Goal: Communication & Community: Share content

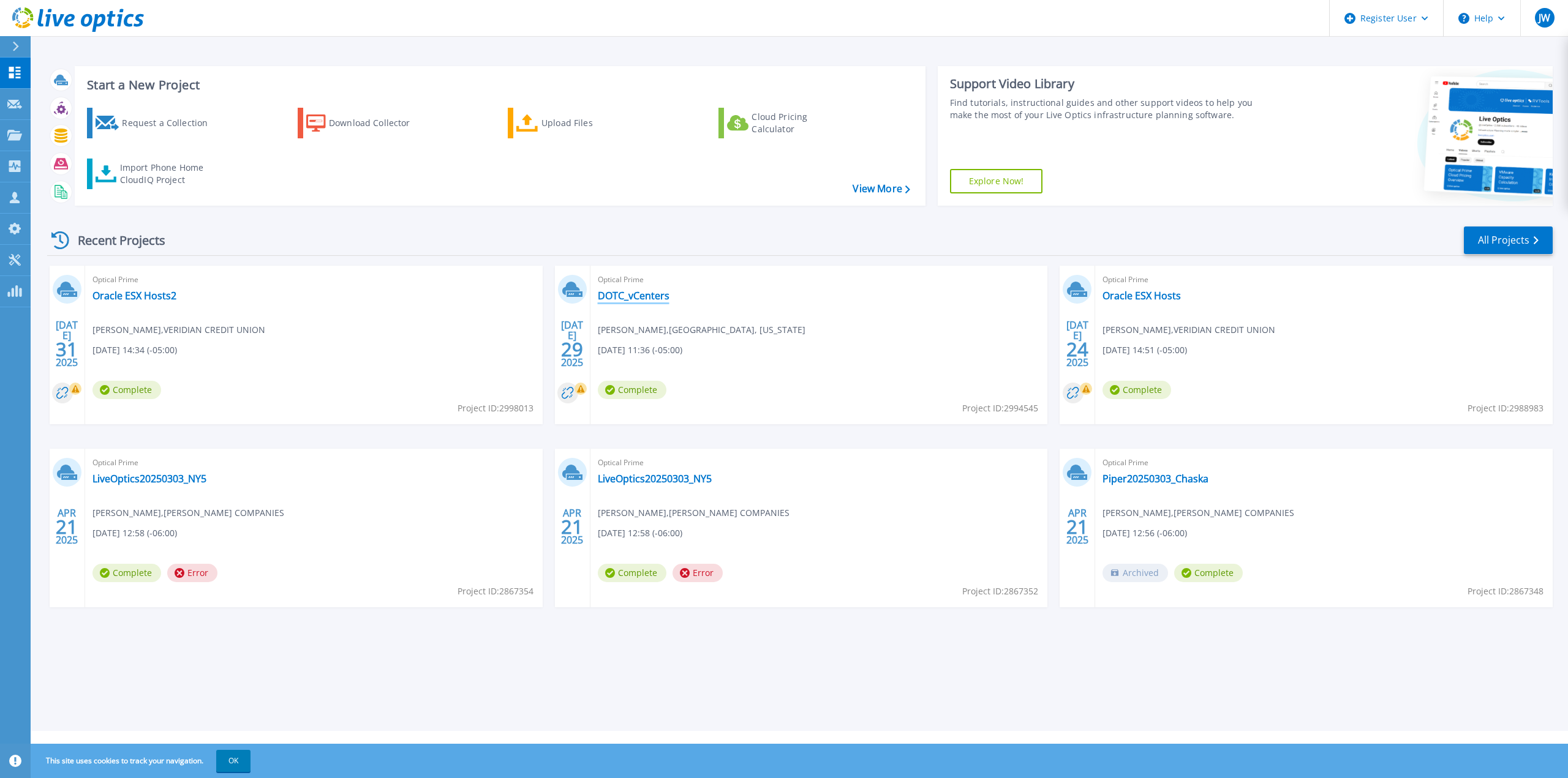
click at [654, 296] on link "DOTC_vCenters" at bounding box center [634, 296] width 71 height 12
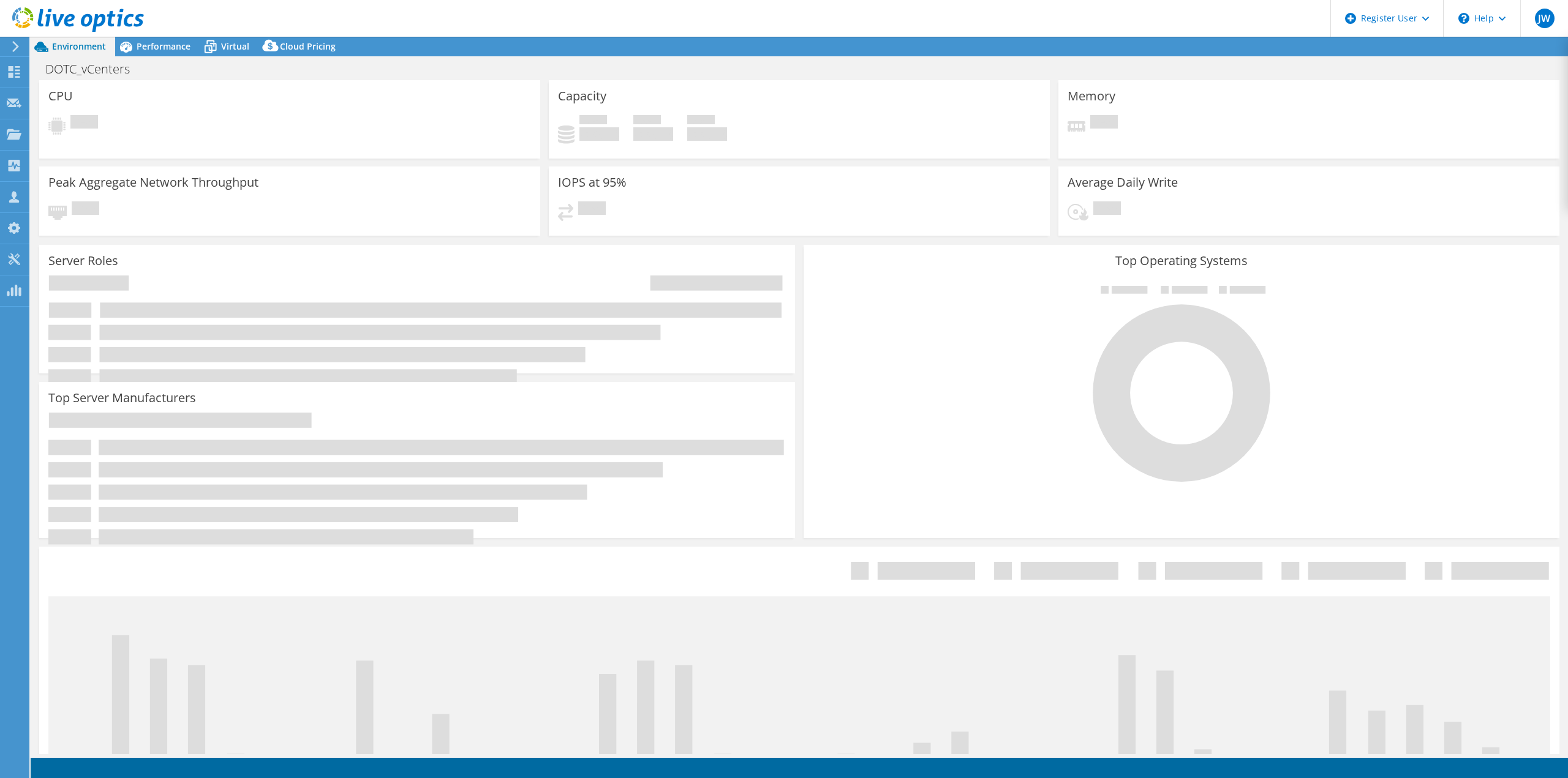
select select "USD"
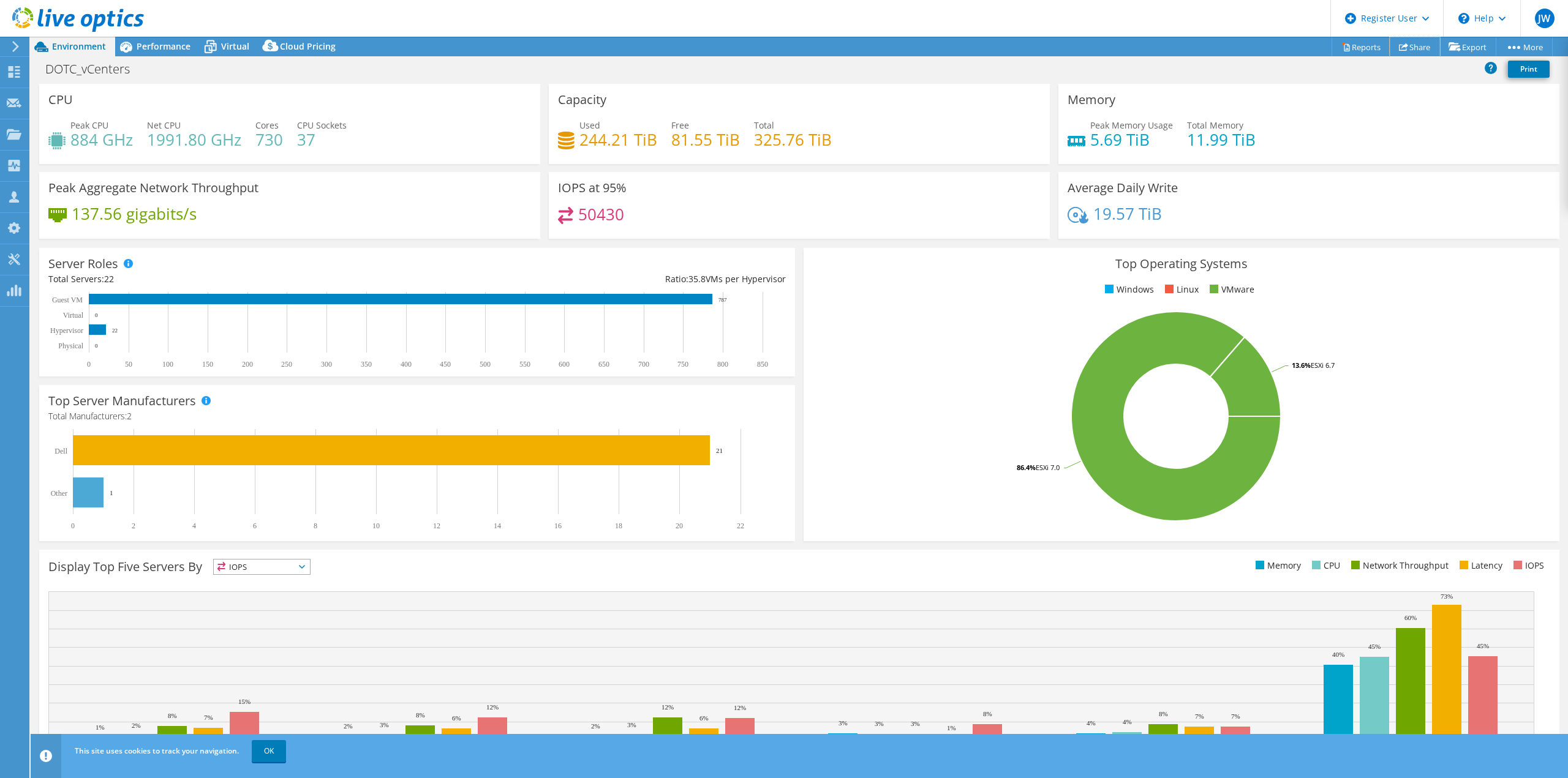
click at [1414, 47] on link "Share" at bounding box center [1415, 46] width 50 height 19
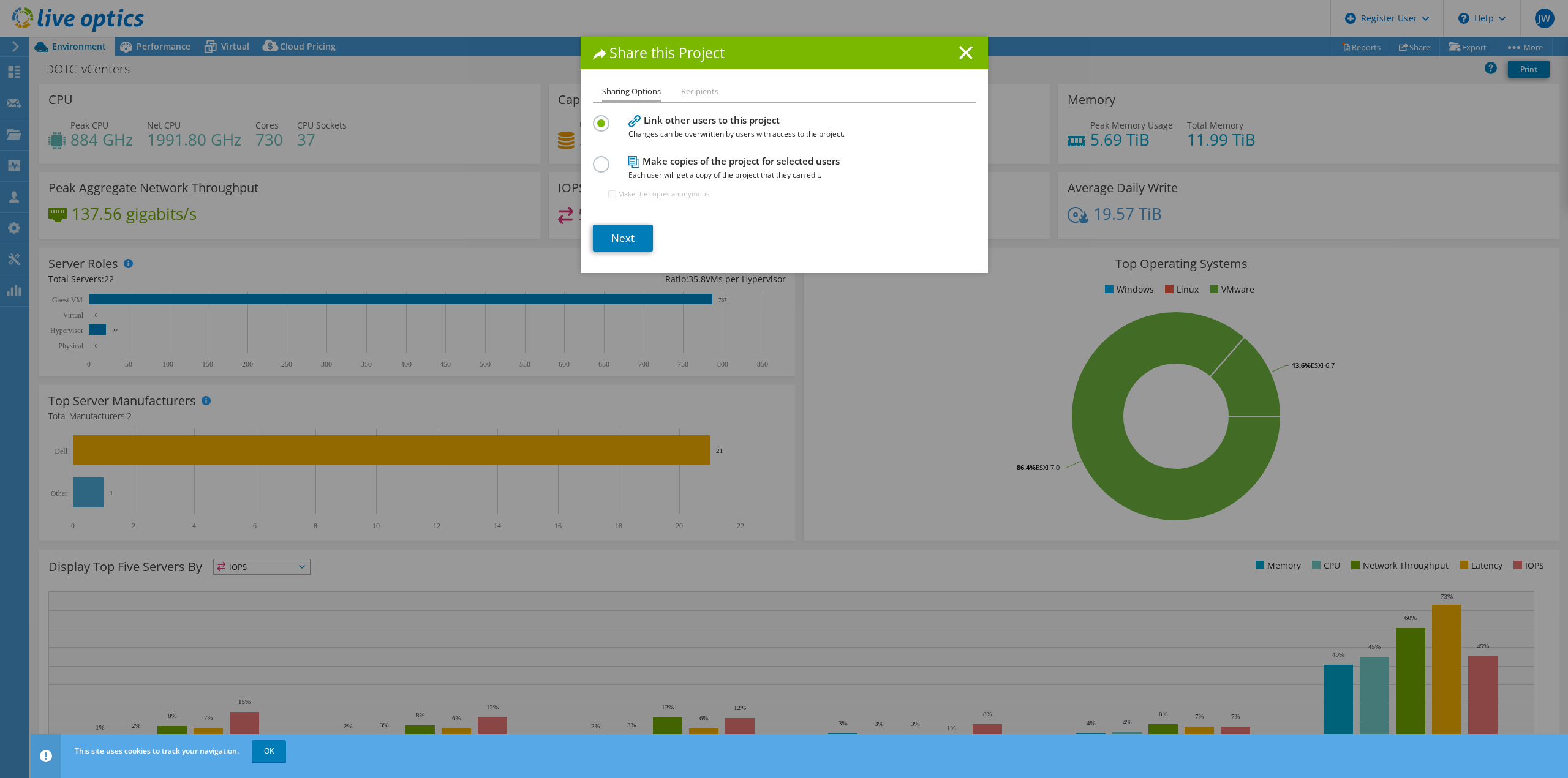
click at [599, 159] on label at bounding box center [604, 158] width 22 height 3
click at [0, 0] on input "radio" at bounding box center [0, 0] width 0 height 0
click at [621, 232] on link "Next" at bounding box center [623, 238] width 60 height 27
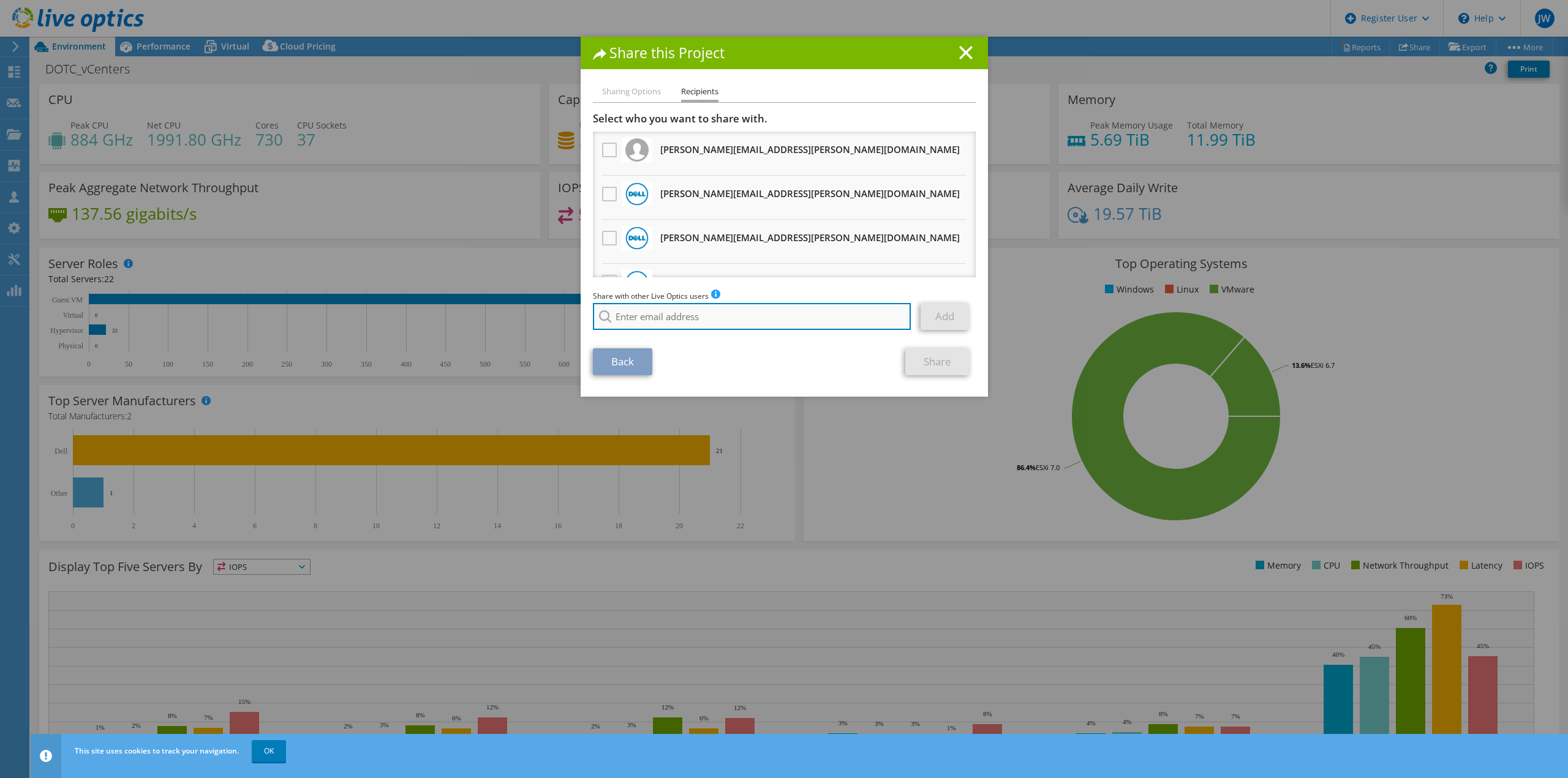
click at [639, 316] on input "search" at bounding box center [752, 316] width 319 height 27
type input "l"
type input "j"
paste input "j.black@dell.com"
click at [772, 343] on section "Select who you want to share with. All project copies will be anonymous. derek.…" at bounding box center [784, 243] width 383 height 263
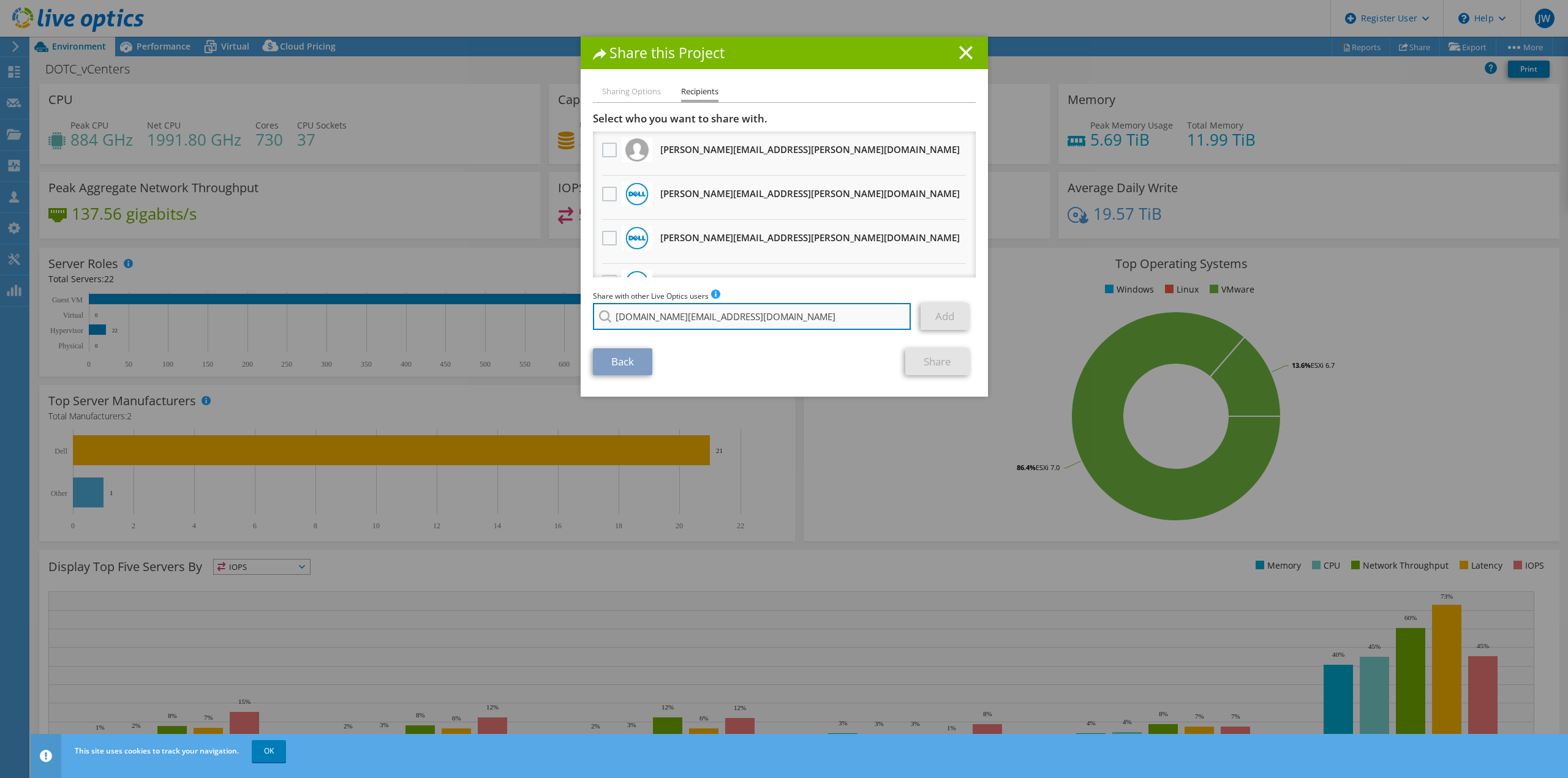
click at [616, 319] on input "j.black@dell.com" at bounding box center [752, 316] width 319 height 27
click at [738, 320] on input "j_black@dell.com" at bounding box center [752, 316] width 319 height 27
type input "j_black@dell.com"
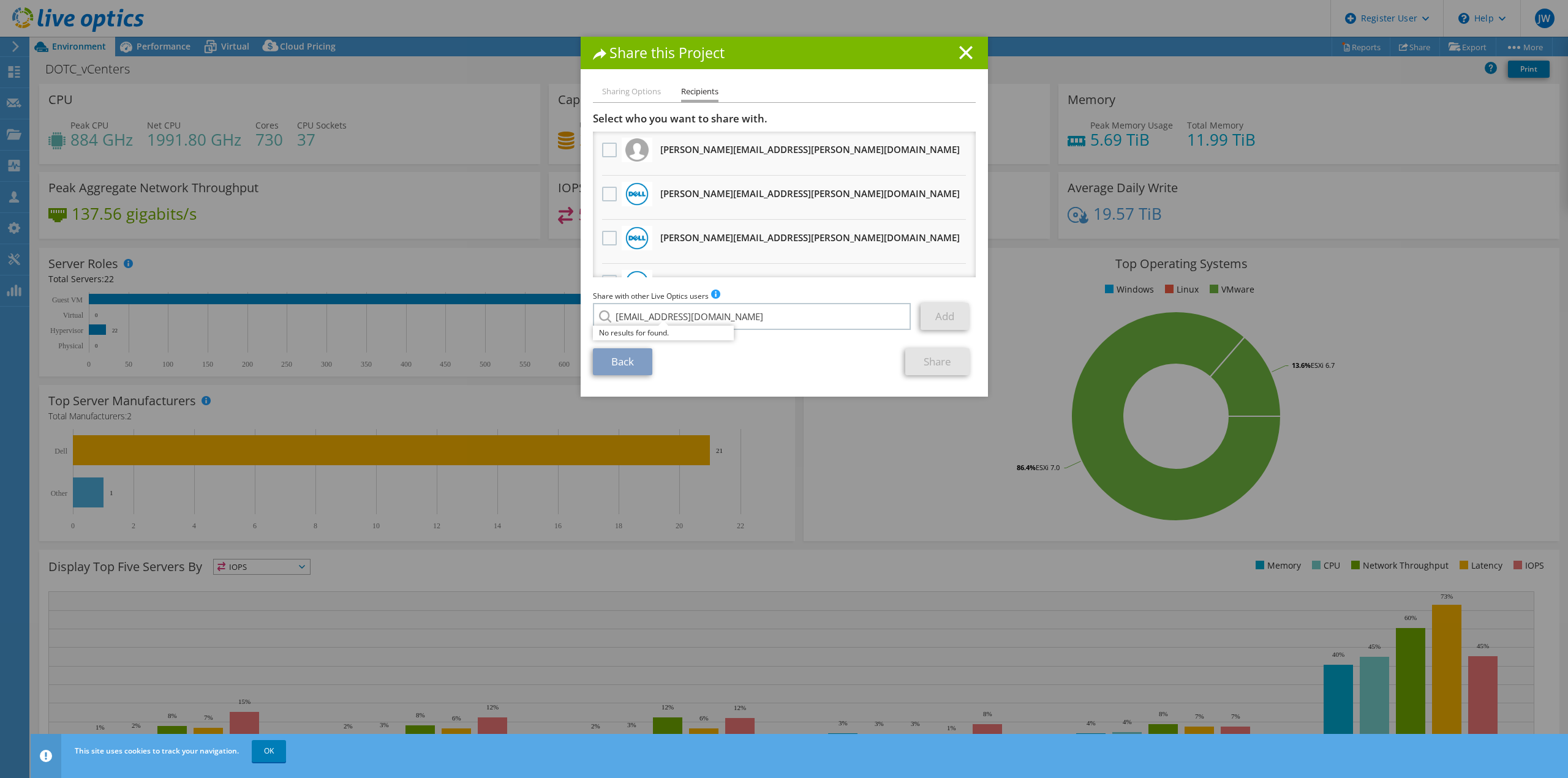
click at [649, 100] on ul "Sharing Options Recipients" at bounding box center [784, 93] width 383 height 17
click at [645, 93] on li "Sharing Options" at bounding box center [631, 92] width 59 height 15
click at [637, 90] on li "Sharing Options" at bounding box center [631, 92] width 59 height 15
click at [963, 56] on line at bounding box center [966, 52] width 12 height 12
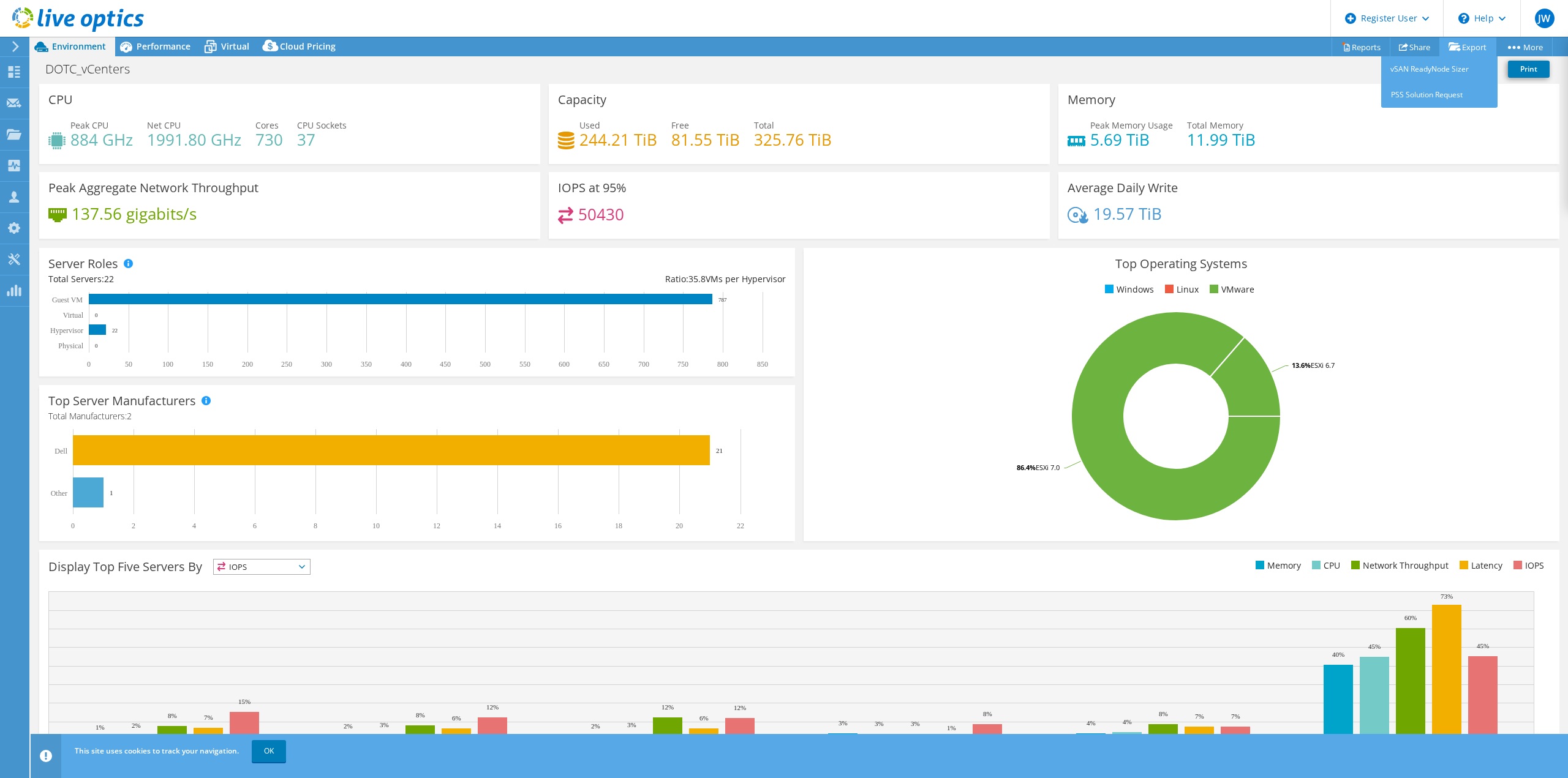
click at [1467, 44] on link "Export" at bounding box center [1468, 46] width 57 height 19
click at [1531, 73] on link "Print" at bounding box center [1529, 69] width 42 height 17
click at [1371, 254] on div "Top Operating Systems Windows Linux VMware 86.4% ESXi 7.0 13.6% ESXi 6.7" at bounding box center [1182, 394] width 756 height 293
click at [1411, 50] on link "Share" at bounding box center [1415, 46] width 50 height 19
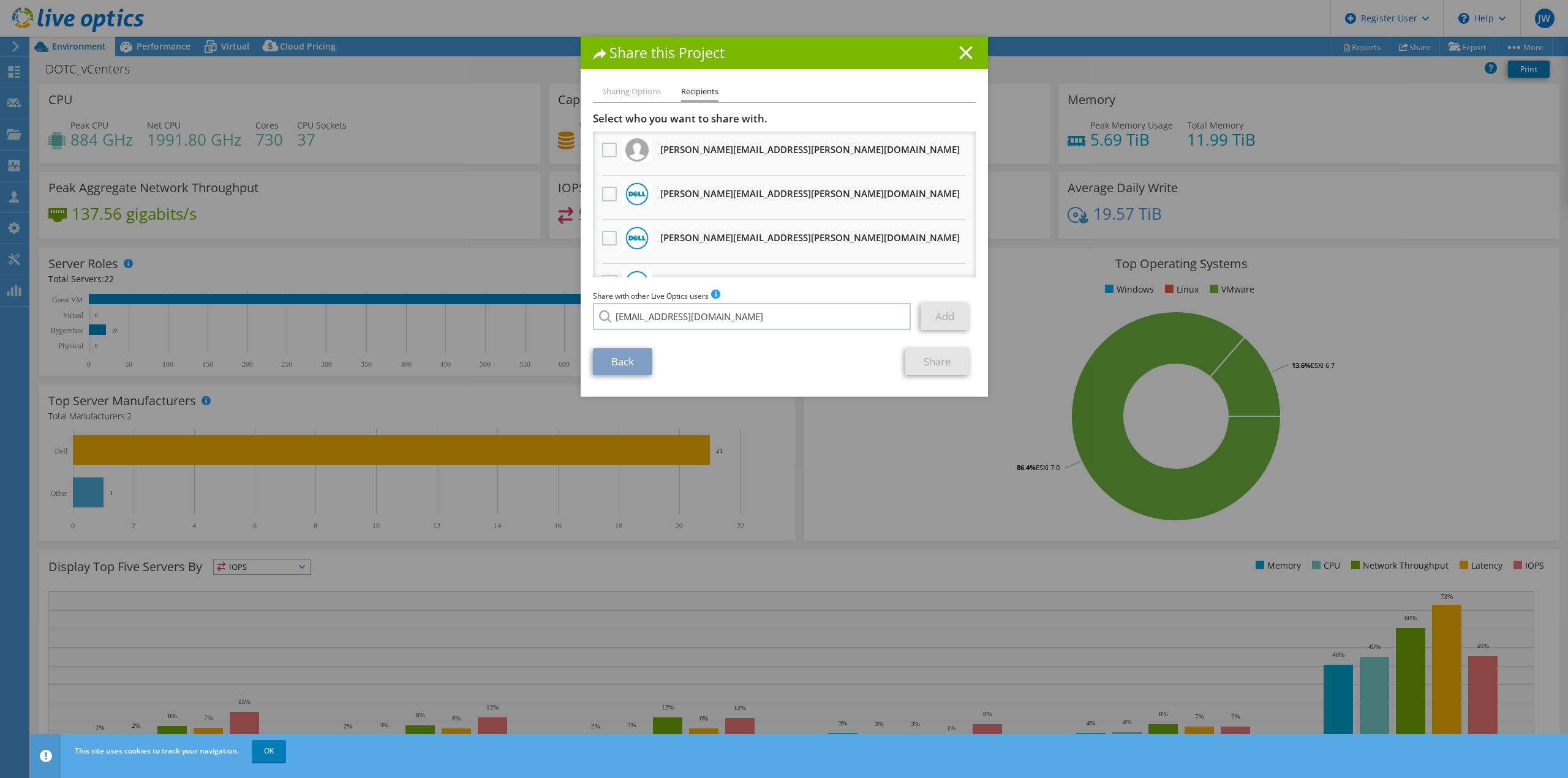
click at [960, 55] on line at bounding box center [966, 52] width 12 height 12
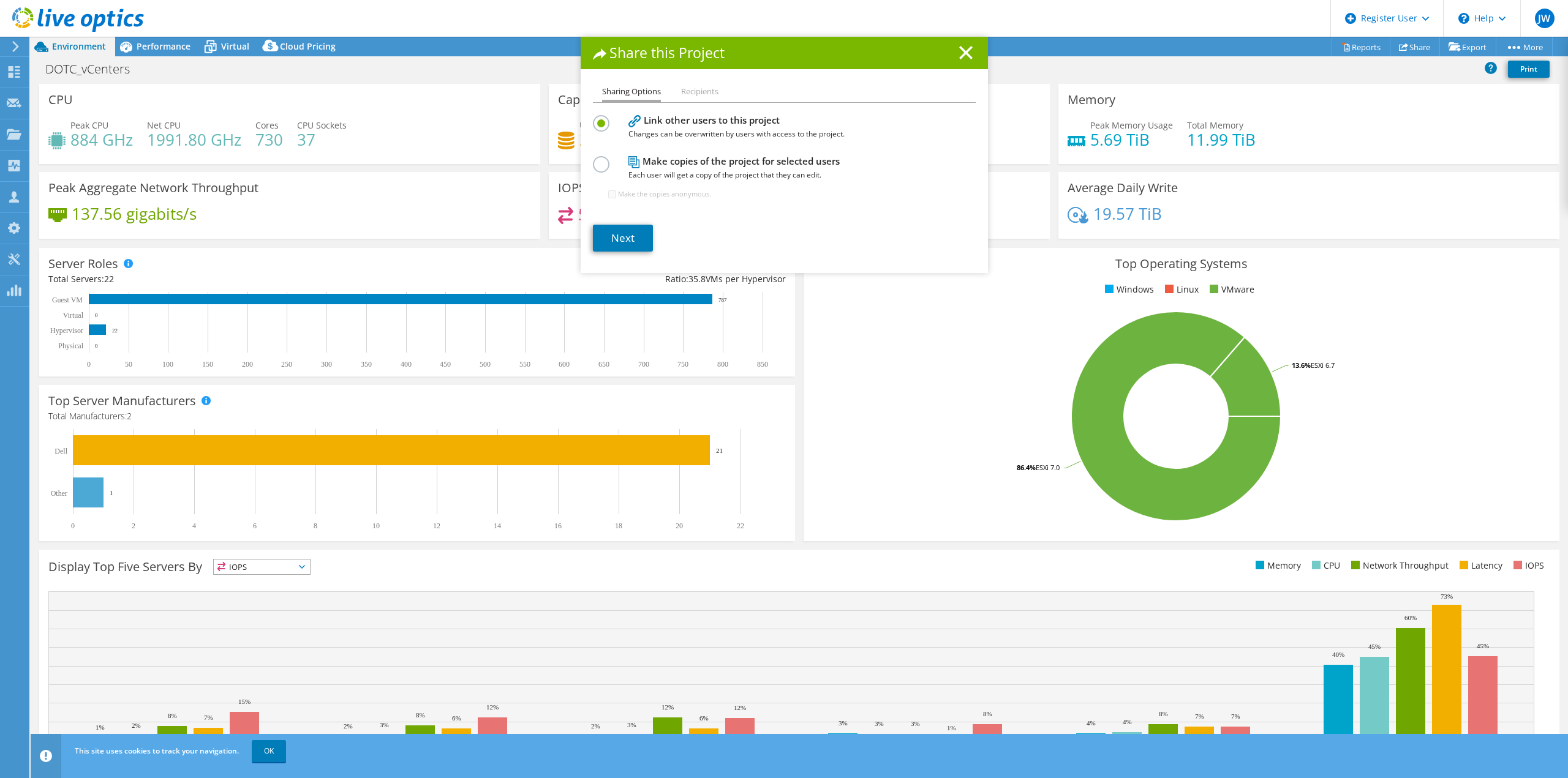
click at [251, 61] on div "Share this Project Sharing Options Recipients Link other users to this project …" at bounding box center [784, 389] width 1568 height 705
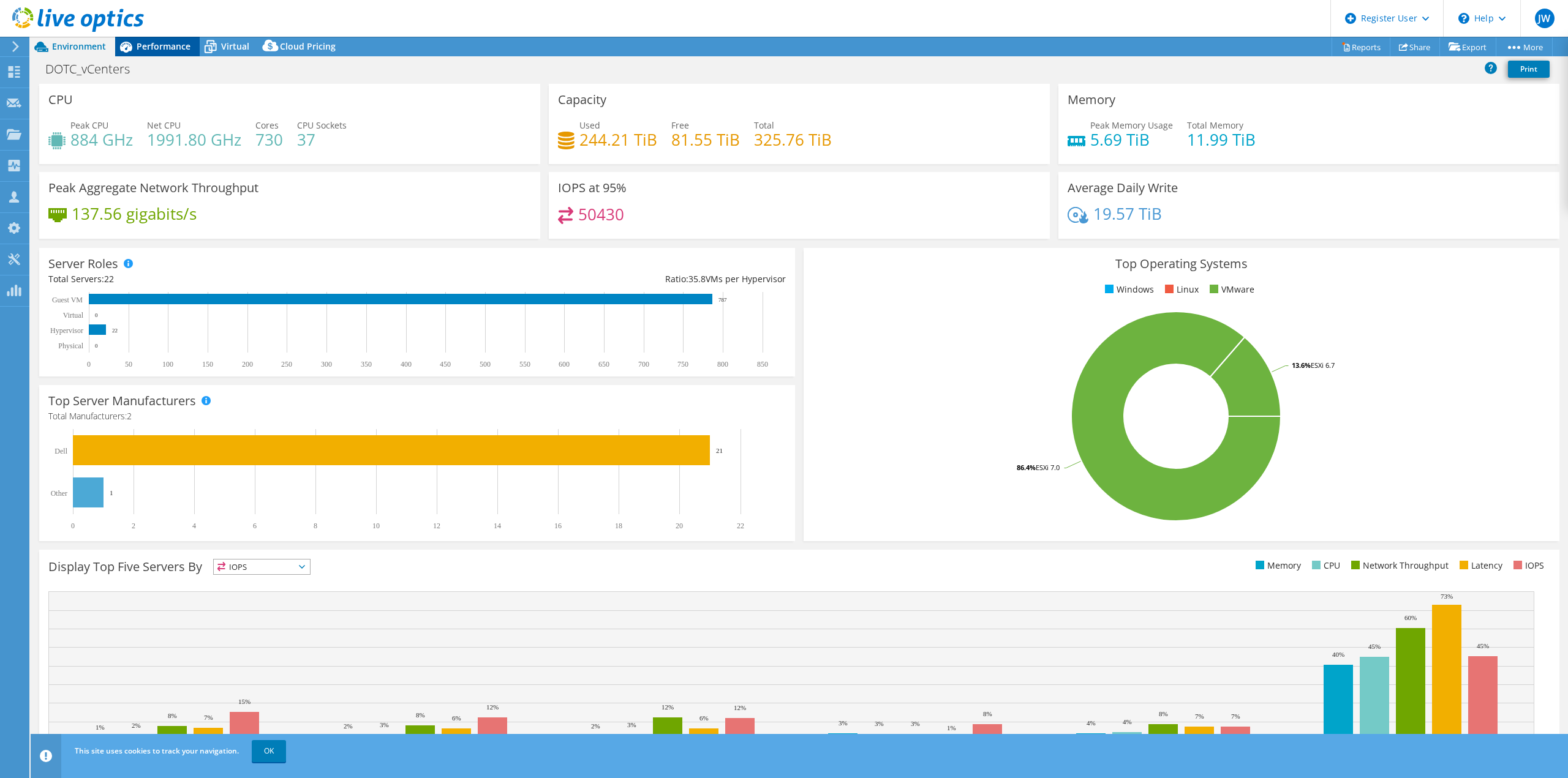
click at [146, 47] on span "Performance" at bounding box center [163, 46] width 54 height 12
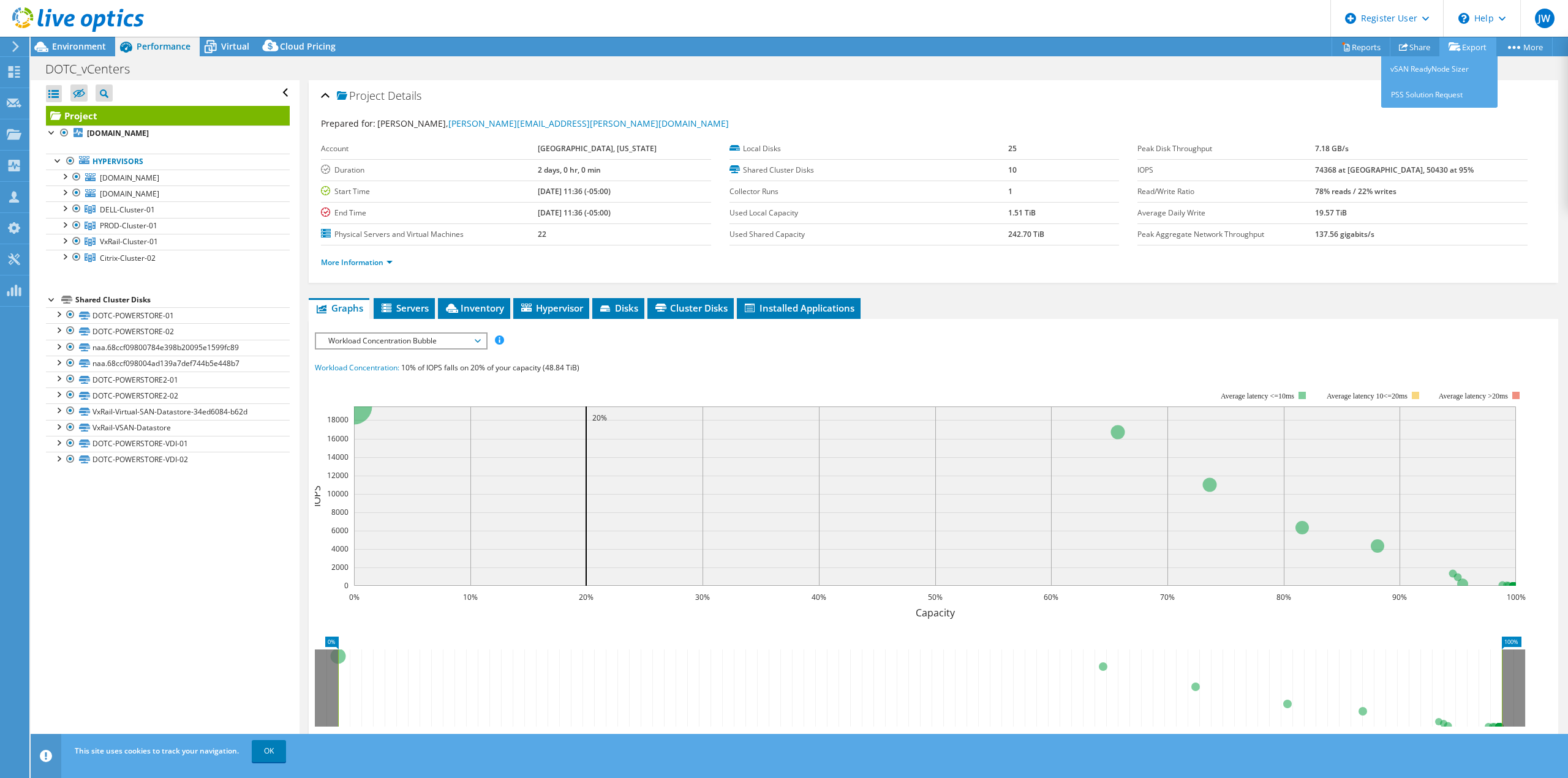
click at [1465, 51] on link "Export" at bounding box center [1468, 46] width 57 height 19
click at [1409, 50] on link "Share" at bounding box center [1415, 46] width 50 height 19
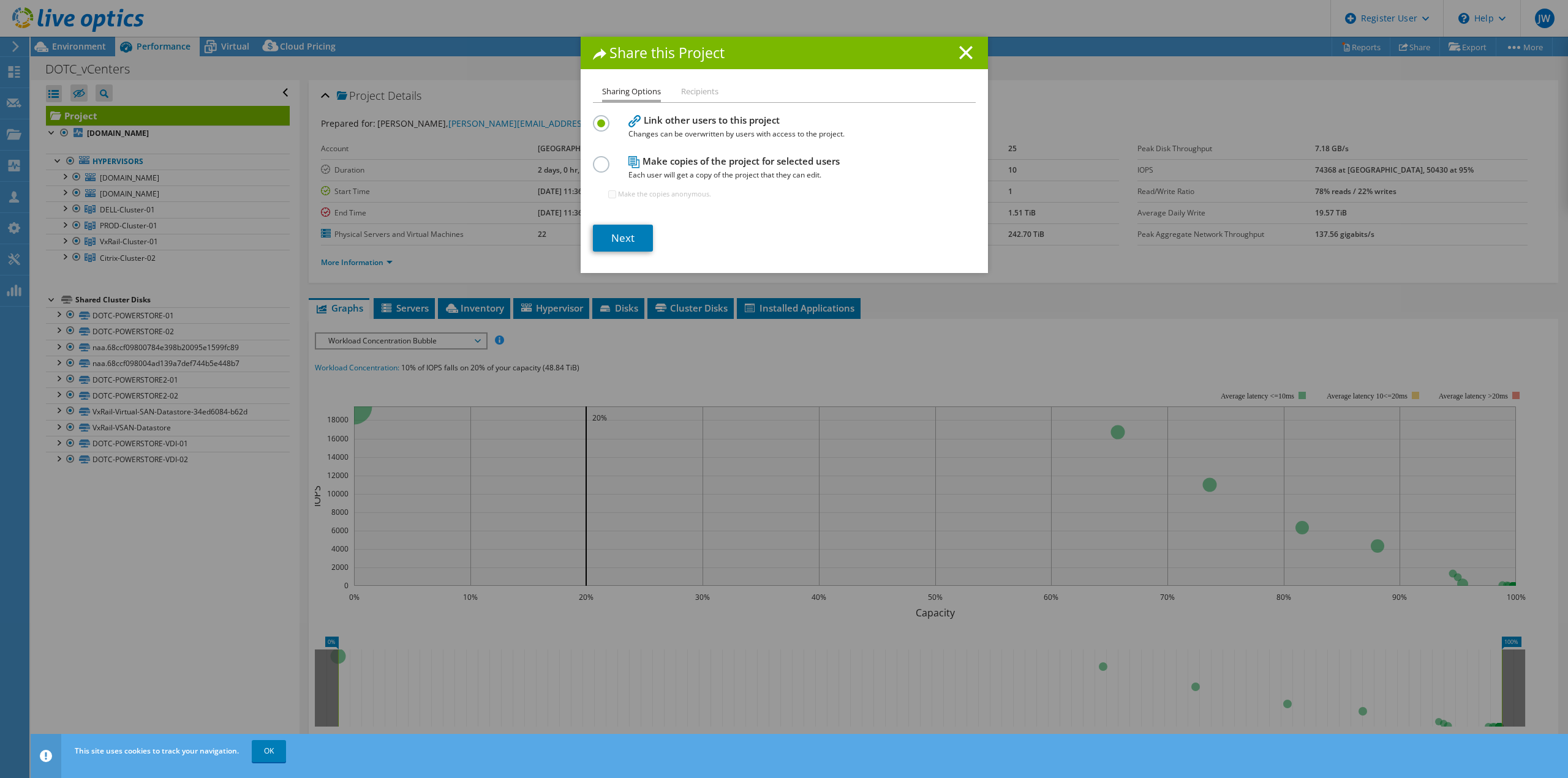
click at [599, 159] on label at bounding box center [604, 158] width 22 height 3
click at [0, 0] on input "radio" at bounding box center [0, 0] width 0 height 0
click at [626, 246] on link "Next" at bounding box center [623, 238] width 60 height 27
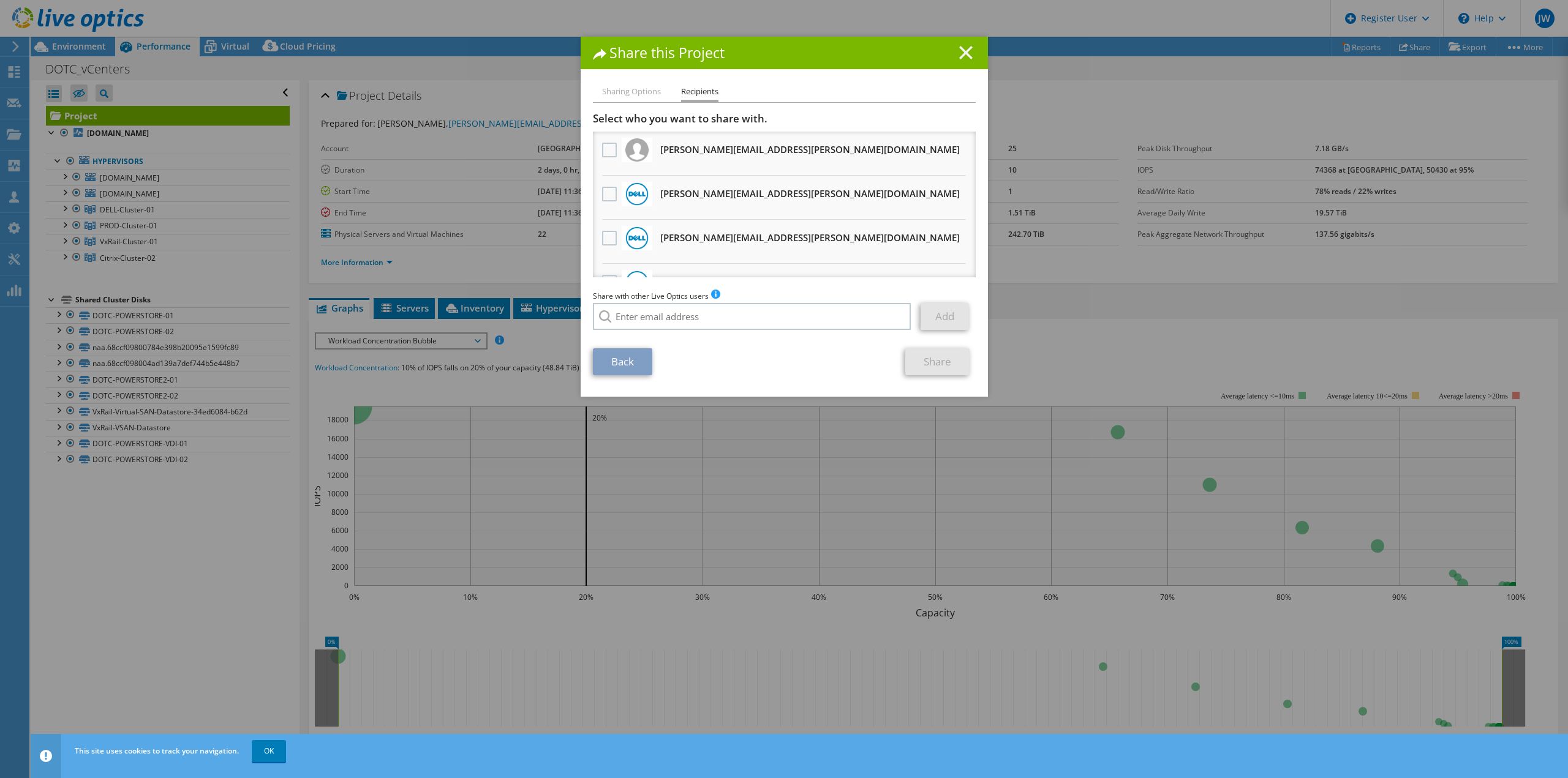
click at [963, 58] on icon at bounding box center [966, 52] width 13 height 13
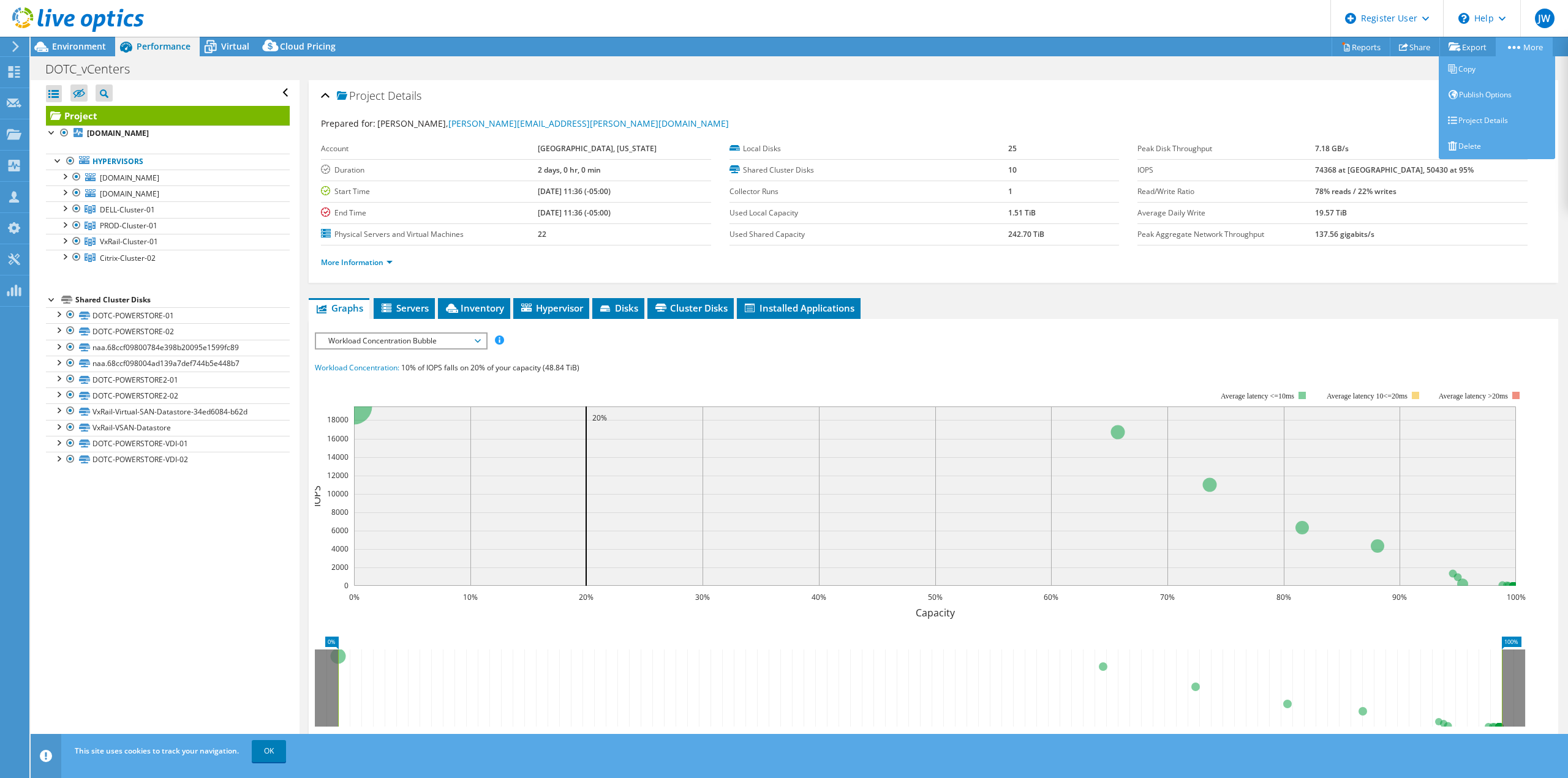
click at [1532, 49] on link "More" at bounding box center [1524, 46] width 57 height 19
click at [1382, 83] on div "Project Details" at bounding box center [933, 96] width 1225 height 27
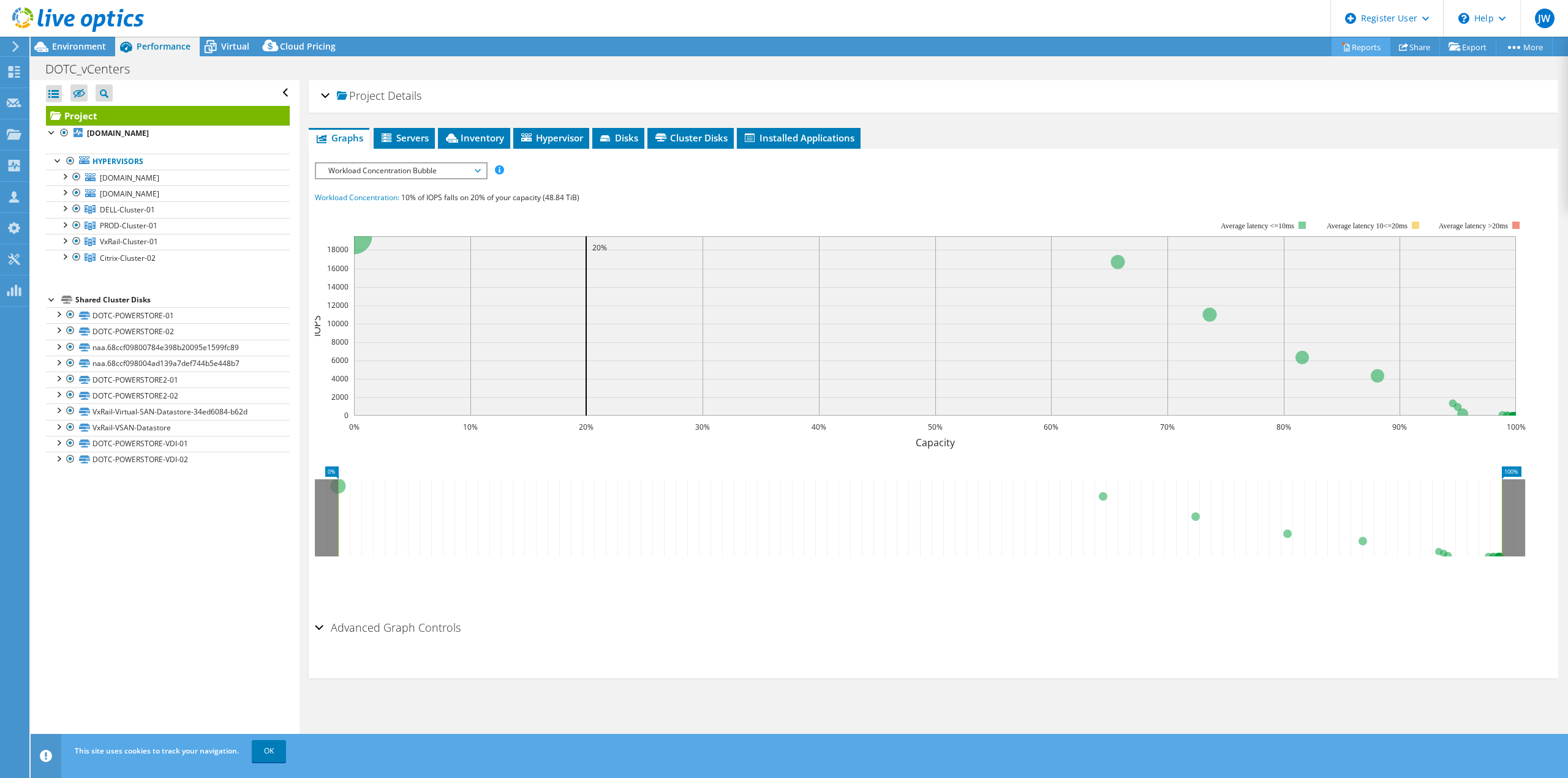
click at [1362, 48] on link "Reports" at bounding box center [1360, 46] width 59 height 19
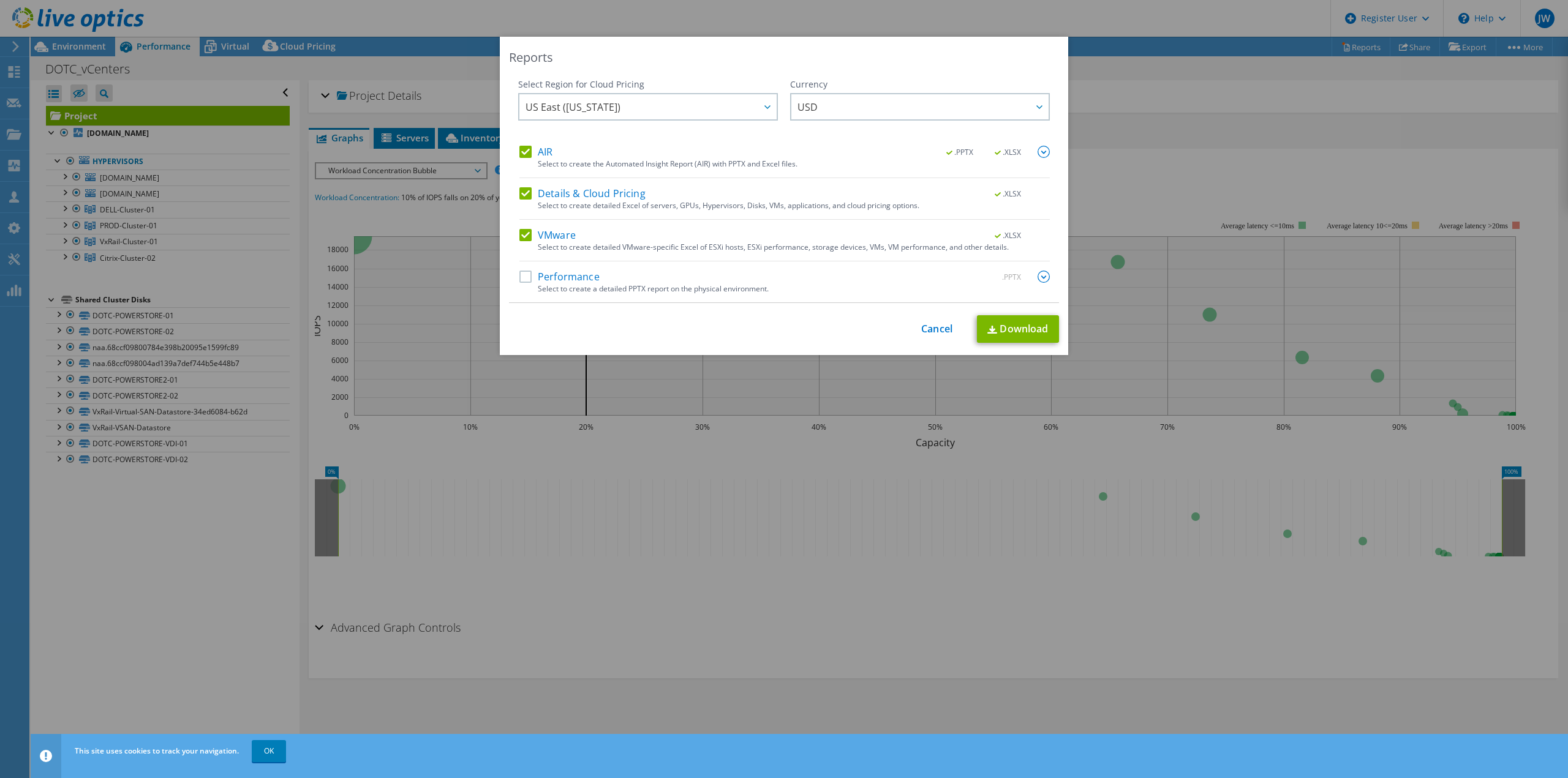
click at [524, 280] on label "Performance" at bounding box center [559, 276] width 81 height 12
click at [0, 0] on input "Performance" at bounding box center [0, 0] width 0 height 0
click at [657, 110] on span "US East ([US_STATE])" at bounding box center [651, 107] width 251 height 25
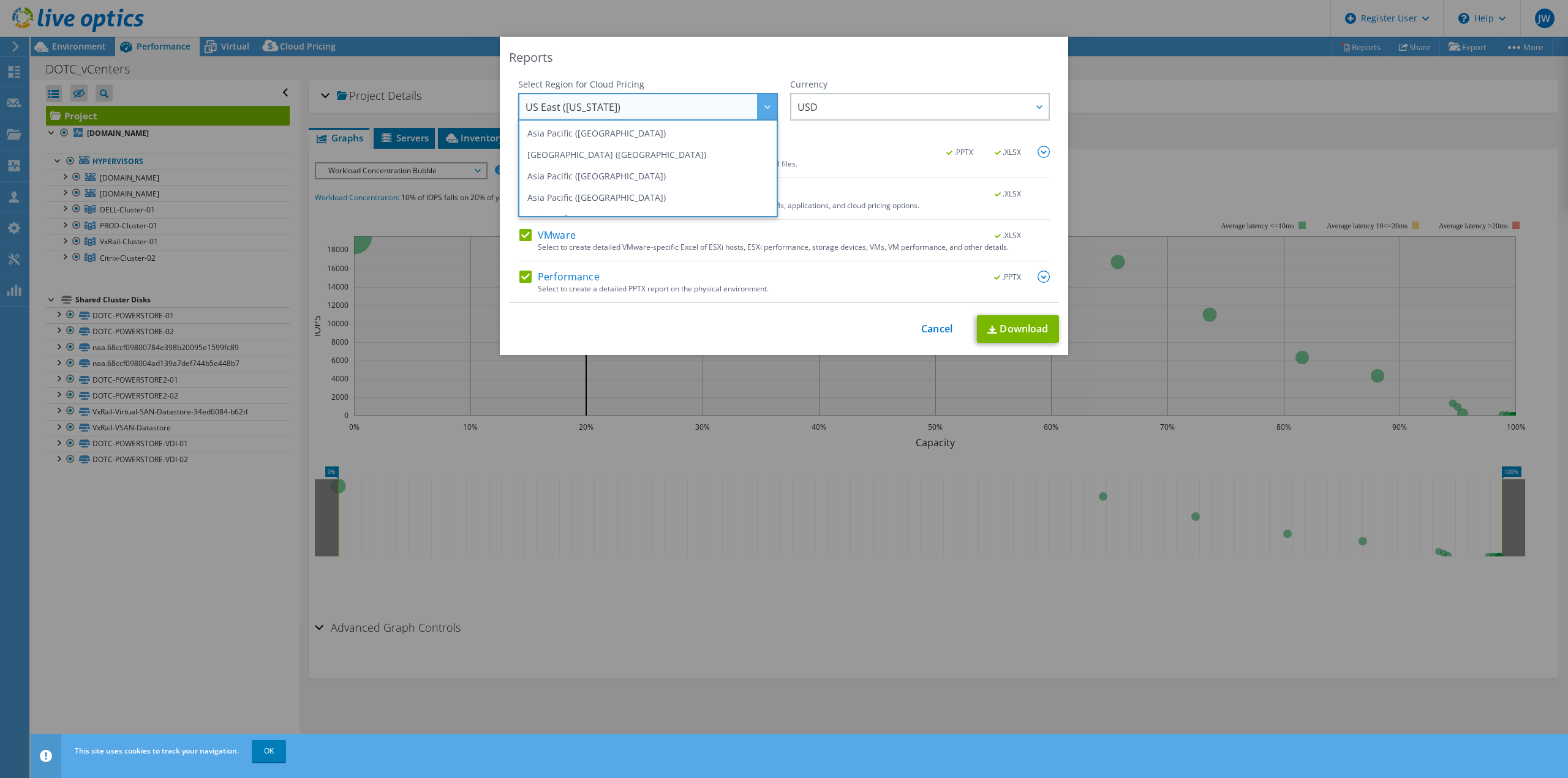
click at [657, 110] on span "US East ([US_STATE])" at bounding box center [651, 107] width 251 height 25
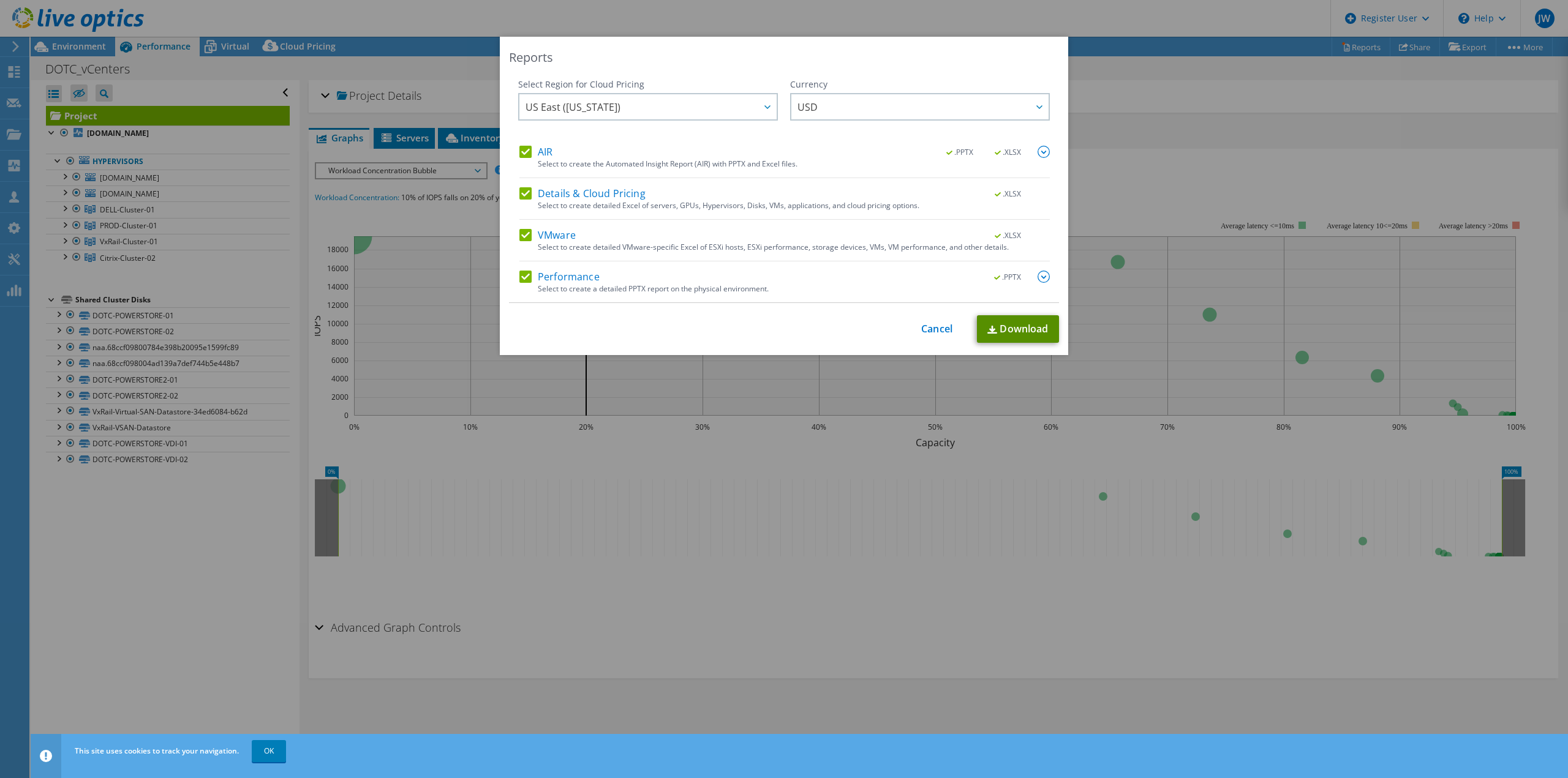
click at [999, 330] on link "Download" at bounding box center [1017, 329] width 82 height 27
click at [909, 510] on div "Reports Select Region for Cloud Pricing Asia Pacific (Hong Kong) Asia Pacific (…" at bounding box center [784, 389] width 1568 height 705
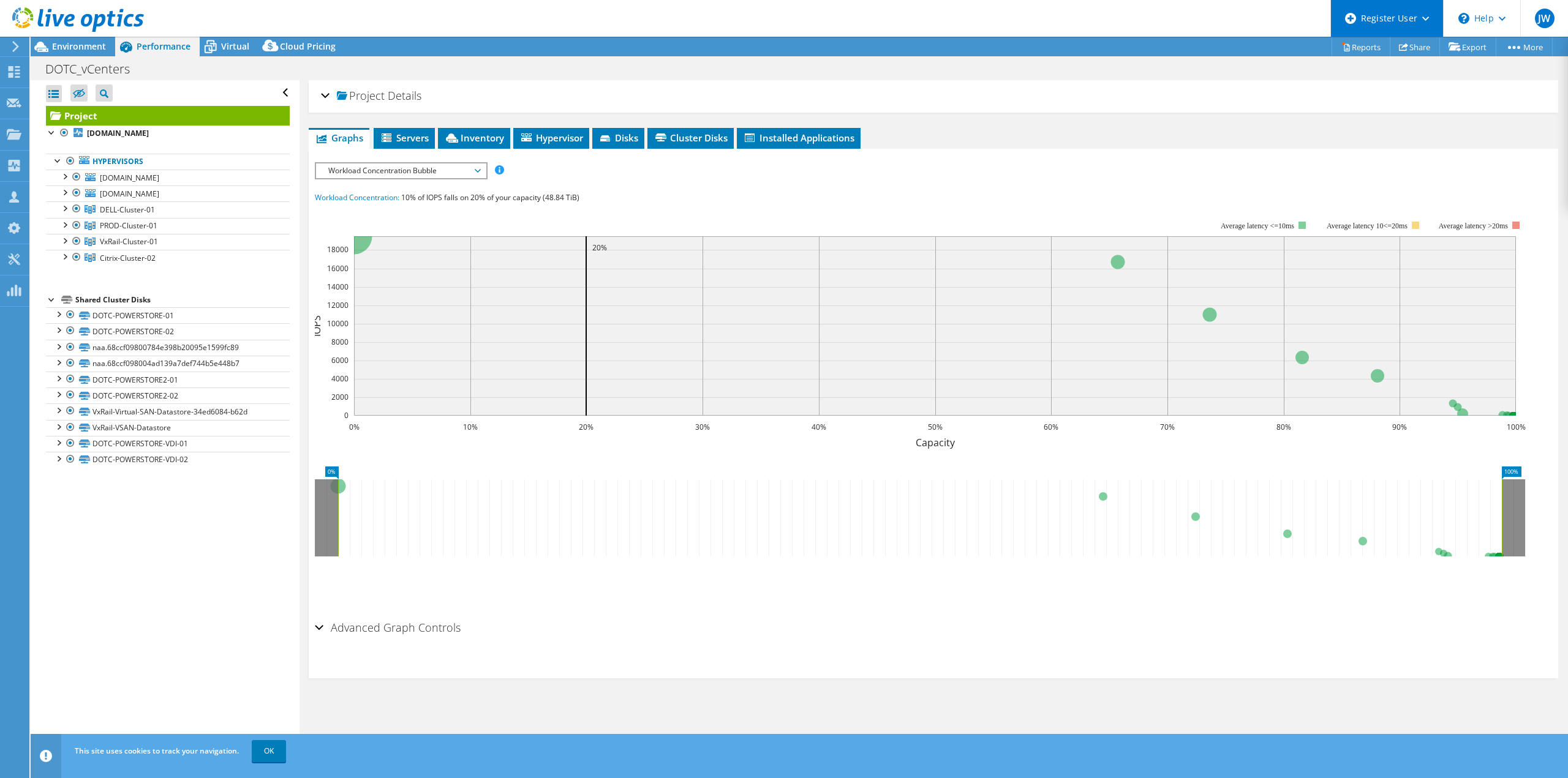
click at [1381, 22] on div "Register User" at bounding box center [1387, 18] width 113 height 37
click at [1366, 86] on link "Register New User" at bounding box center [1399, 83] width 136 height 30
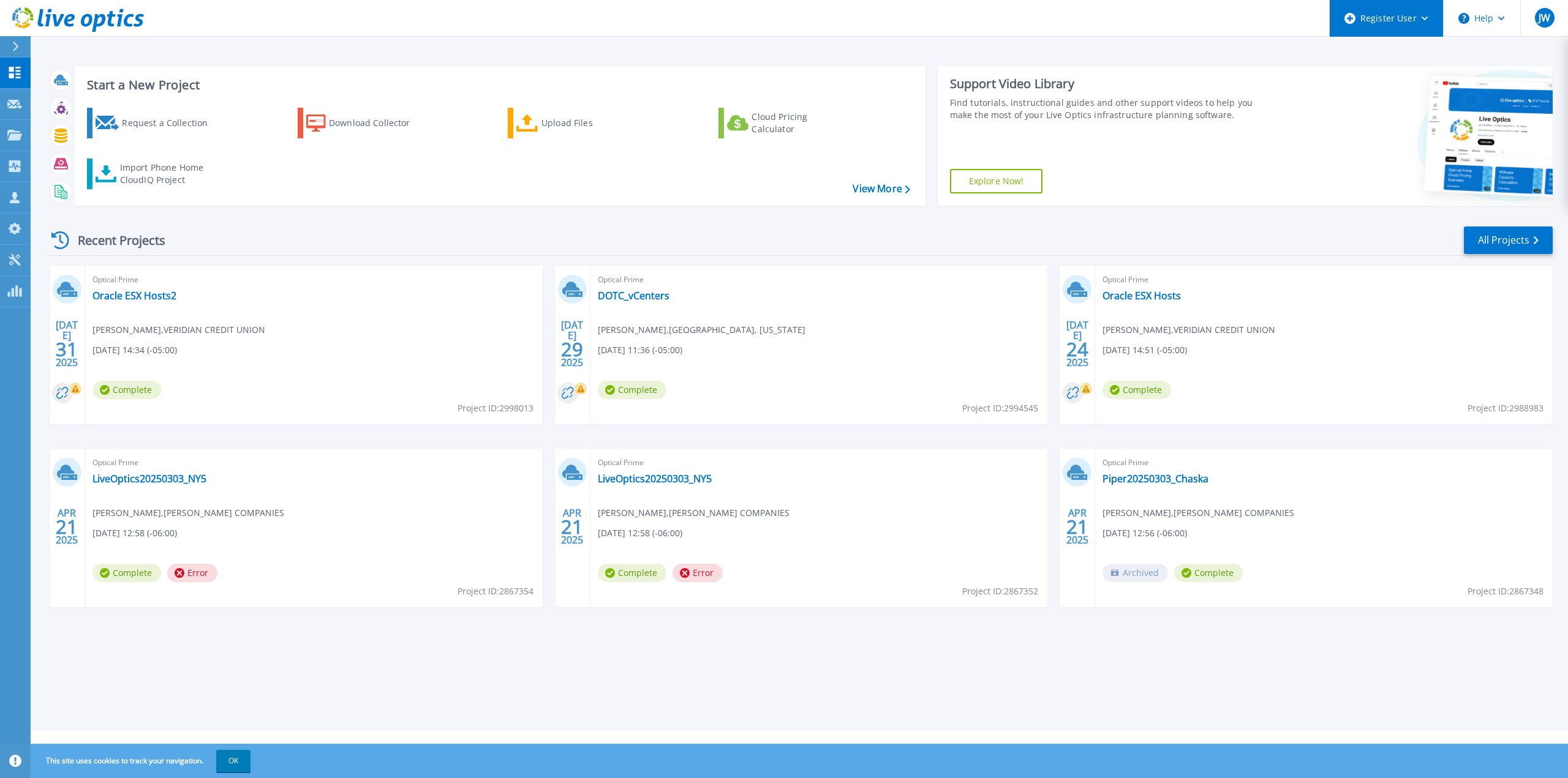
click at [1407, 17] on div "Register User" at bounding box center [1386, 18] width 113 height 37
click at [1386, 86] on link "Register New User" at bounding box center [1399, 83] width 136 height 30
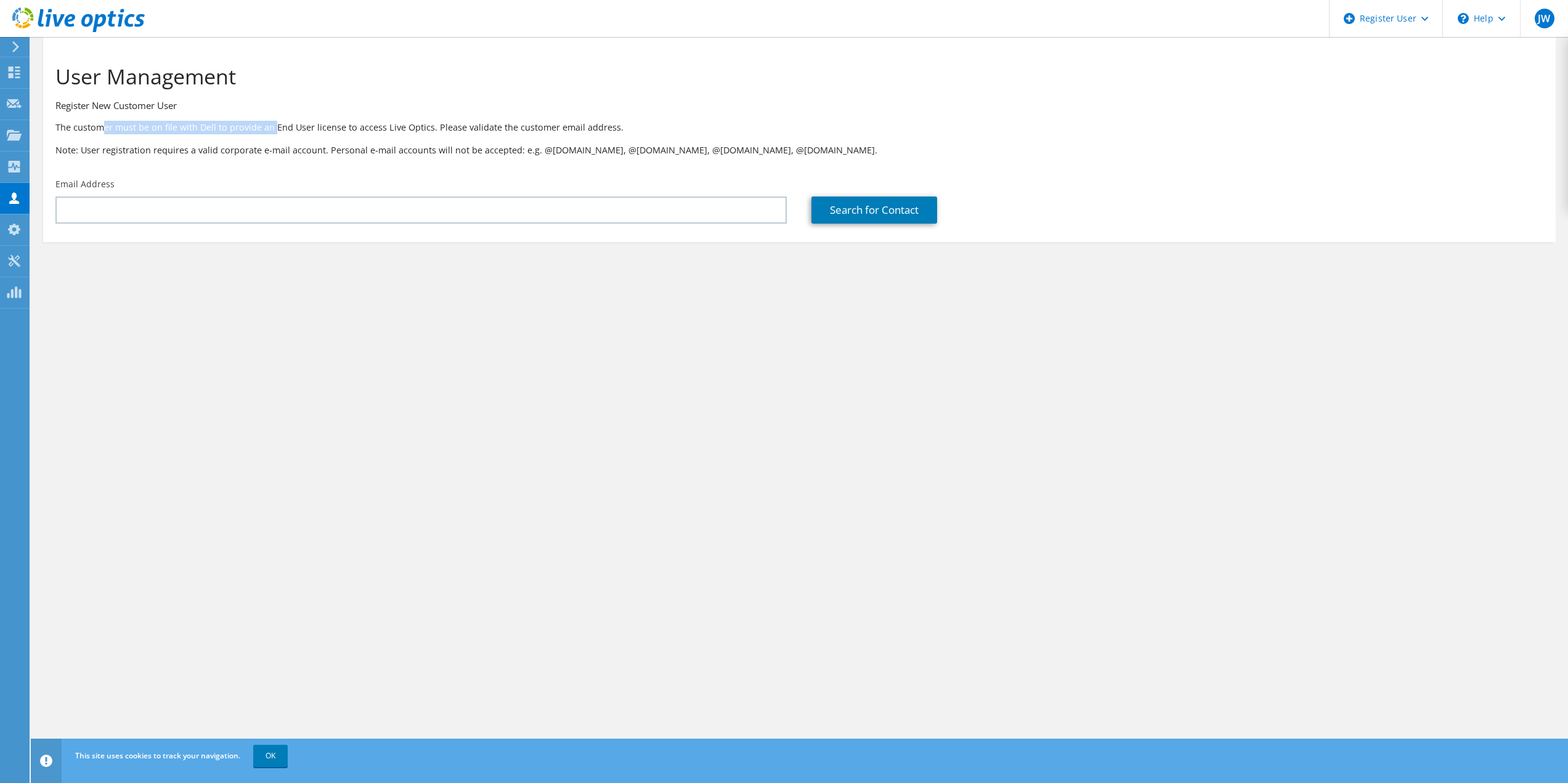
drag, startPoint x: 101, startPoint y: 128, endPoint x: 273, endPoint y: 125, distance: 172.0
click at [273, 125] on p "The customer must be on file with Dell to provide an End User license to access…" at bounding box center [799, 128] width 1488 height 13
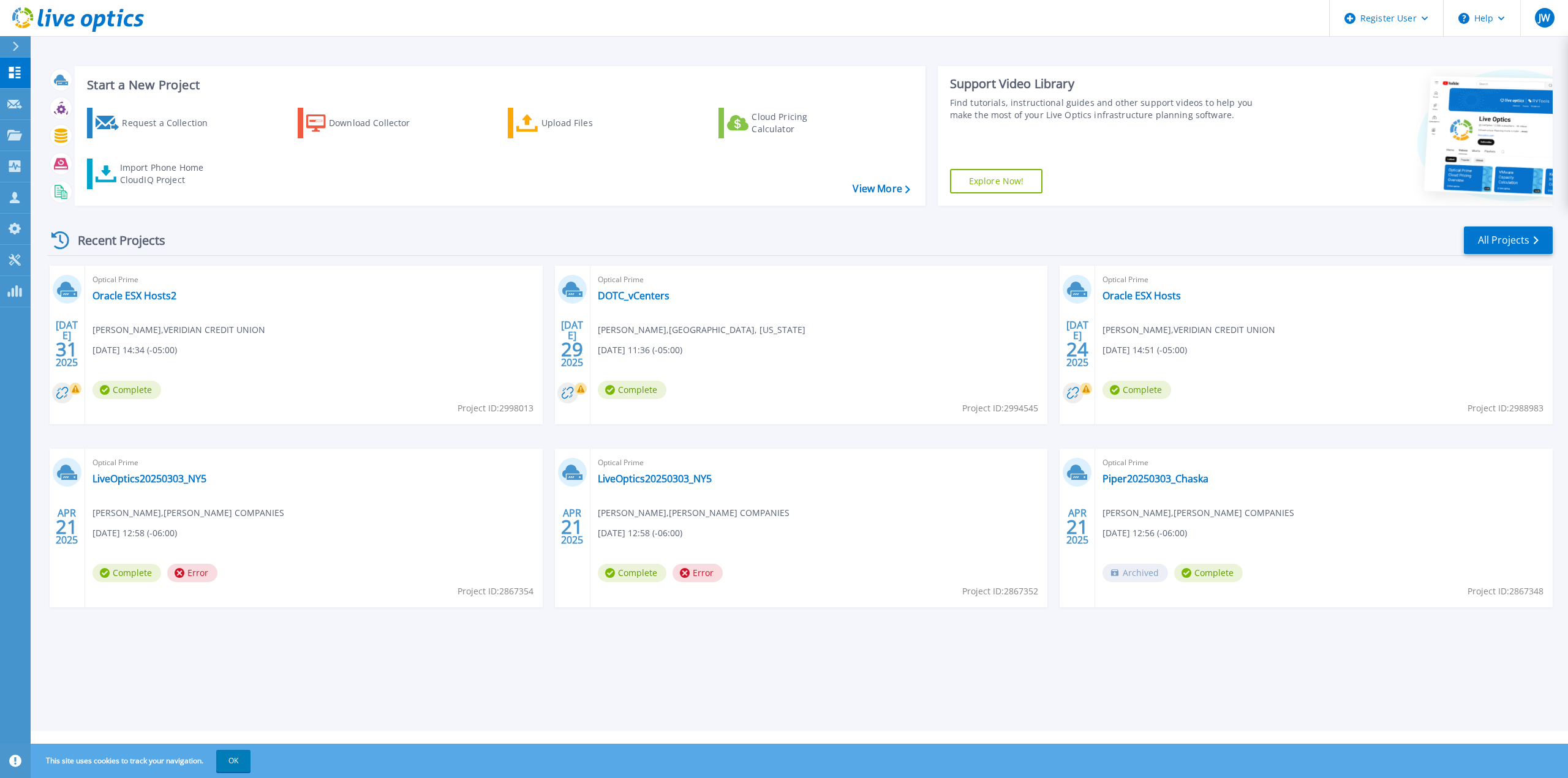
click at [693, 304] on div "Optical Prime DOTC_vCenters [PERSON_NAME] , [GEOGRAPHIC_DATA], [US_STATE] [DATE…" at bounding box center [819, 345] width 458 height 159
click at [643, 294] on link "DOTC_vCenters" at bounding box center [634, 296] width 71 height 12
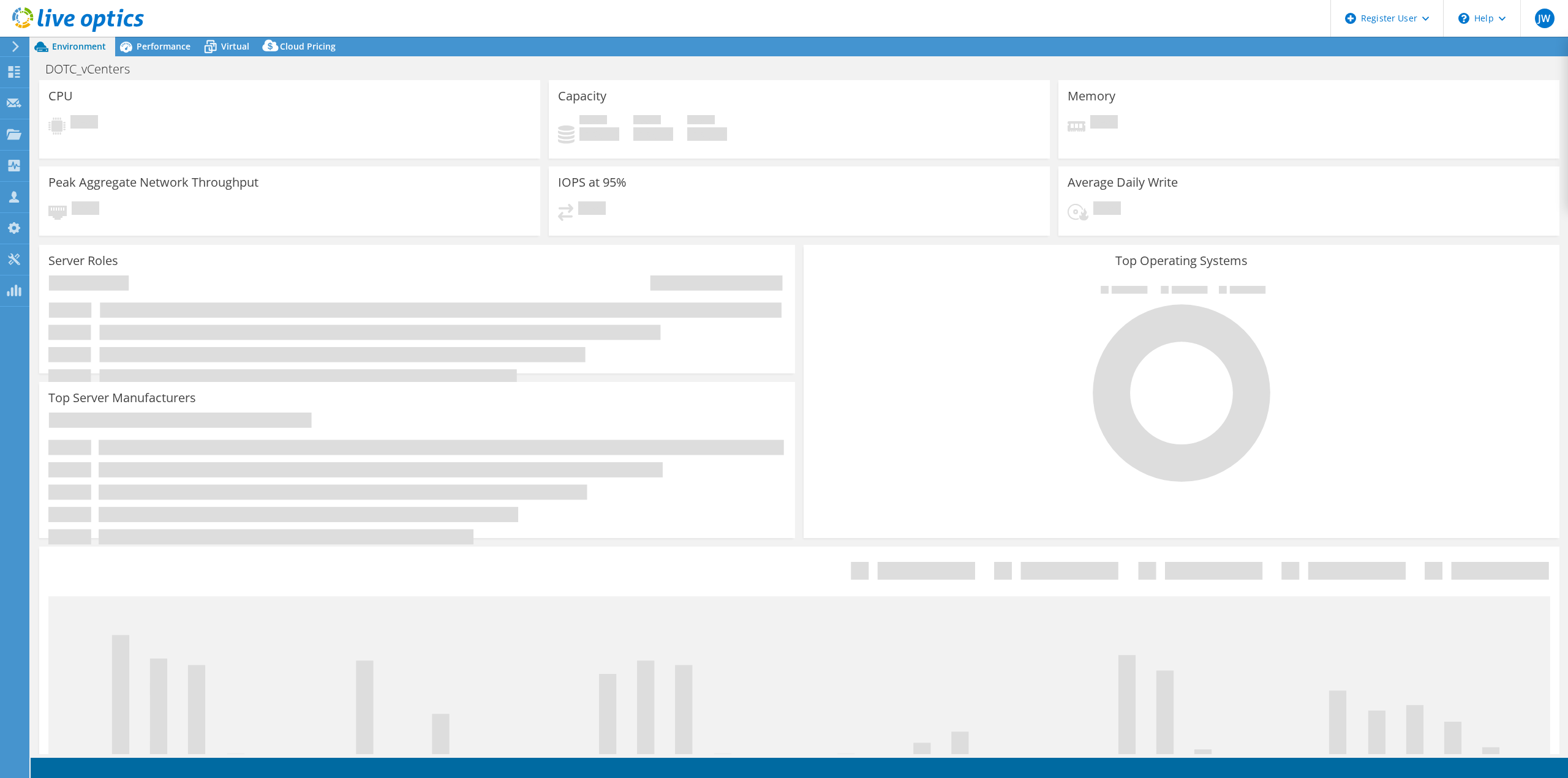
select select "USD"
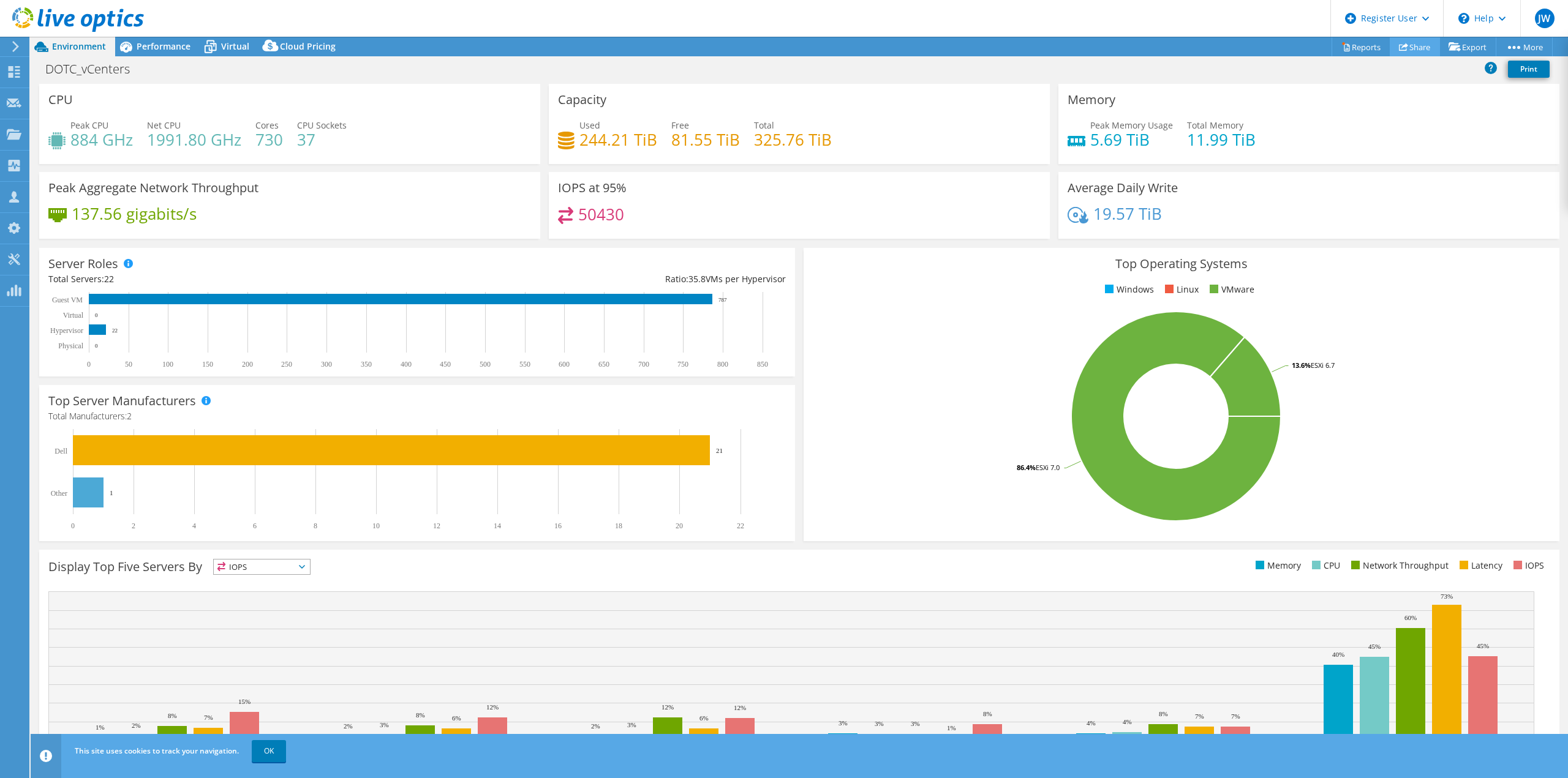
click at [1403, 40] on link "Share" at bounding box center [1415, 46] width 50 height 19
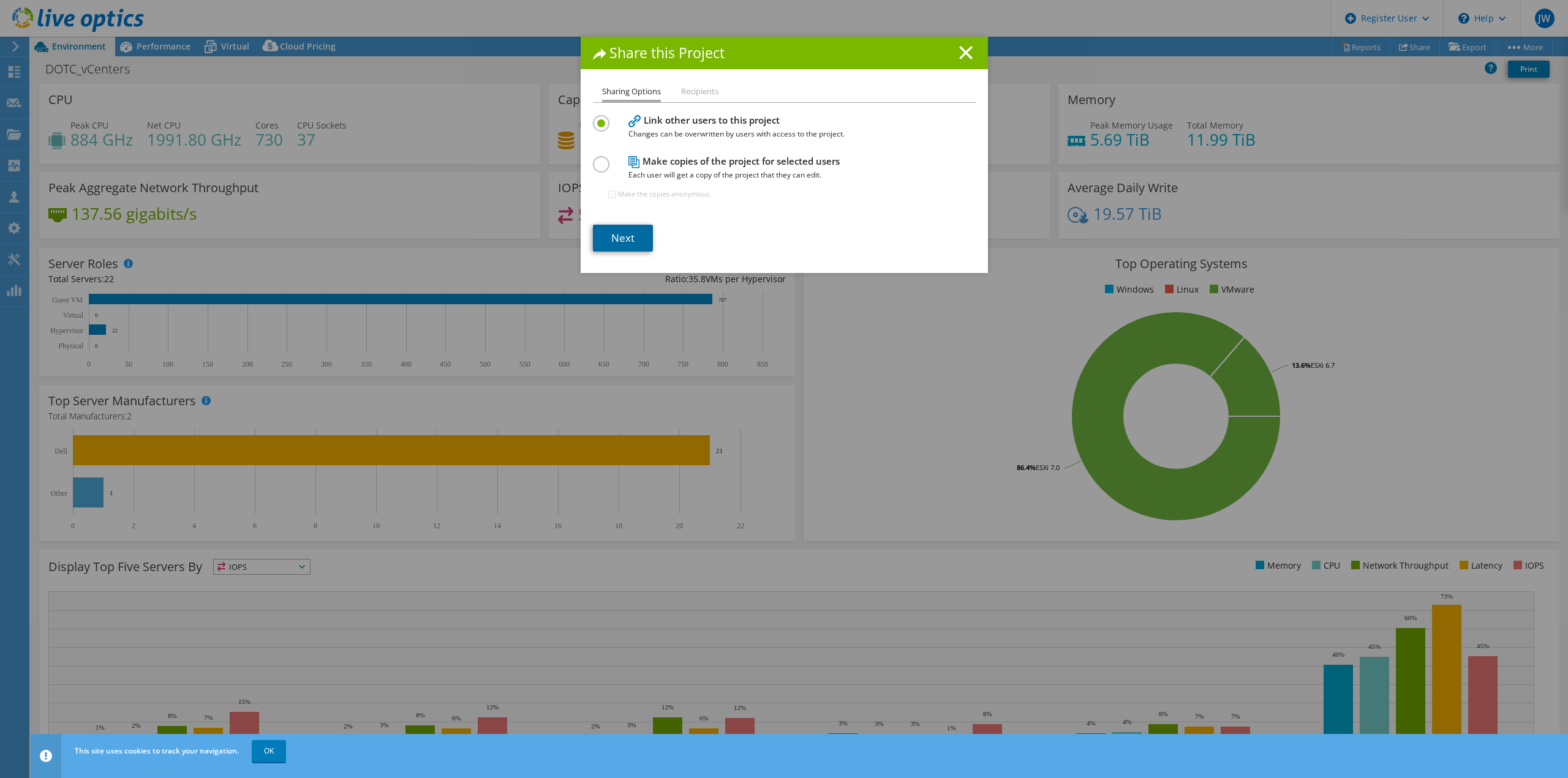
click at [625, 239] on link "Next" at bounding box center [623, 238] width 60 height 27
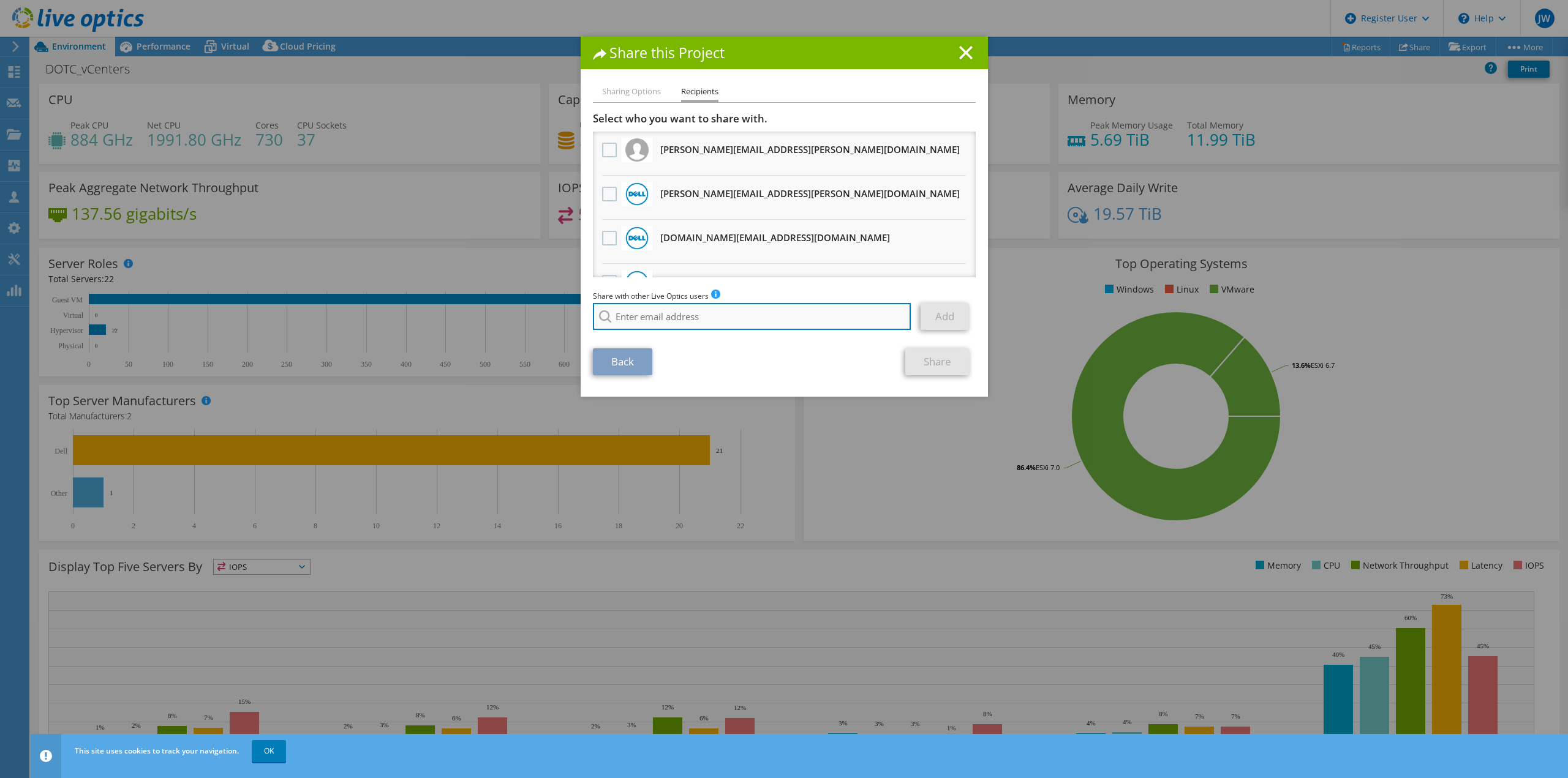
paste input "j.black@dell.com"
click at [672, 336] on li "[DOMAIN_NAME][EMAIL_ADDRESS][DOMAIN_NAME]" at bounding box center [689, 333] width 194 height 15
type input "[DOMAIN_NAME][EMAIL_ADDRESS][DOMAIN_NAME]"
click at [928, 319] on link "Add" at bounding box center [945, 316] width 48 height 27
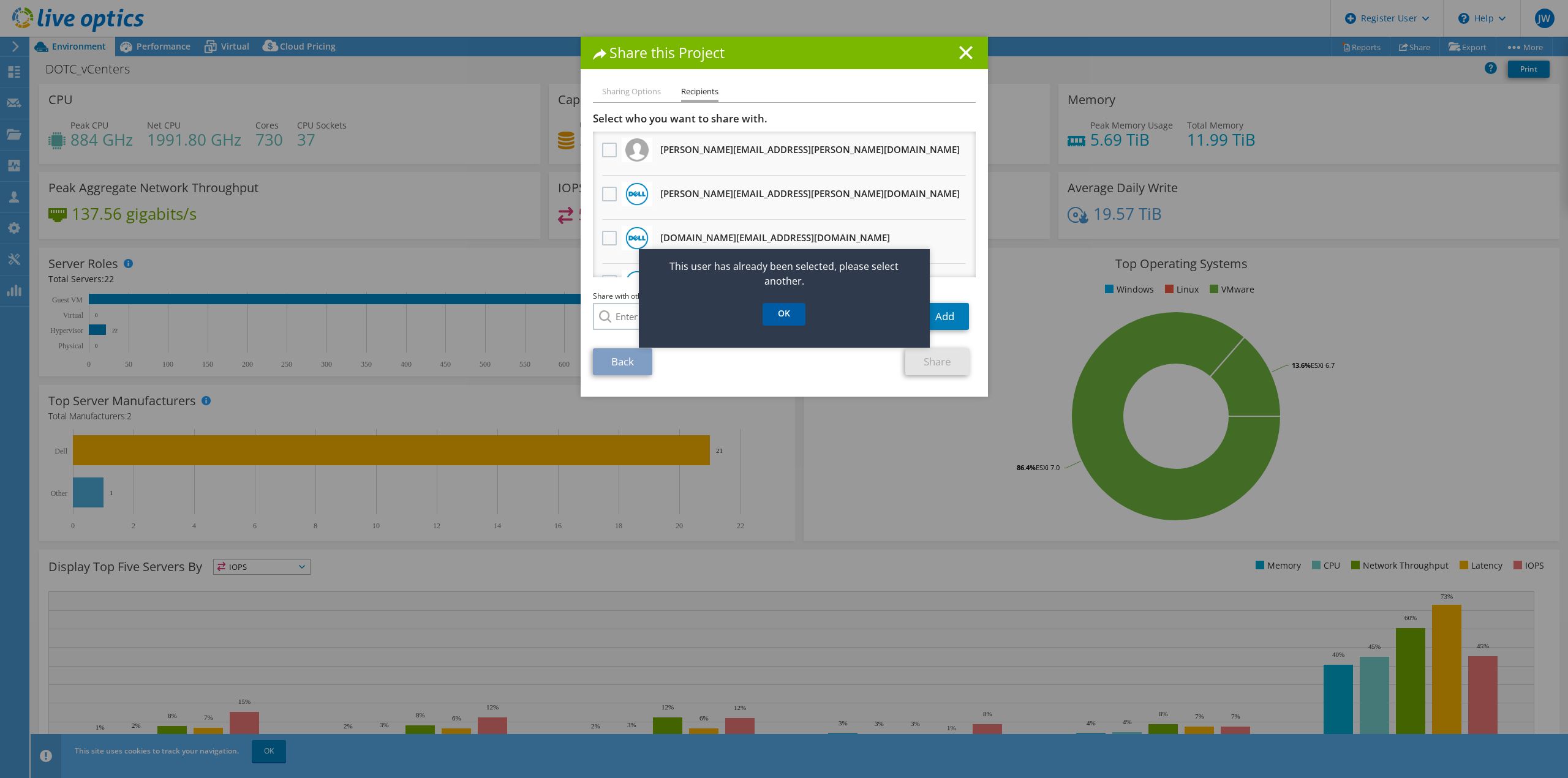
click at [795, 315] on link "OK" at bounding box center [784, 314] width 43 height 22
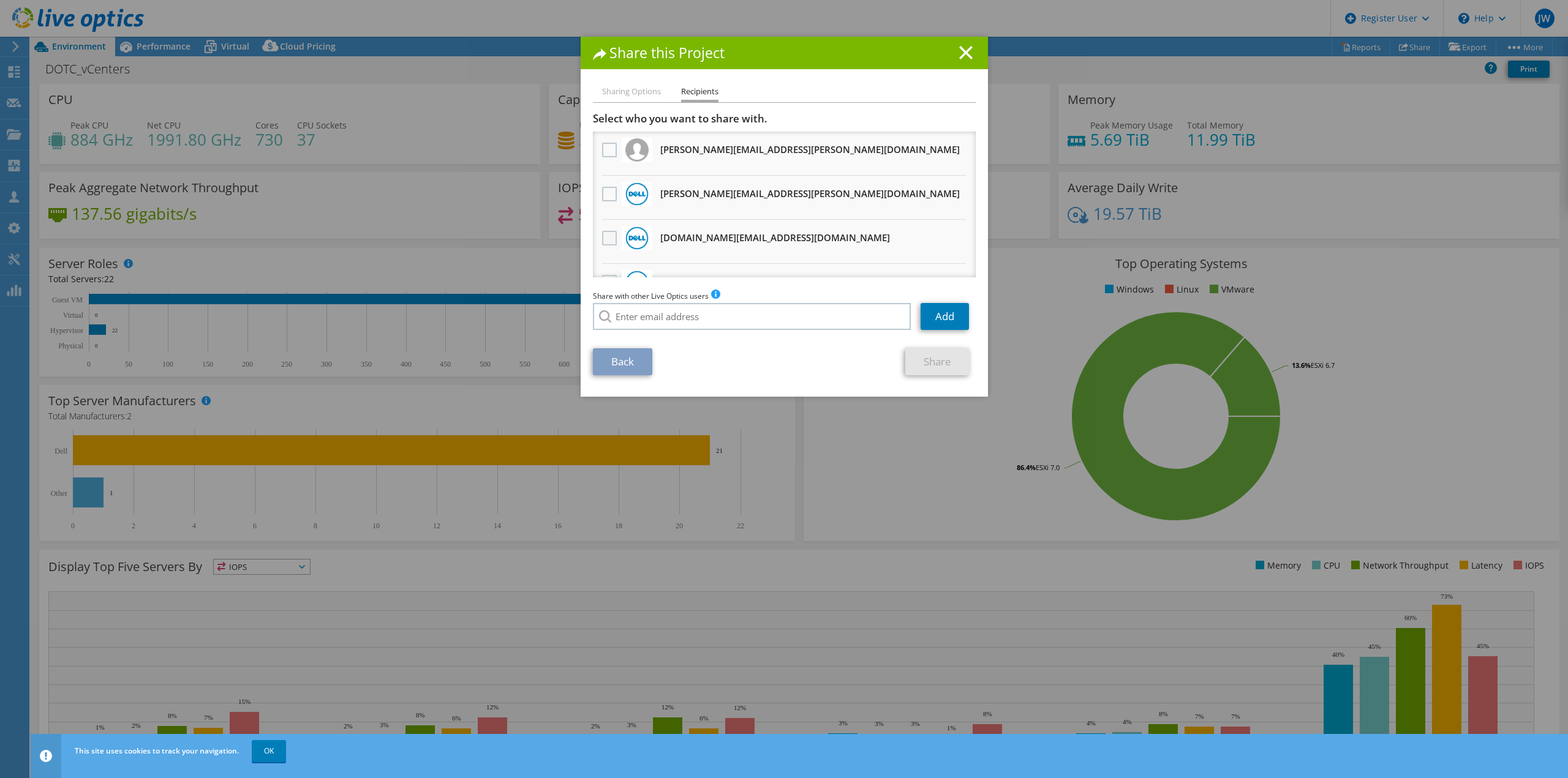
click at [608, 237] on label at bounding box center [610, 238] width 17 height 15
click at [0, 0] on input "checkbox" at bounding box center [0, 0] width 0 height 0
click at [931, 358] on link "Share" at bounding box center [937, 362] width 64 height 27
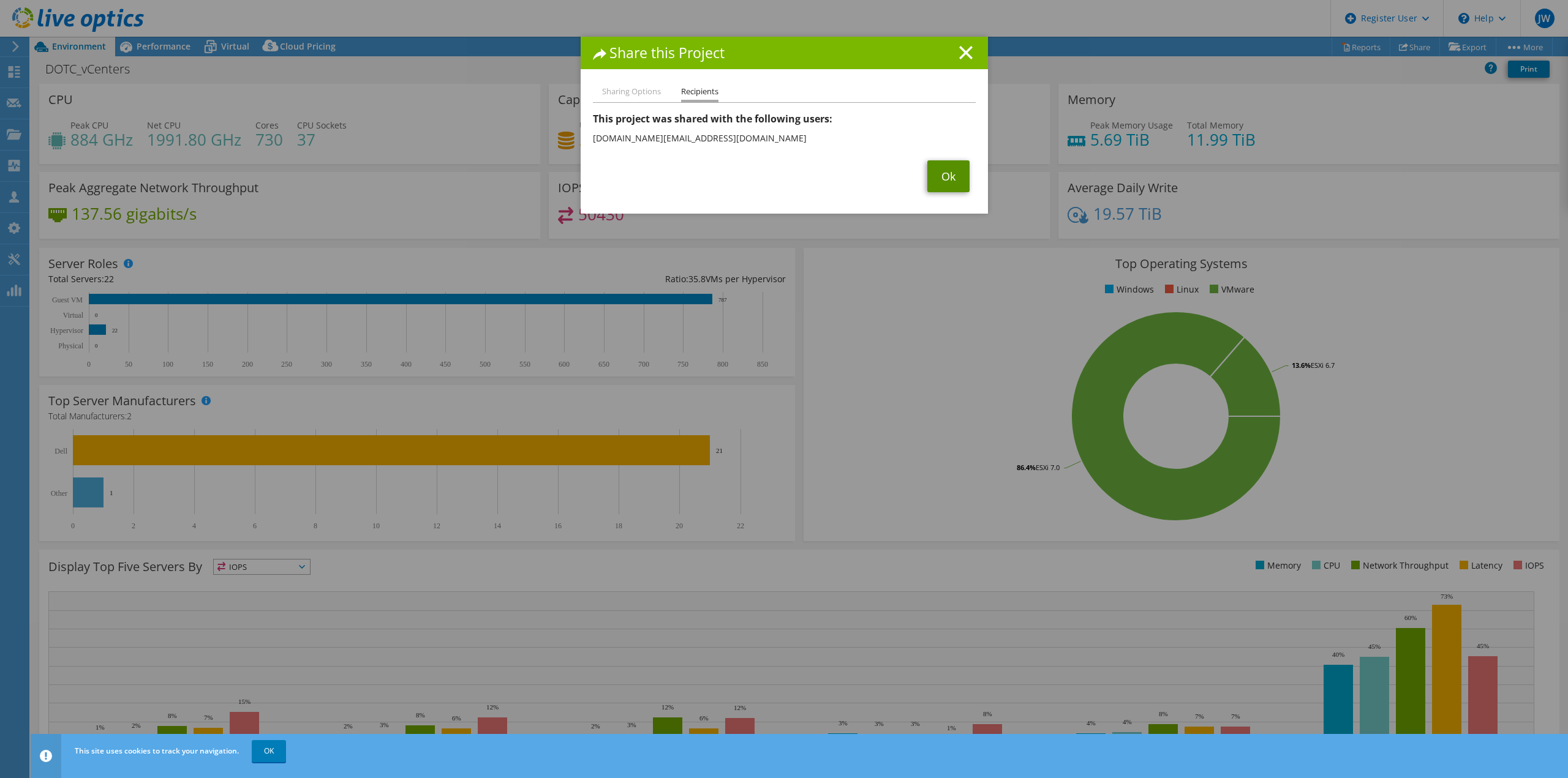
click at [943, 172] on link "Ok" at bounding box center [948, 176] width 42 height 32
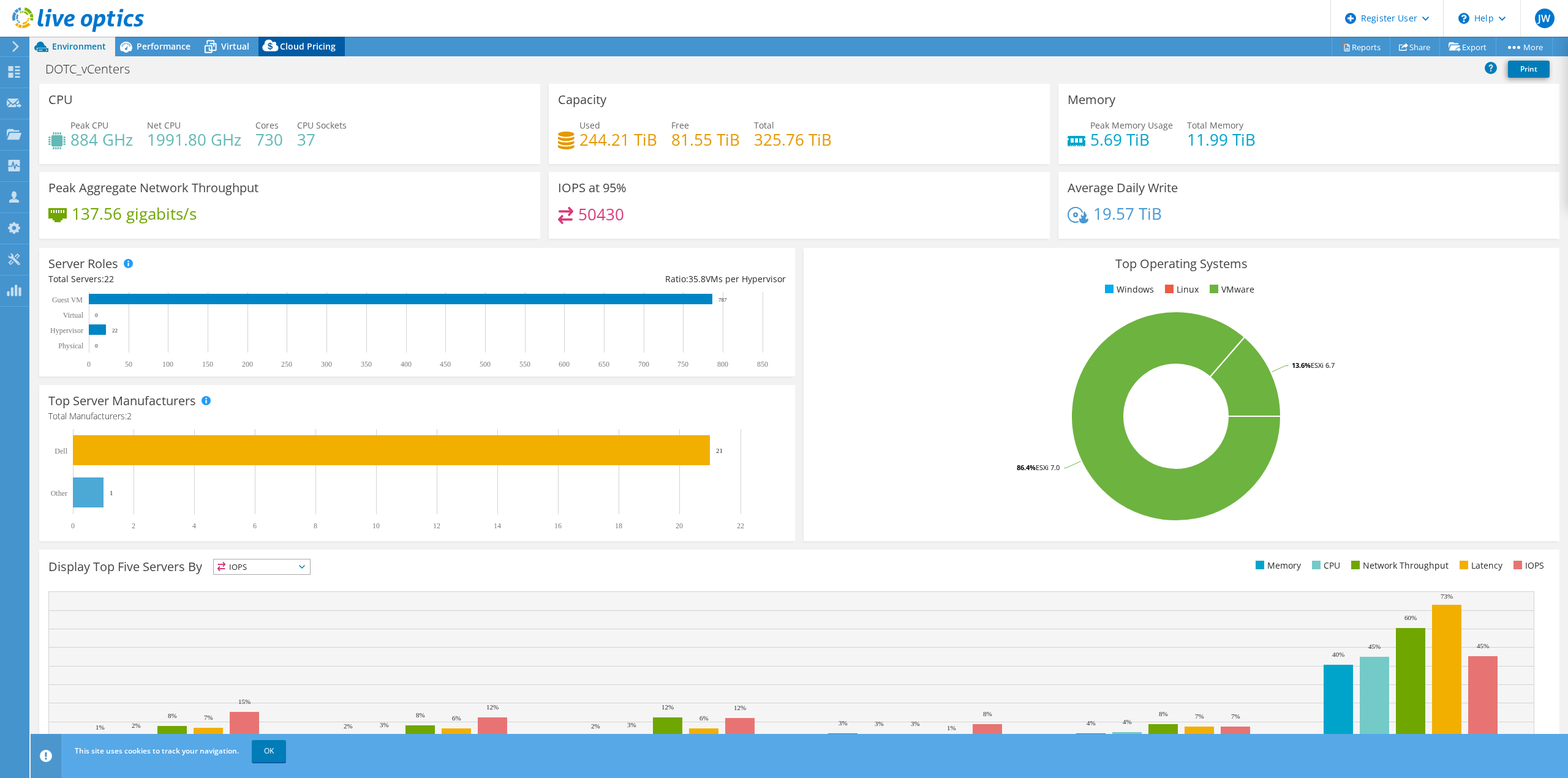
click at [320, 42] on span "Cloud Pricing" at bounding box center [307, 46] width 56 height 12
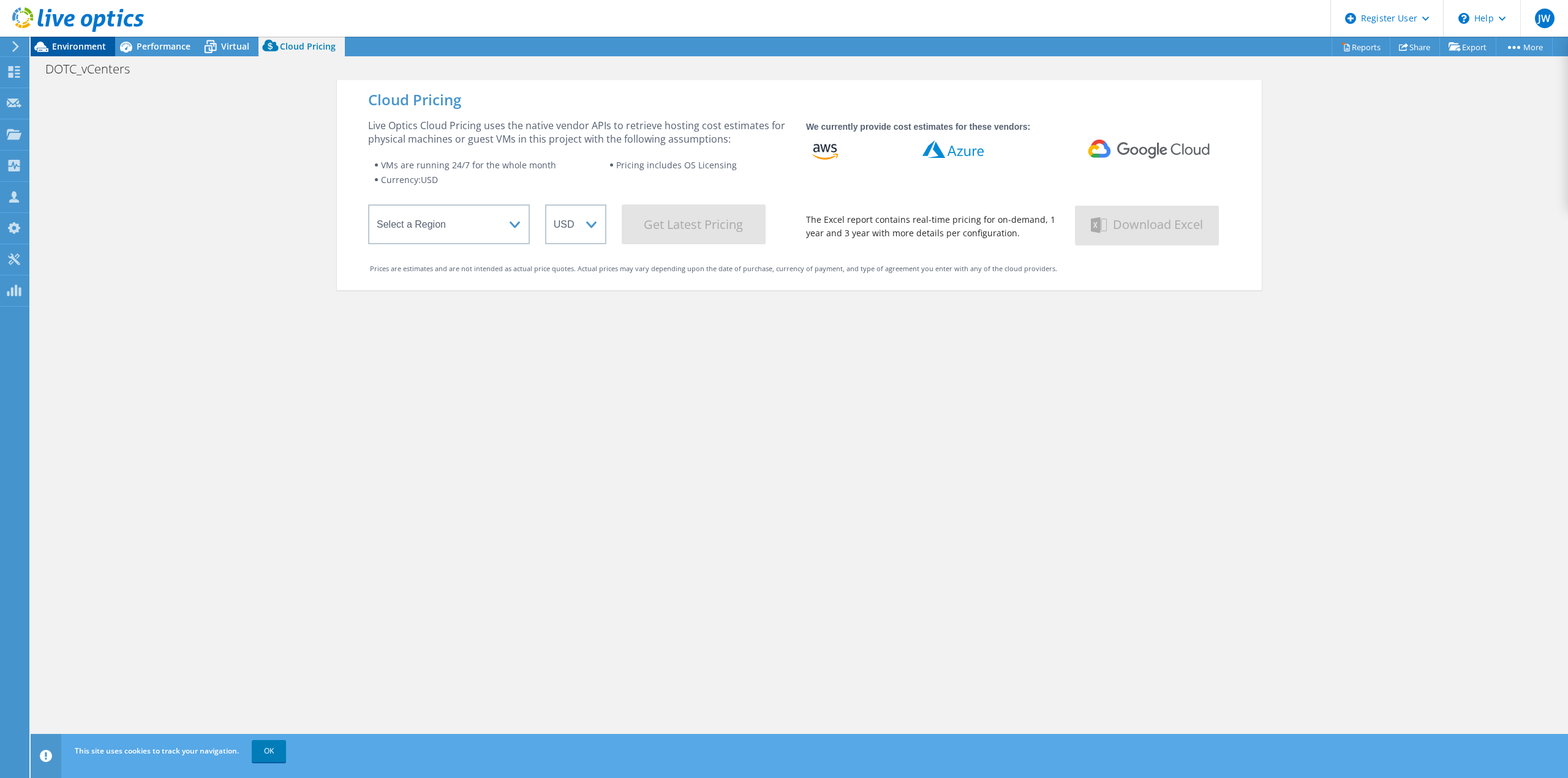
click at [92, 46] on span "Environment" at bounding box center [79, 46] width 54 height 12
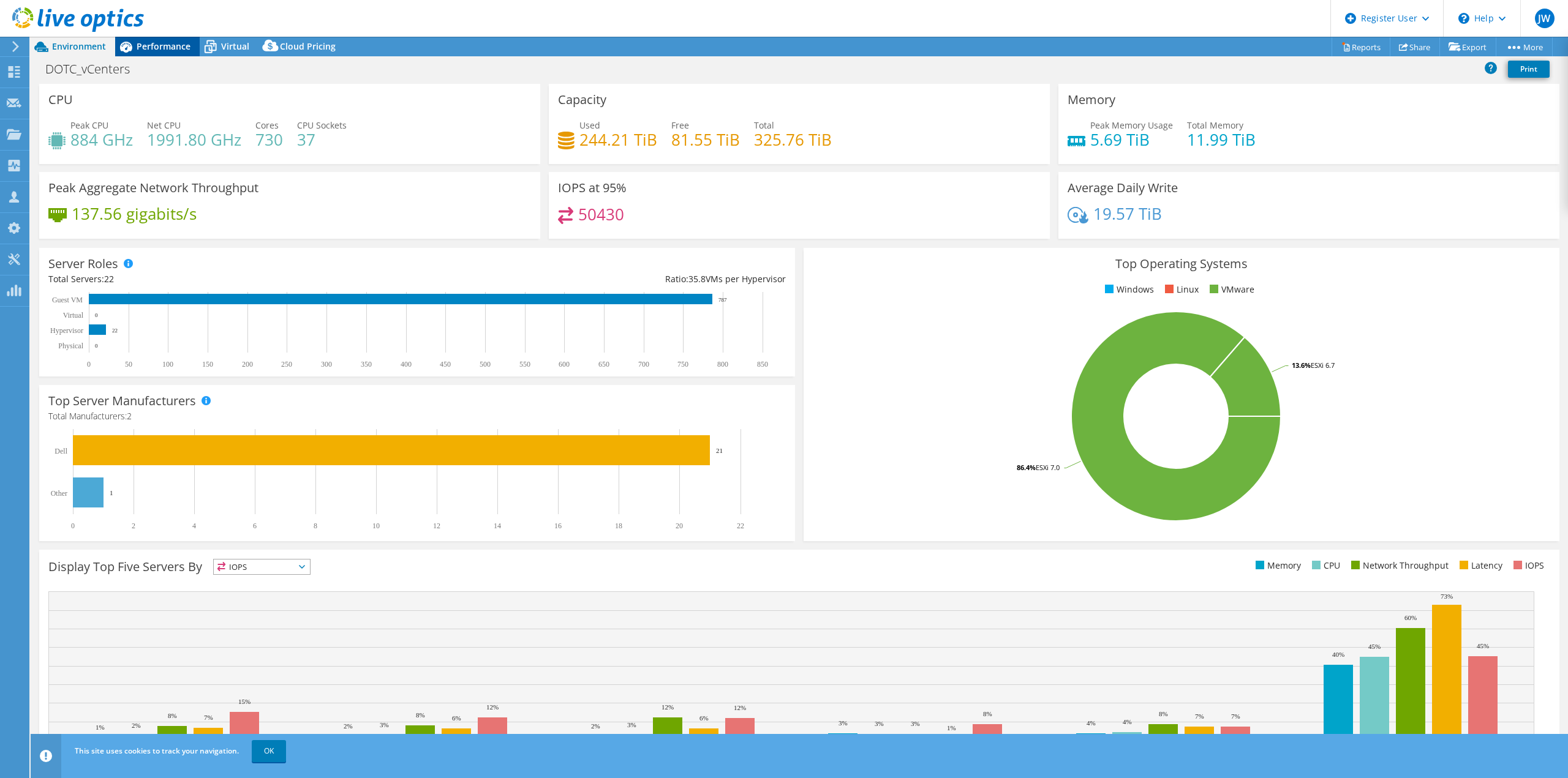
drag, startPoint x: 191, startPoint y: 46, endPoint x: 198, endPoint y: 46, distance: 7.0
click at [193, 46] on div "Performance" at bounding box center [158, 46] width 85 height 20
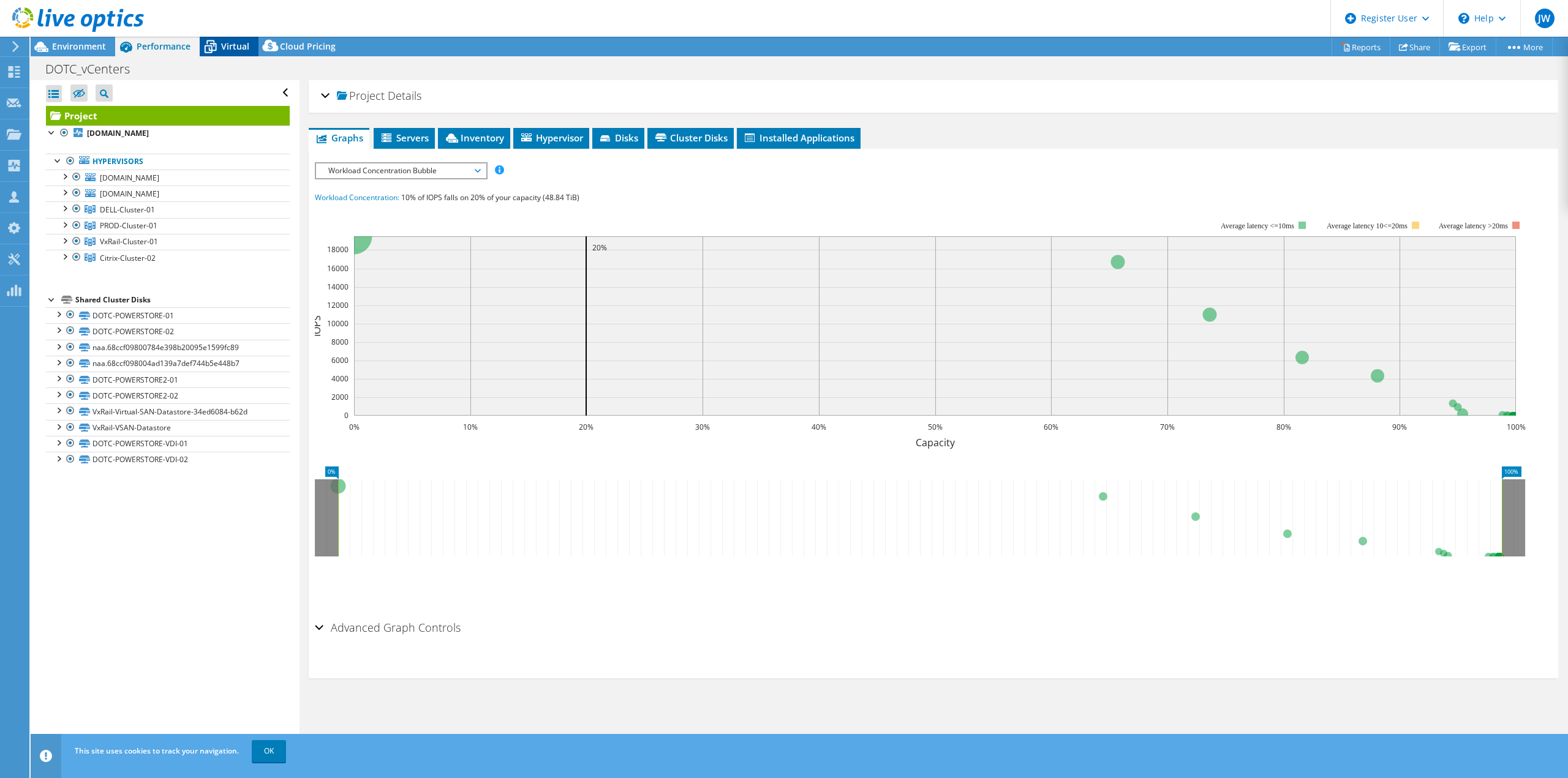
click at [207, 43] on icon at bounding box center [211, 42] width 8 height 4
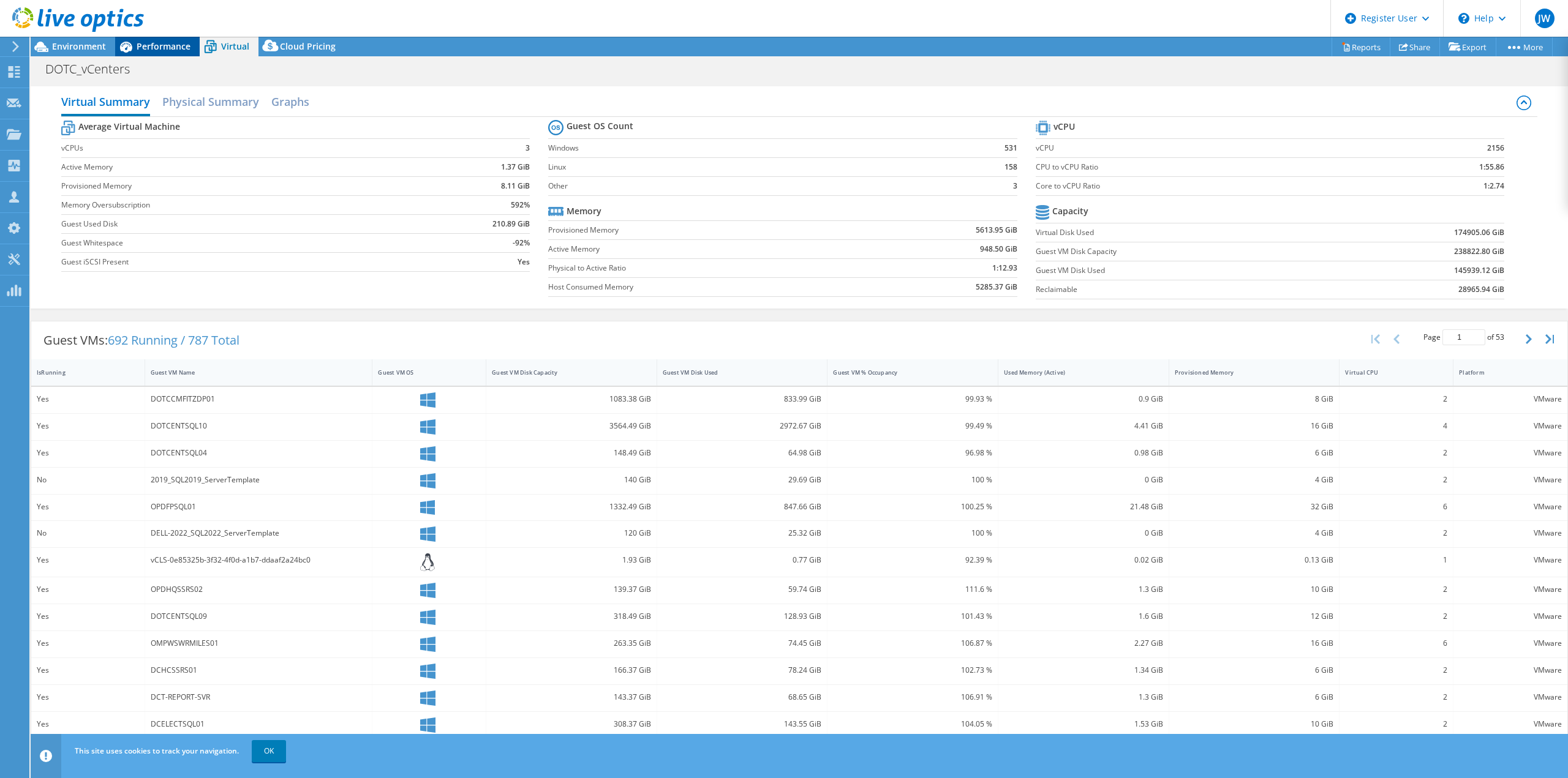
click at [174, 40] on div "Performance" at bounding box center [158, 46] width 85 height 20
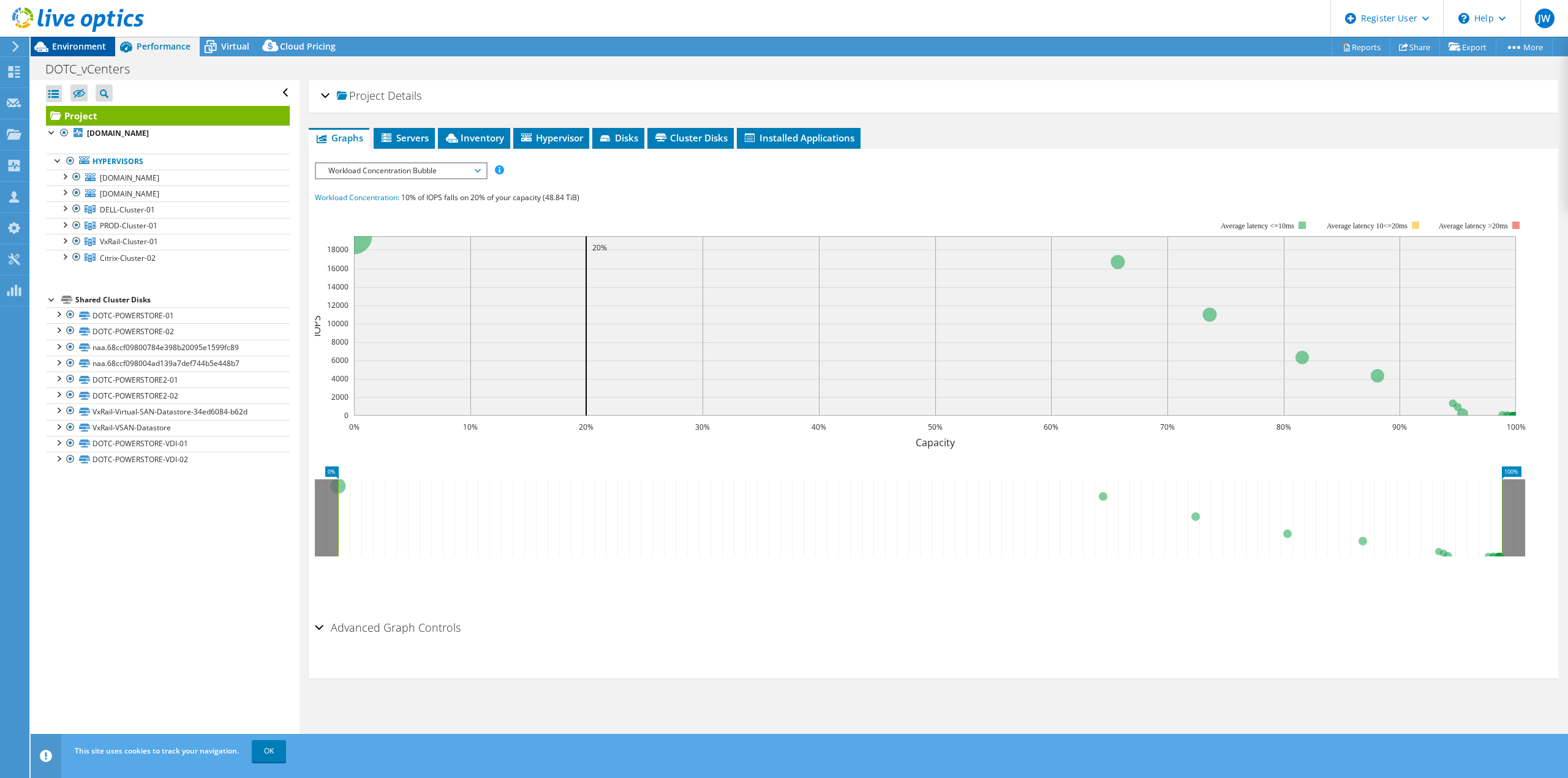
click at [93, 50] on span "Environment" at bounding box center [79, 46] width 54 height 12
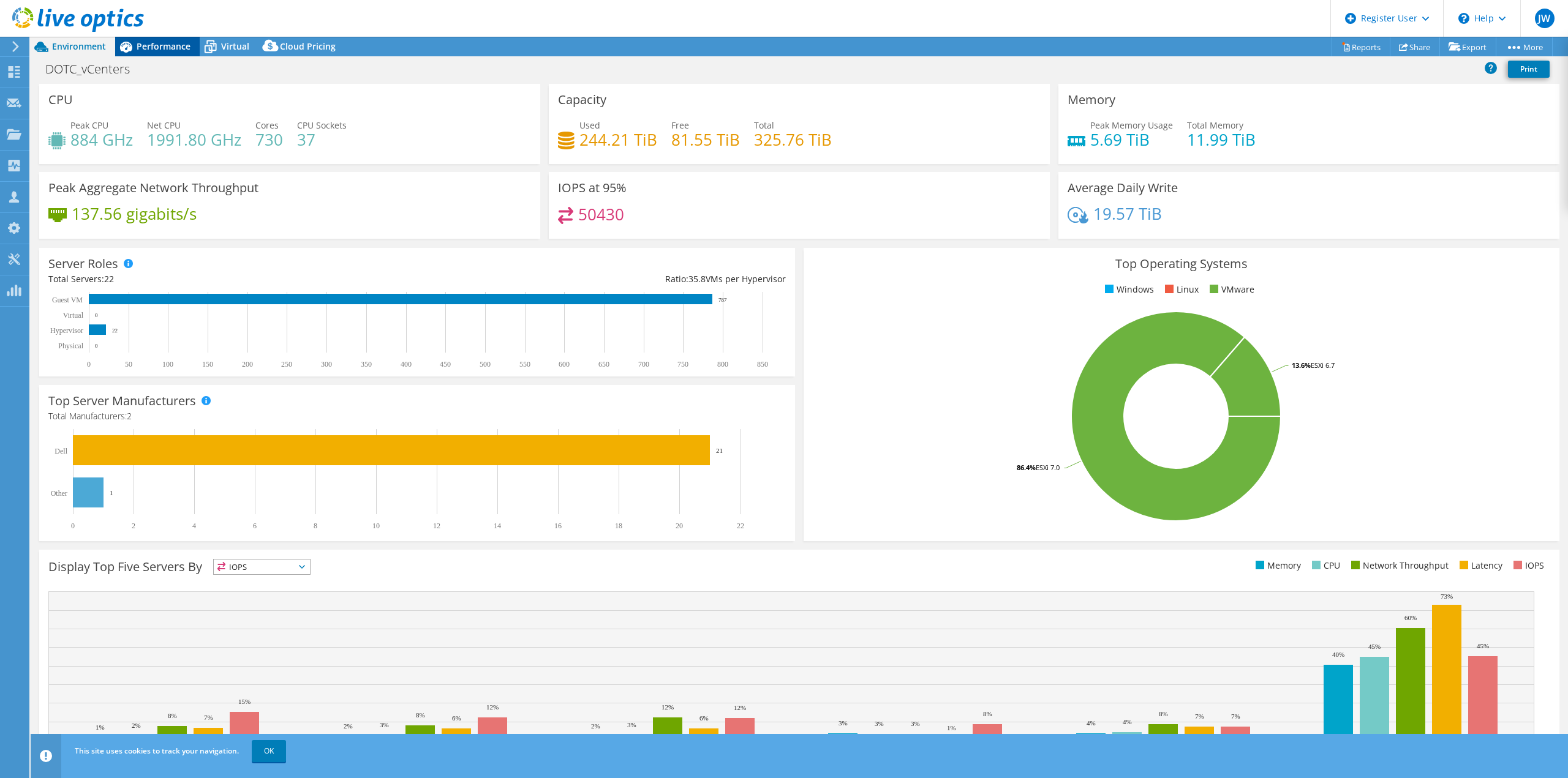
click at [179, 51] on span "Performance" at bounding box center [163, 46] width 54 height 12
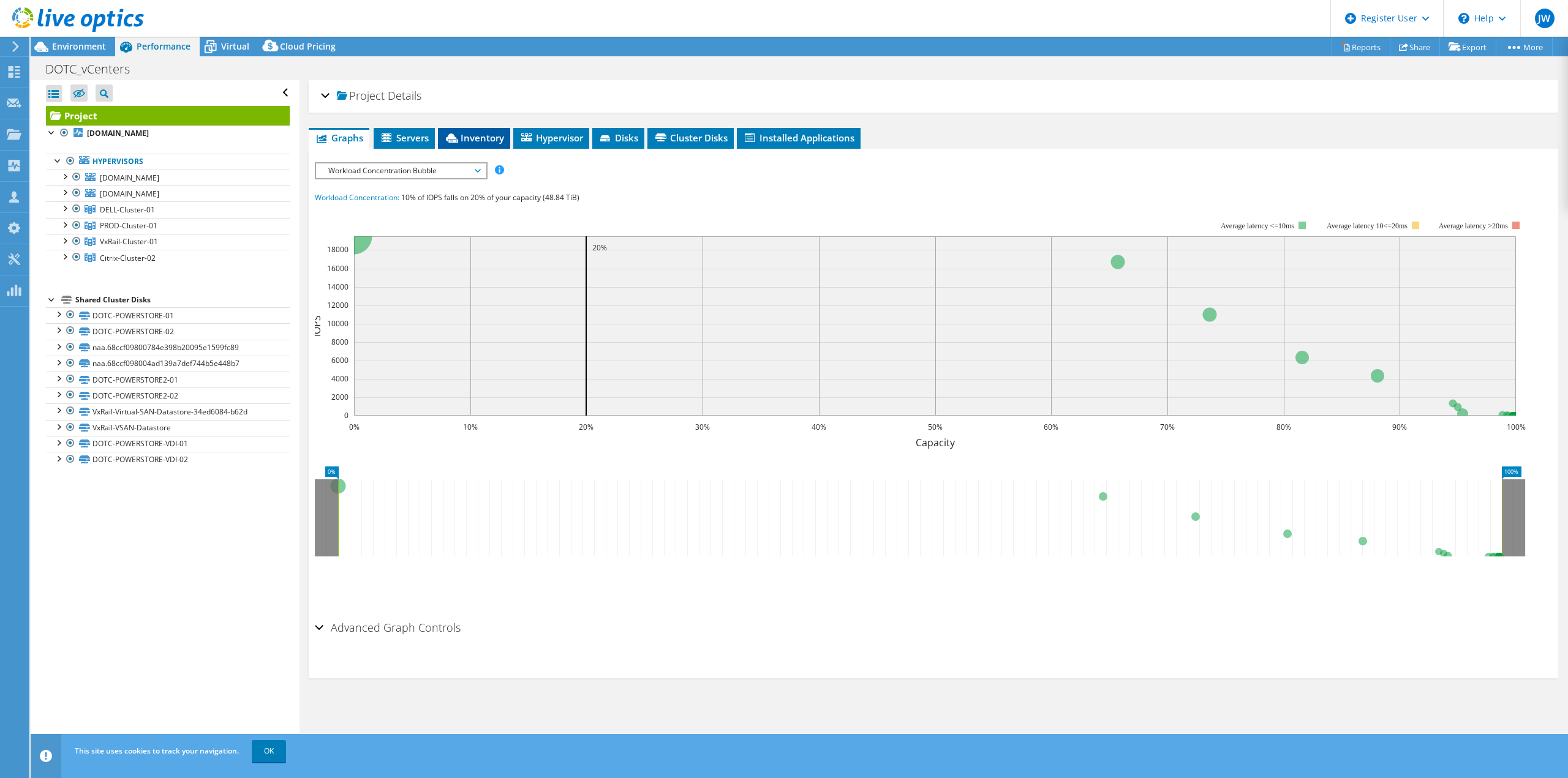
click at [464, 137] on span "Inventory" at bounding box center [474, 138] width 60 height 12
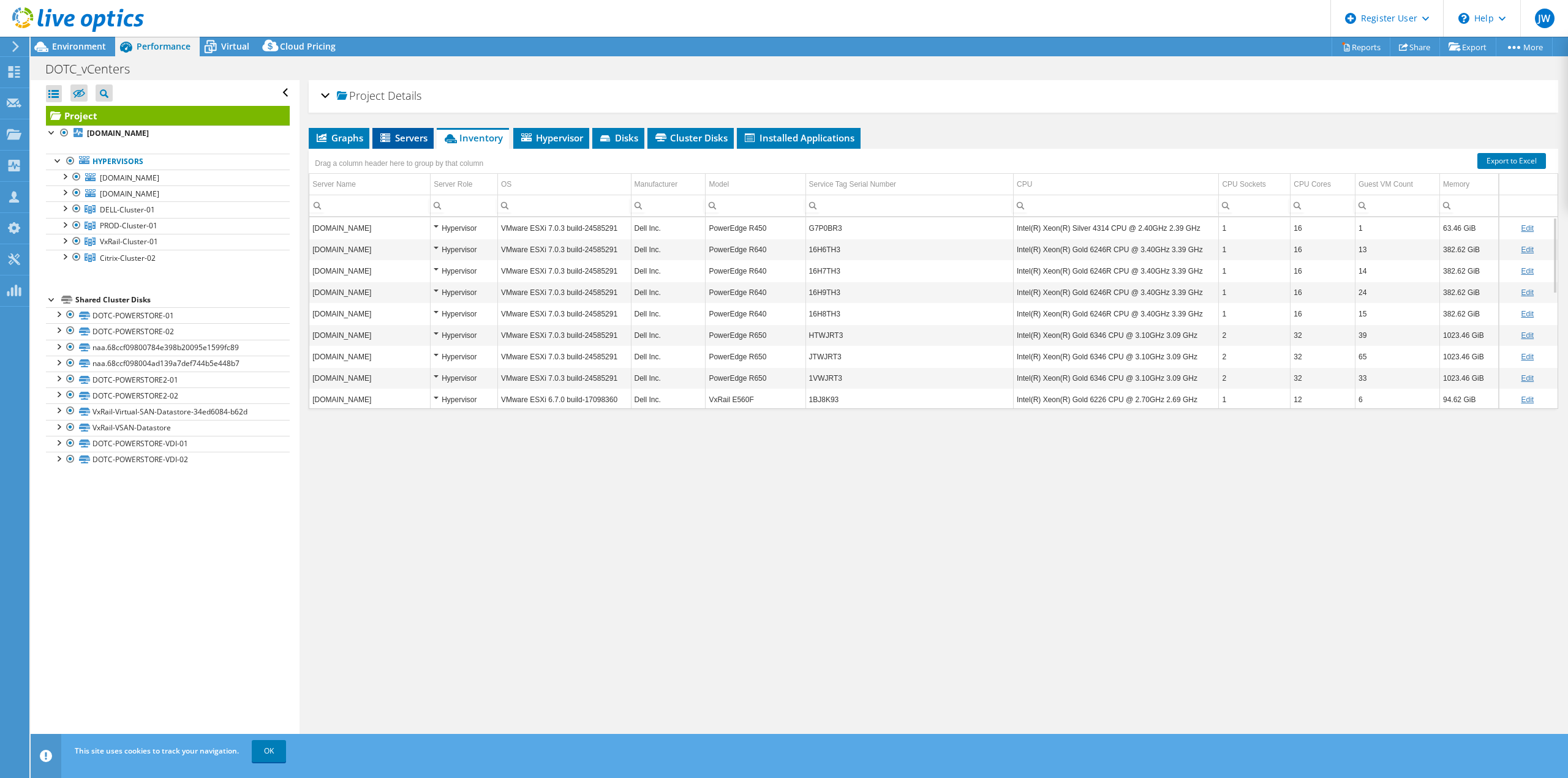
click at [410, 140] on span "Servers" at bounding box center [403, 138] width 49 height 12
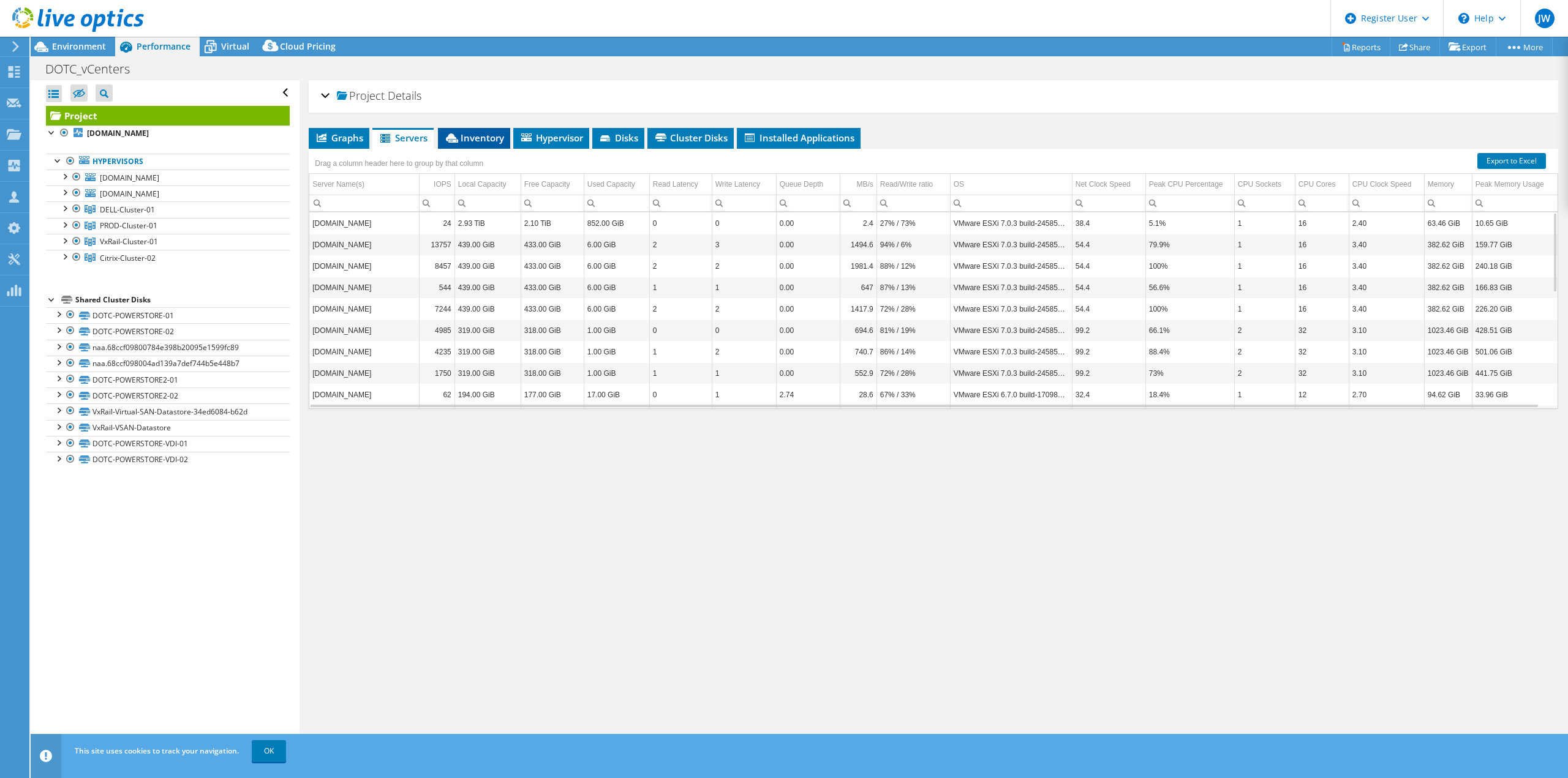
click at [465, 129] on li "Inventory" at bounding box center [473, 138] width 72 height 21
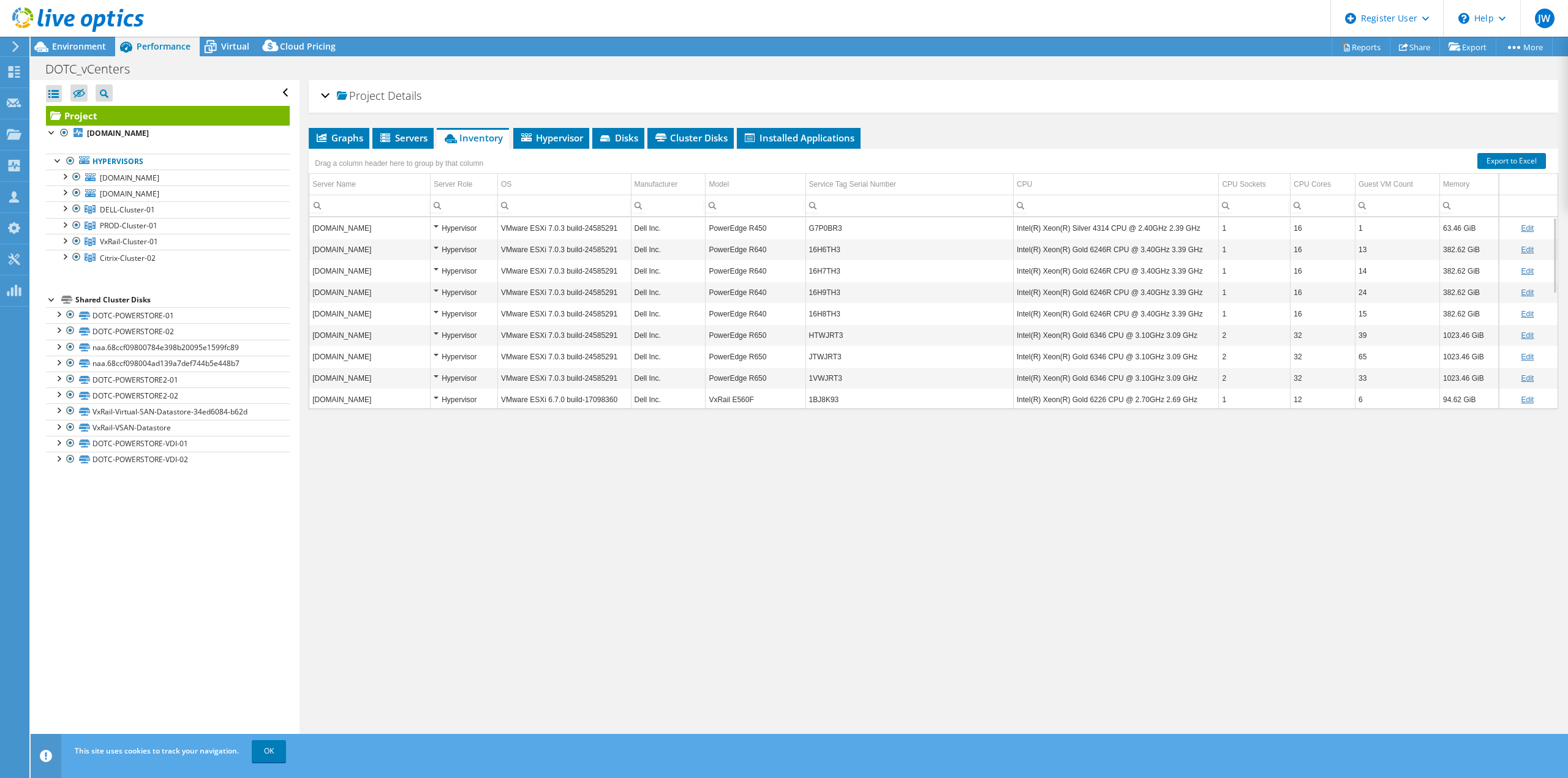
click at [96, 41] on div at bounding box center [71, 20] width 144 height 41
click at [94, 43] on span "Environment" at bounding box center [79, 46] width 54 height 12
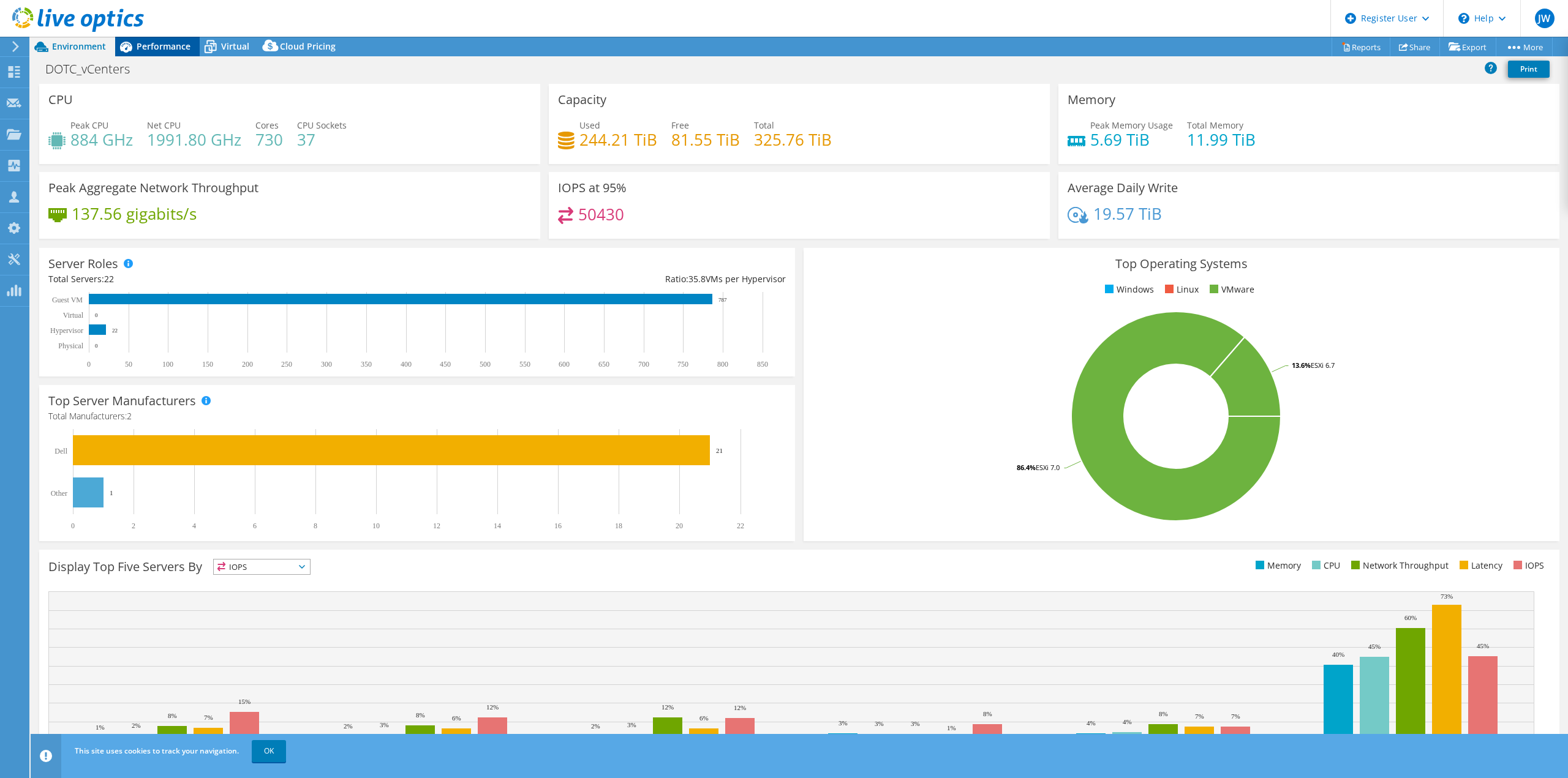
click at [176, 43] on span "Performance" at bounding box center [163, 46] width 54 height 12
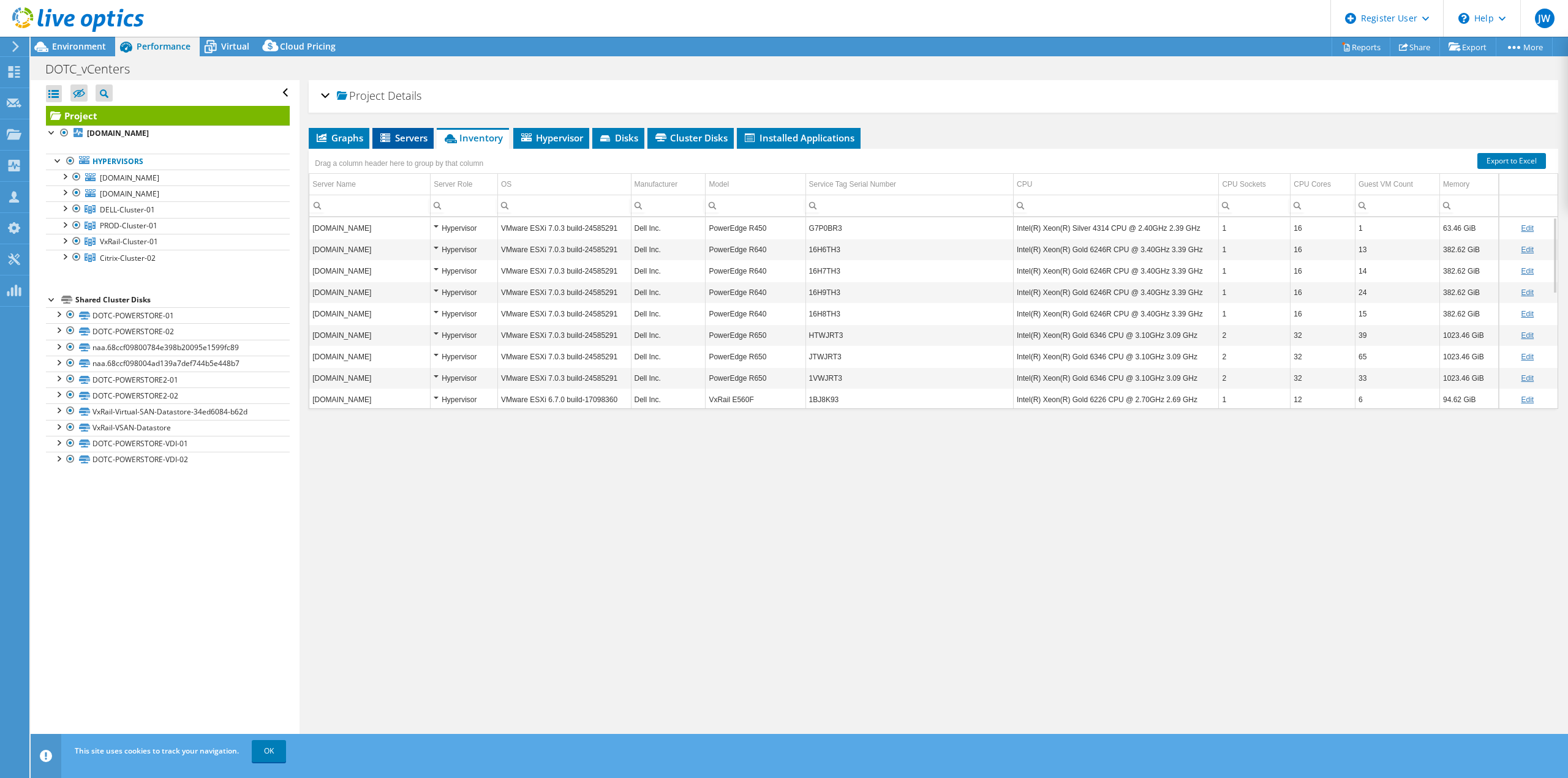
click at [411, 137] on span "Servers" at bounding box center [403, 138] width 49 height 12
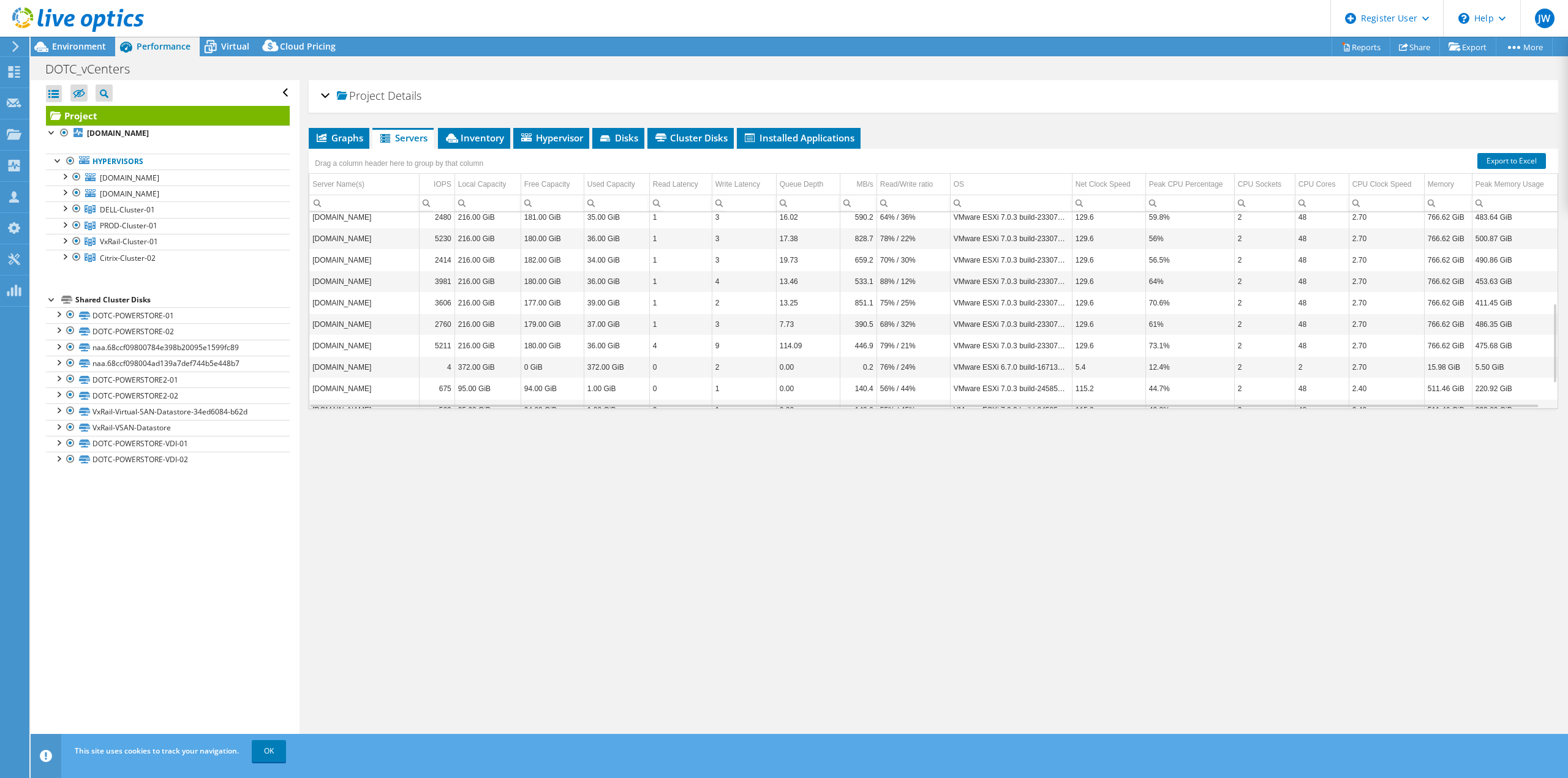
scroll to position [281, 0]
click at [487, 143] on span "Inventory" at bounding box center [474, 138] width 60 height 12
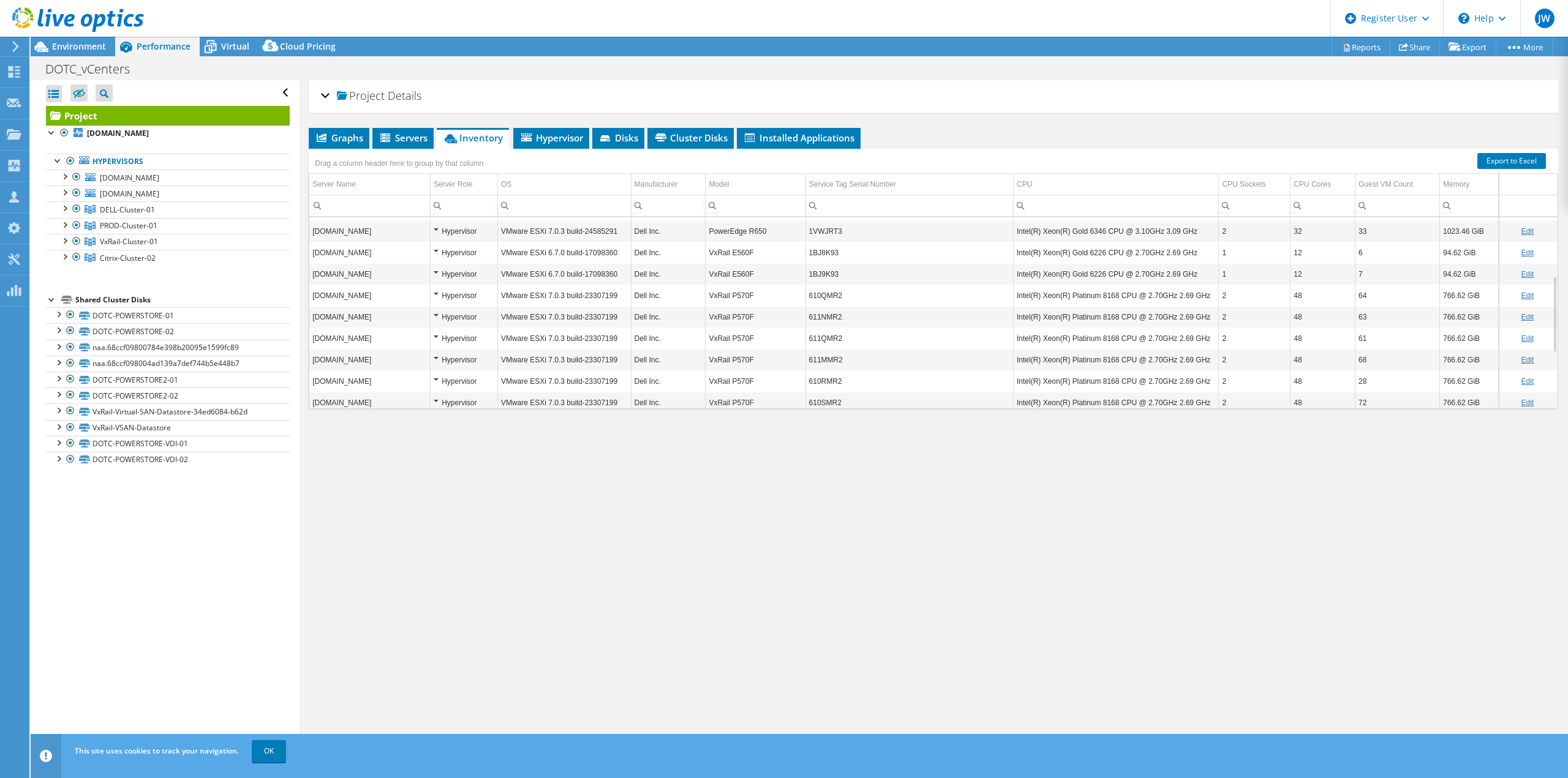
scroll to position [286, 0]
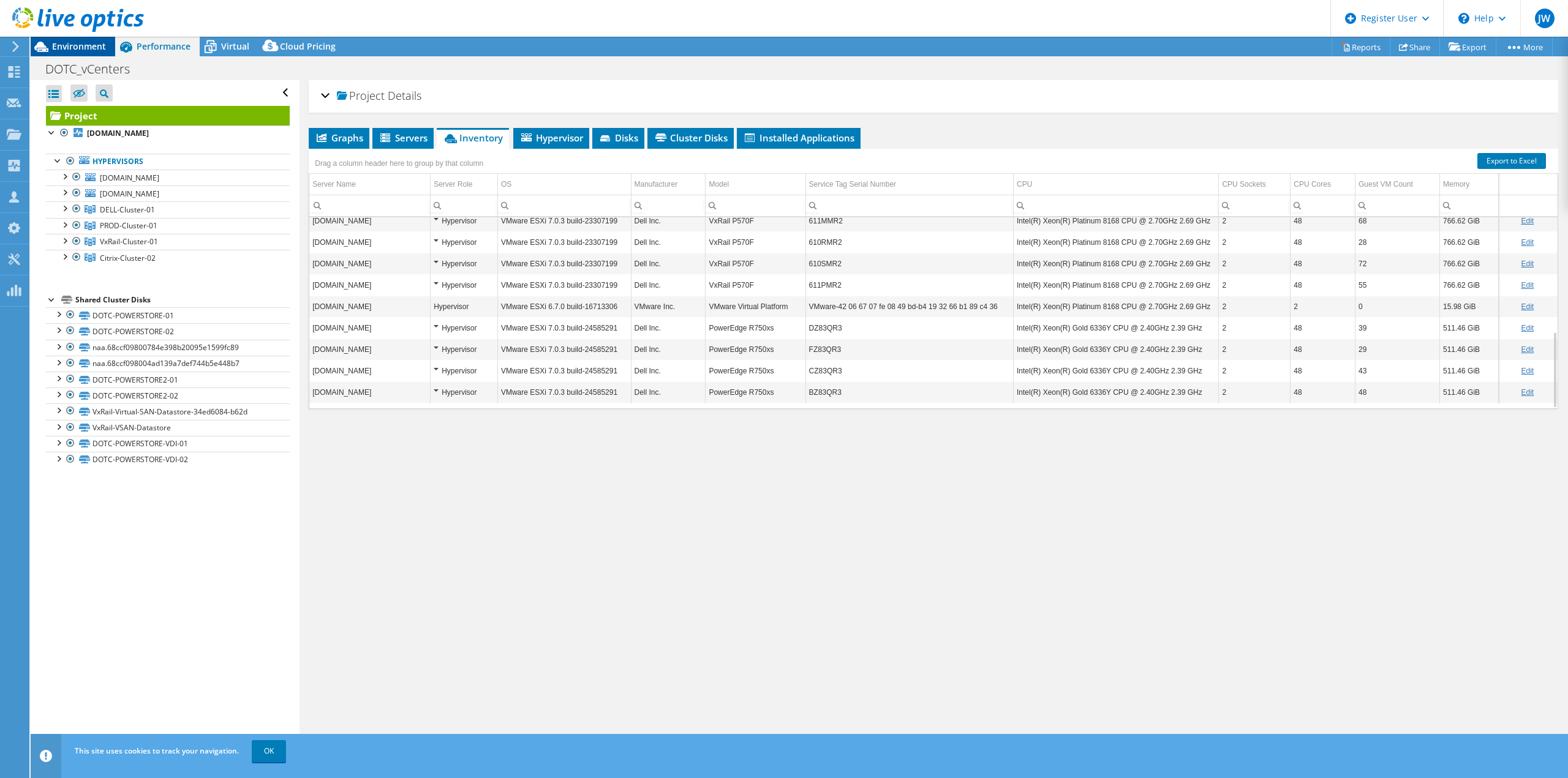
click at [76, 48] on span "Environment" at bounding box center [79, 46] width 54 height 12
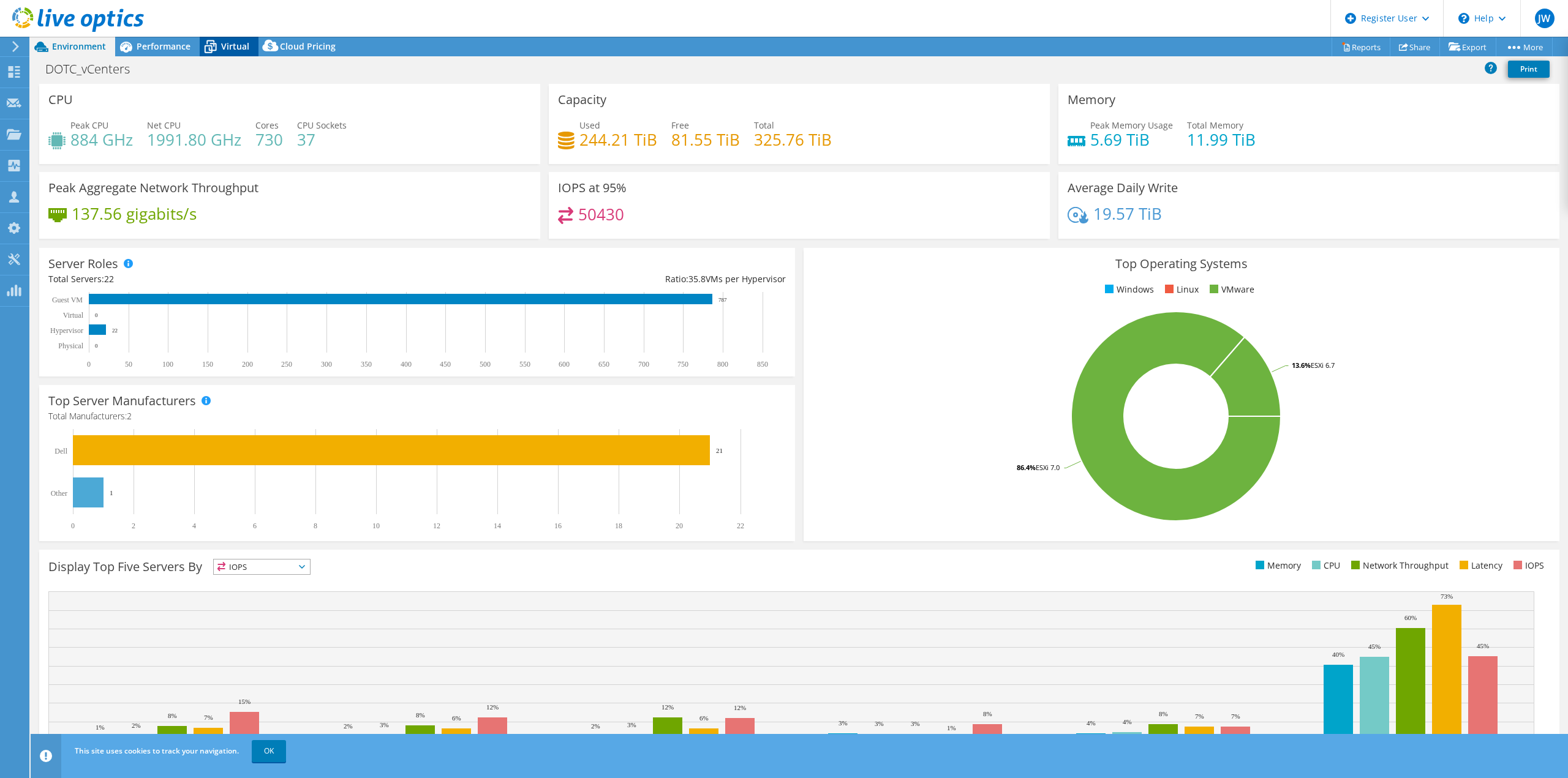
click at [220, 43] on icon at bounding box center [210, 47] width 22 height 22
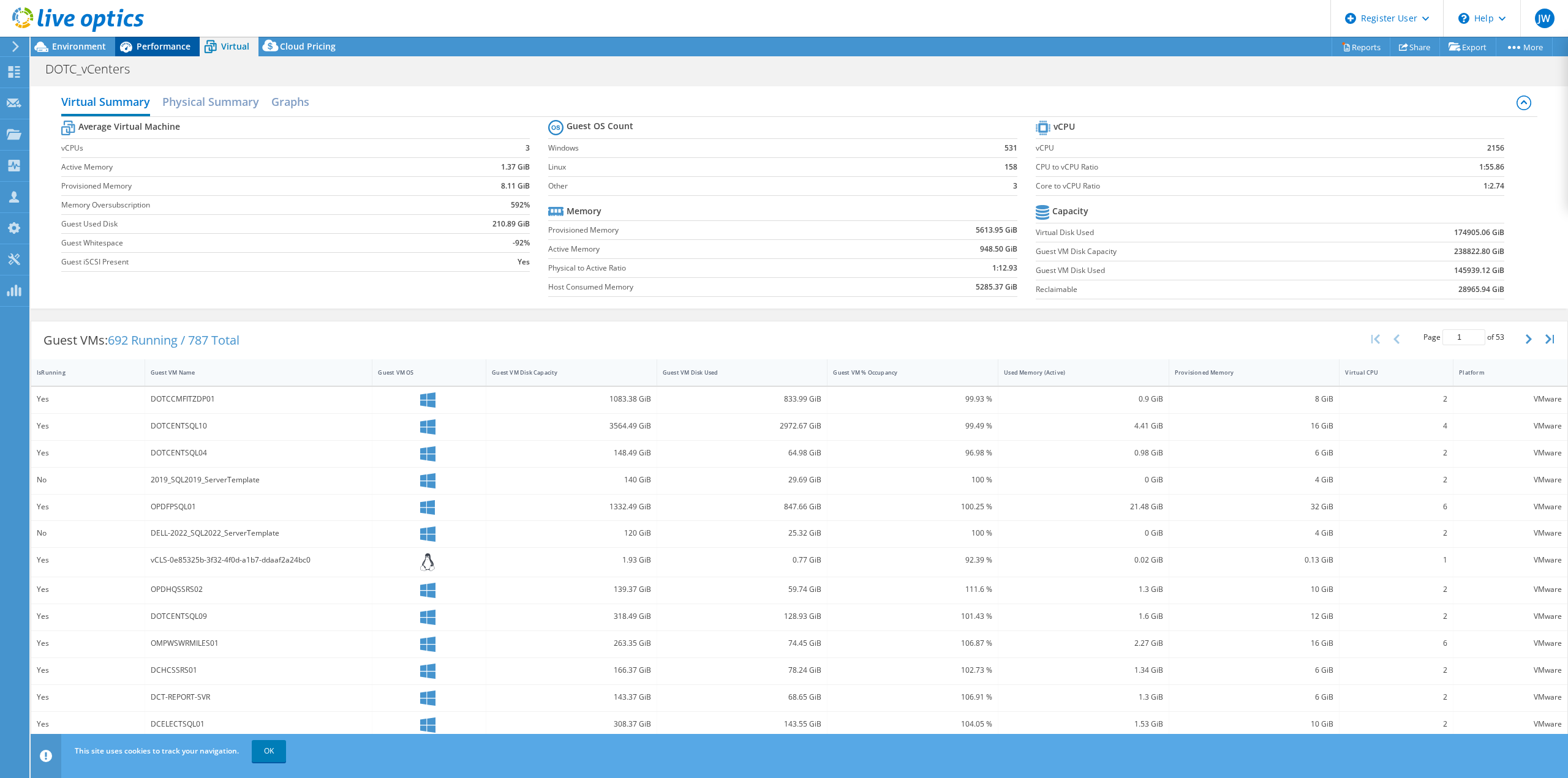
click at [179, 48] on span "Performance" at bounding box center [163, 46] width 54 height 12
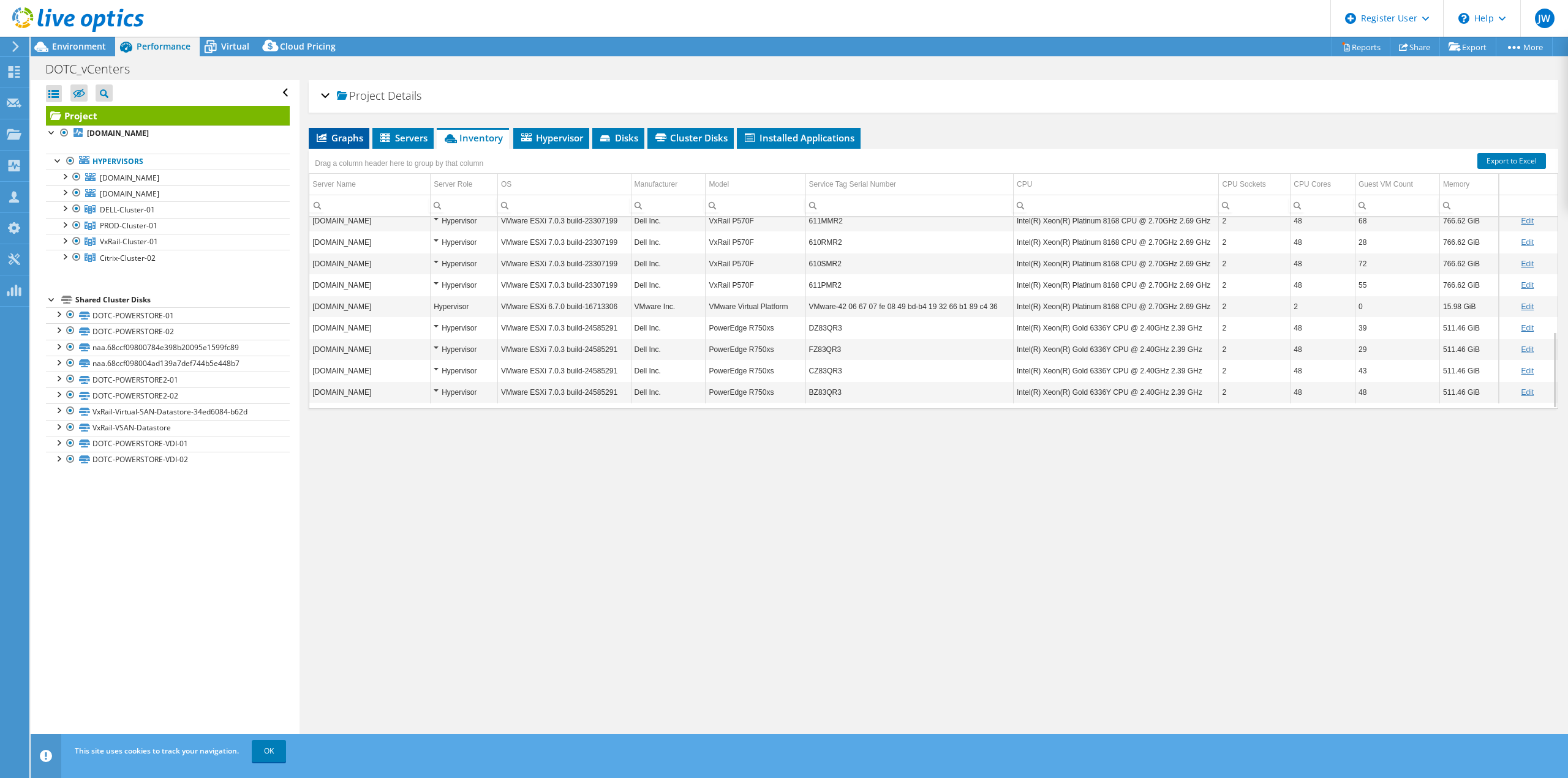
click at [326, 139] on icon at bounding box center [321, 138] width 10 height 8
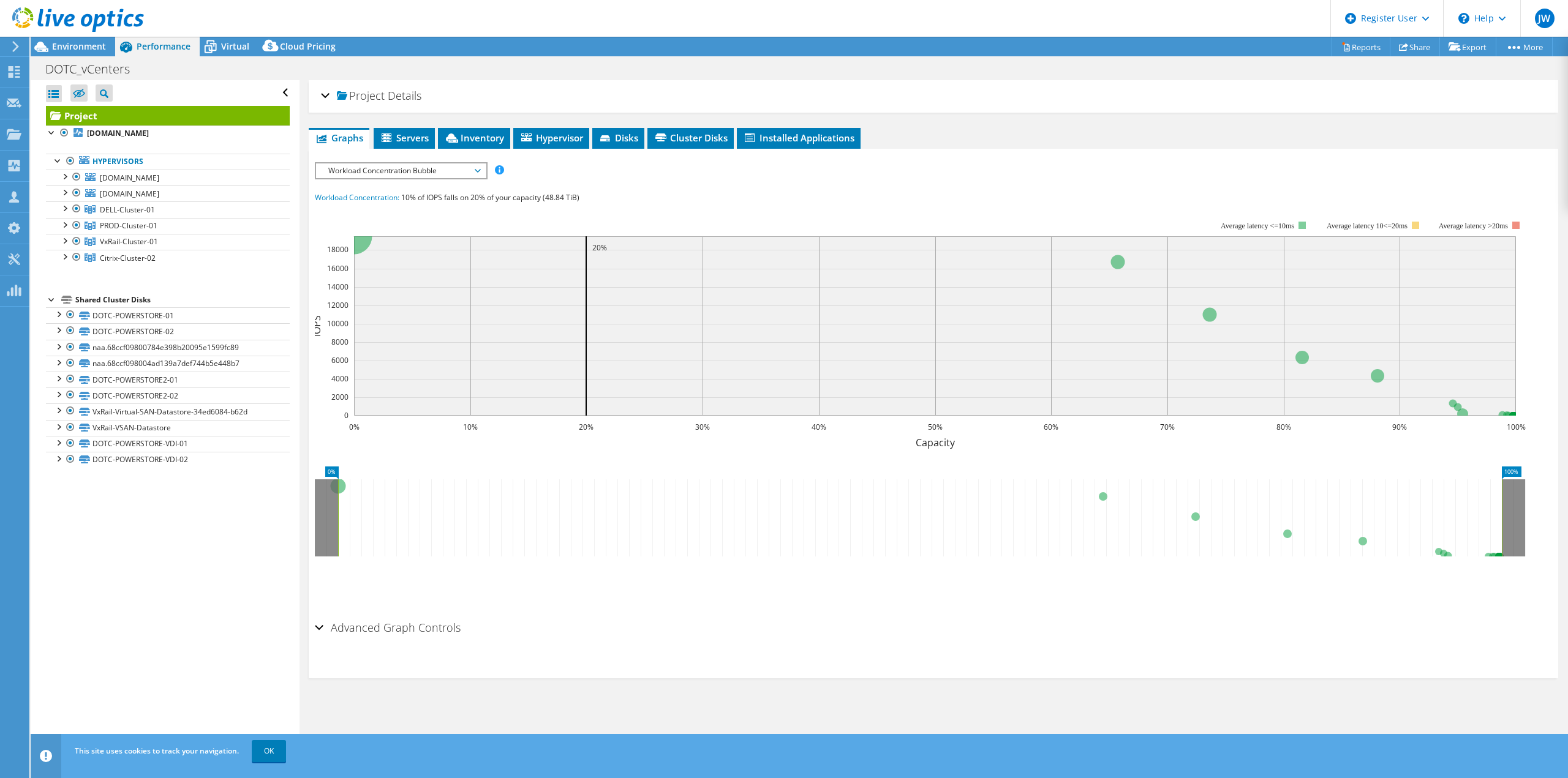
click at [407, 179] on div "Workload Concentration Bubble IOPS Disk Throughput IO Size Latency Queue Depth …" at bounding box center [401, 170] width 173 height 17
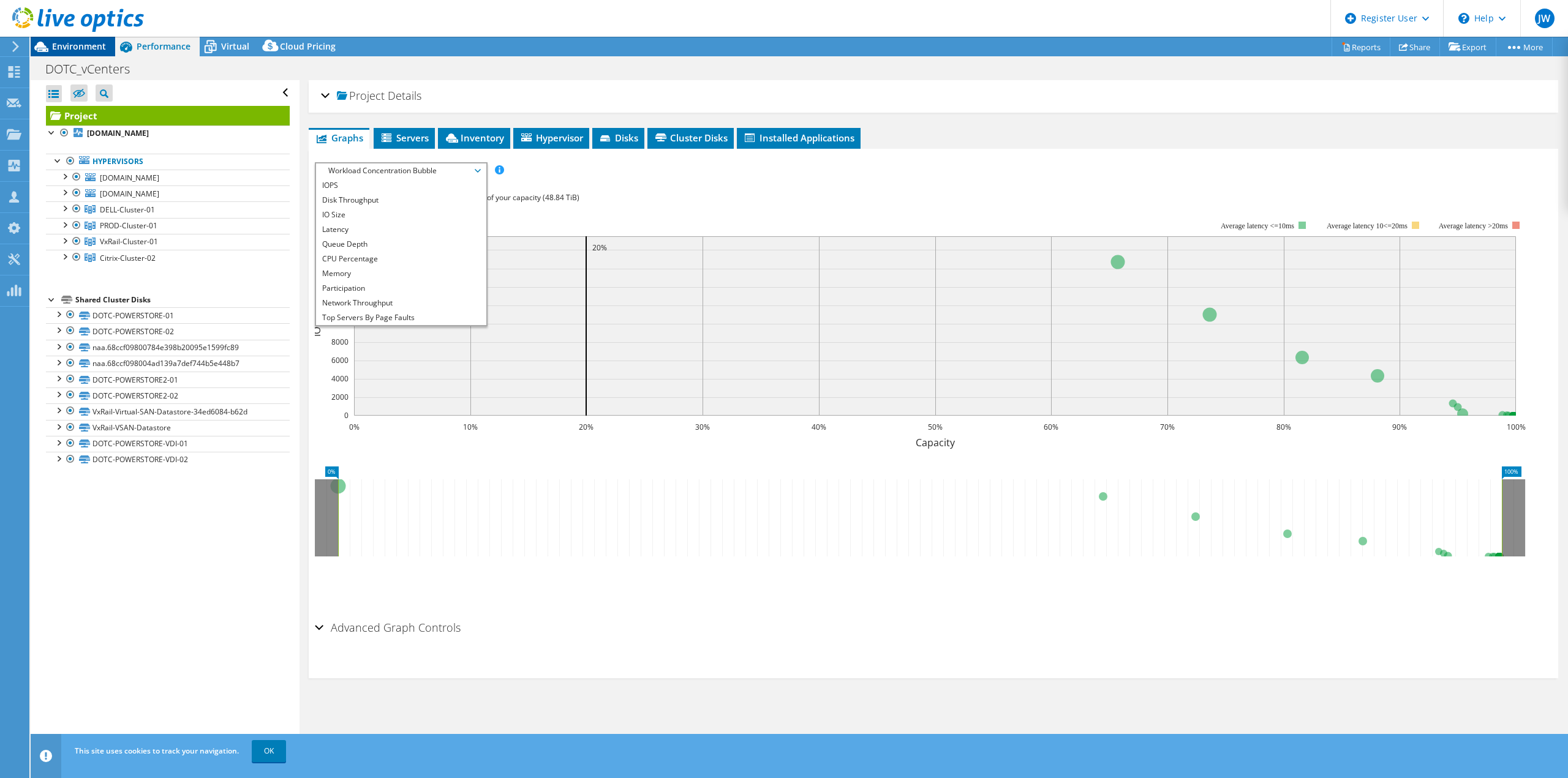
click at [96, 46] on span "Environment" at bounding box center [79, 46] width 54 height 12
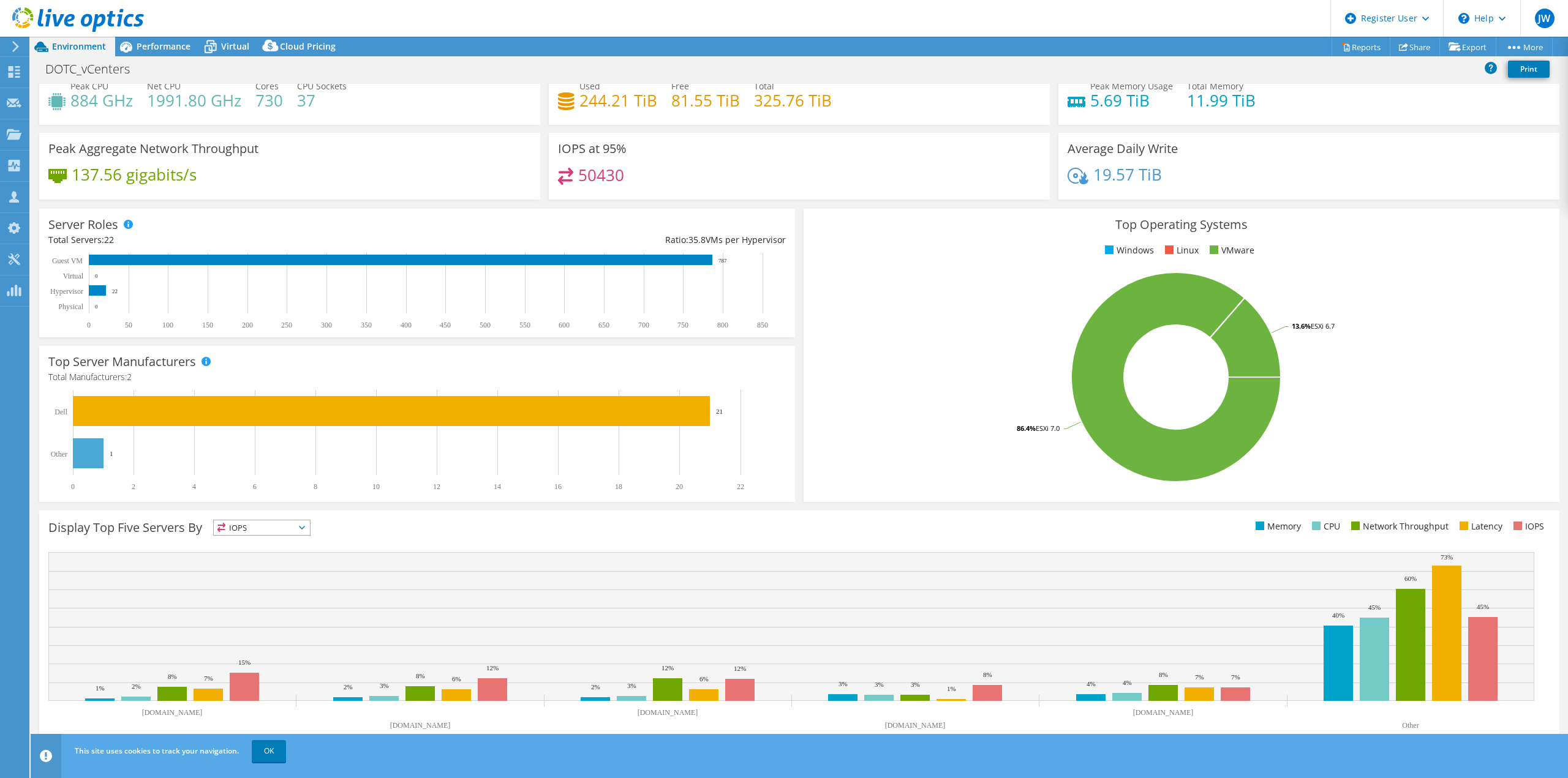
scroll to position [0, 0]
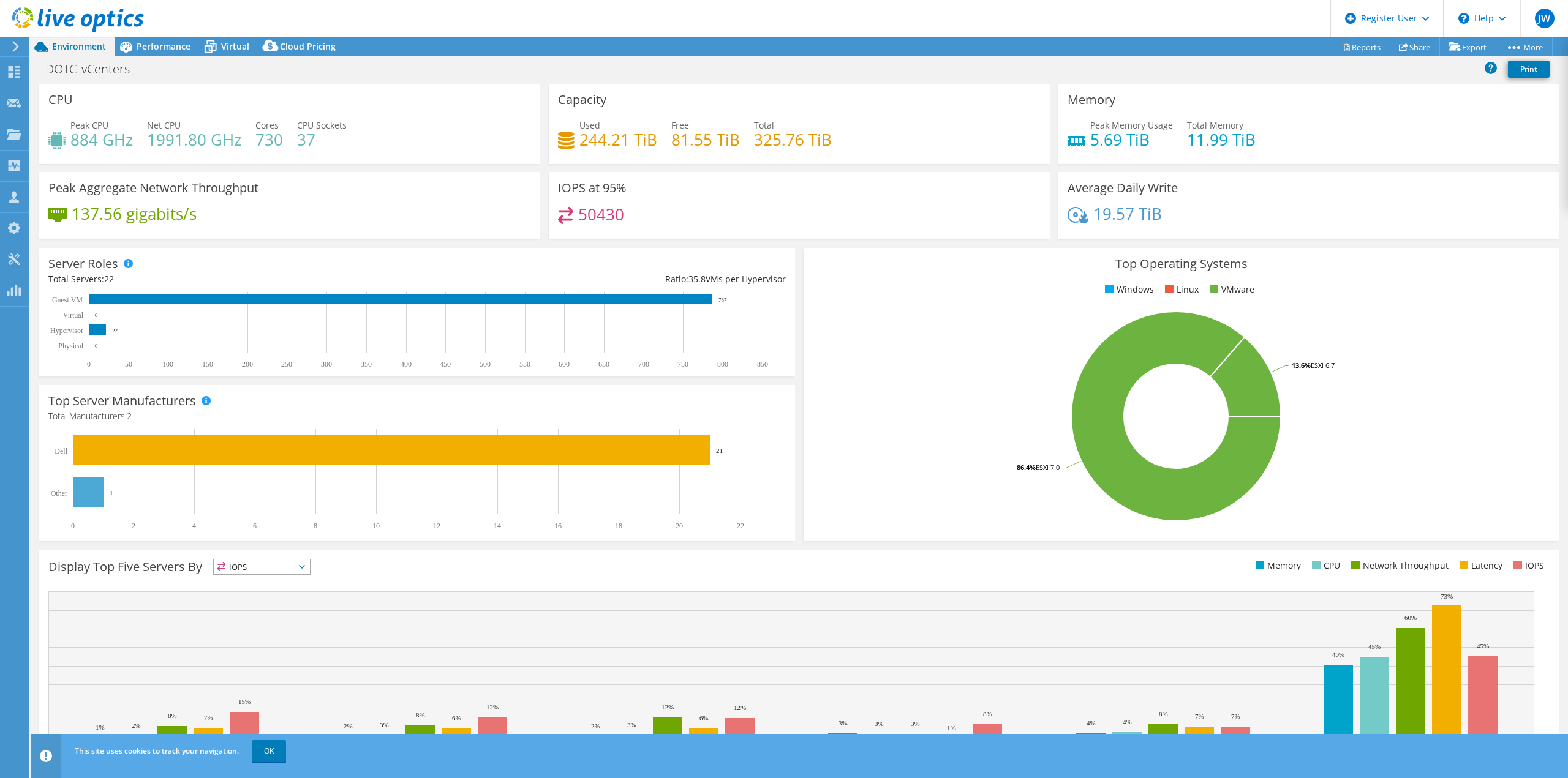
drag, startPoint x: 20, startPoint y: 41, endPoint x: 11, endPoint y: 48, distance: 11.4
click at [20, 41] on div at bounding box center [71, 20] width 144 height 41
click at [11, 48] on icon at bounding box center [15, 46] width 9 height 11
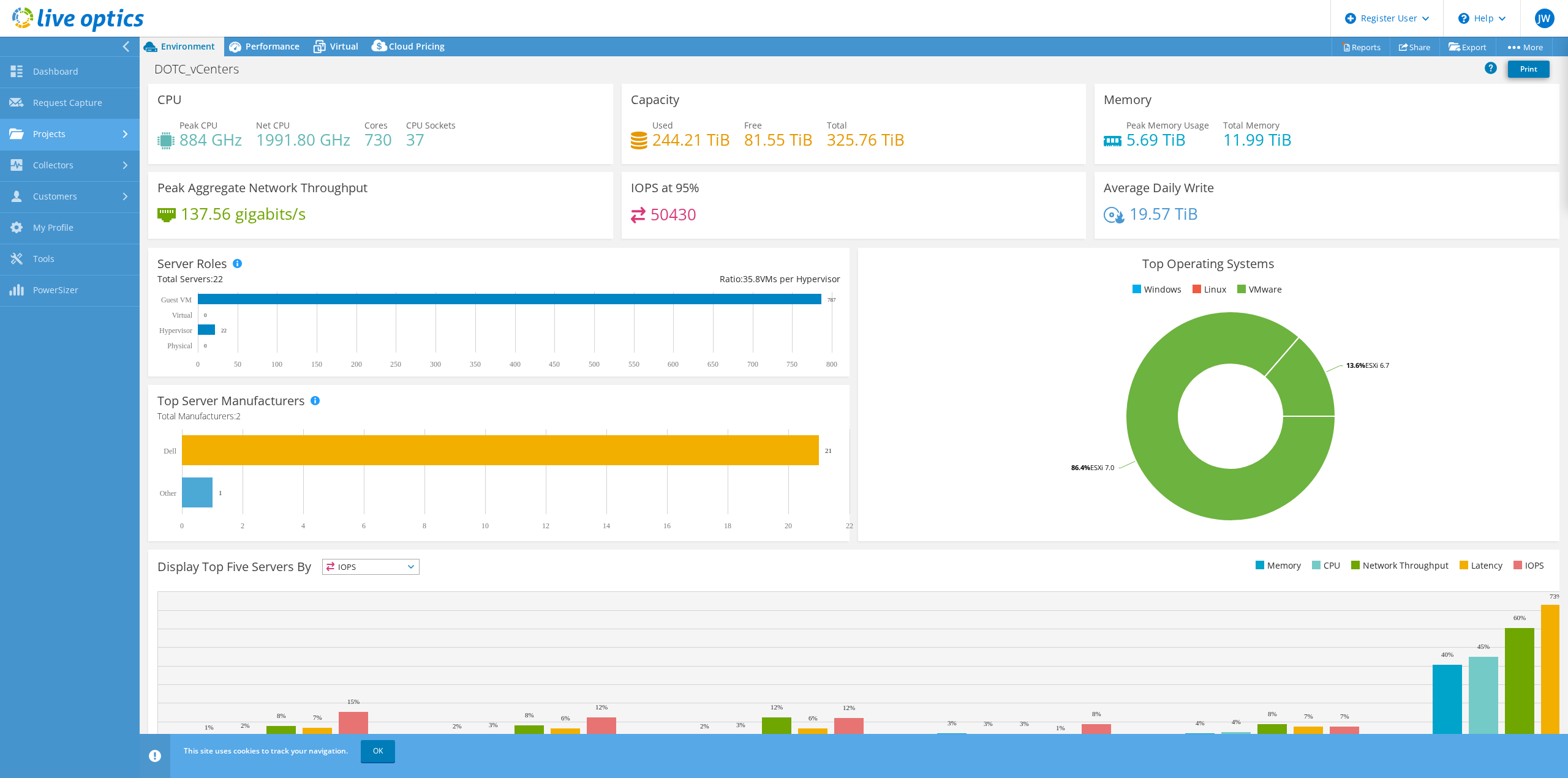
click at [97, 135] on link "Projects" at bounding box center [70, 135] width 140 height 32
click at [96, 275] on link "Collectors" at bounding box center [70, 269] width 140 height 32
click at [86, 297] on link "Customers" at bounding box center [70, 300] width 140 height 32
click at [91, 23] on icon at bounding box center [78, 20] width 132 height 25
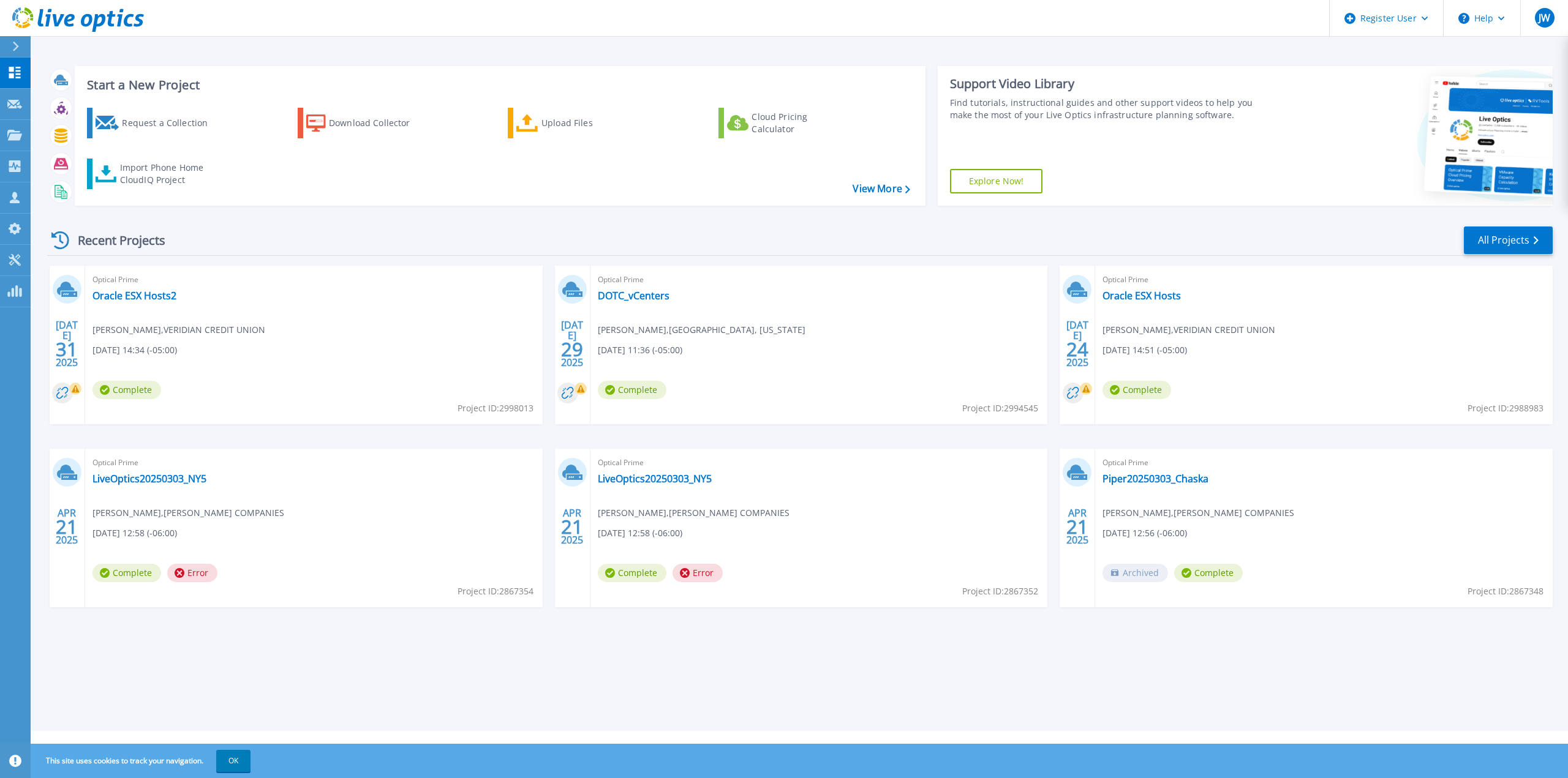
click at [15, 52] on div at bounding box center [21, 46] width 20 height 21
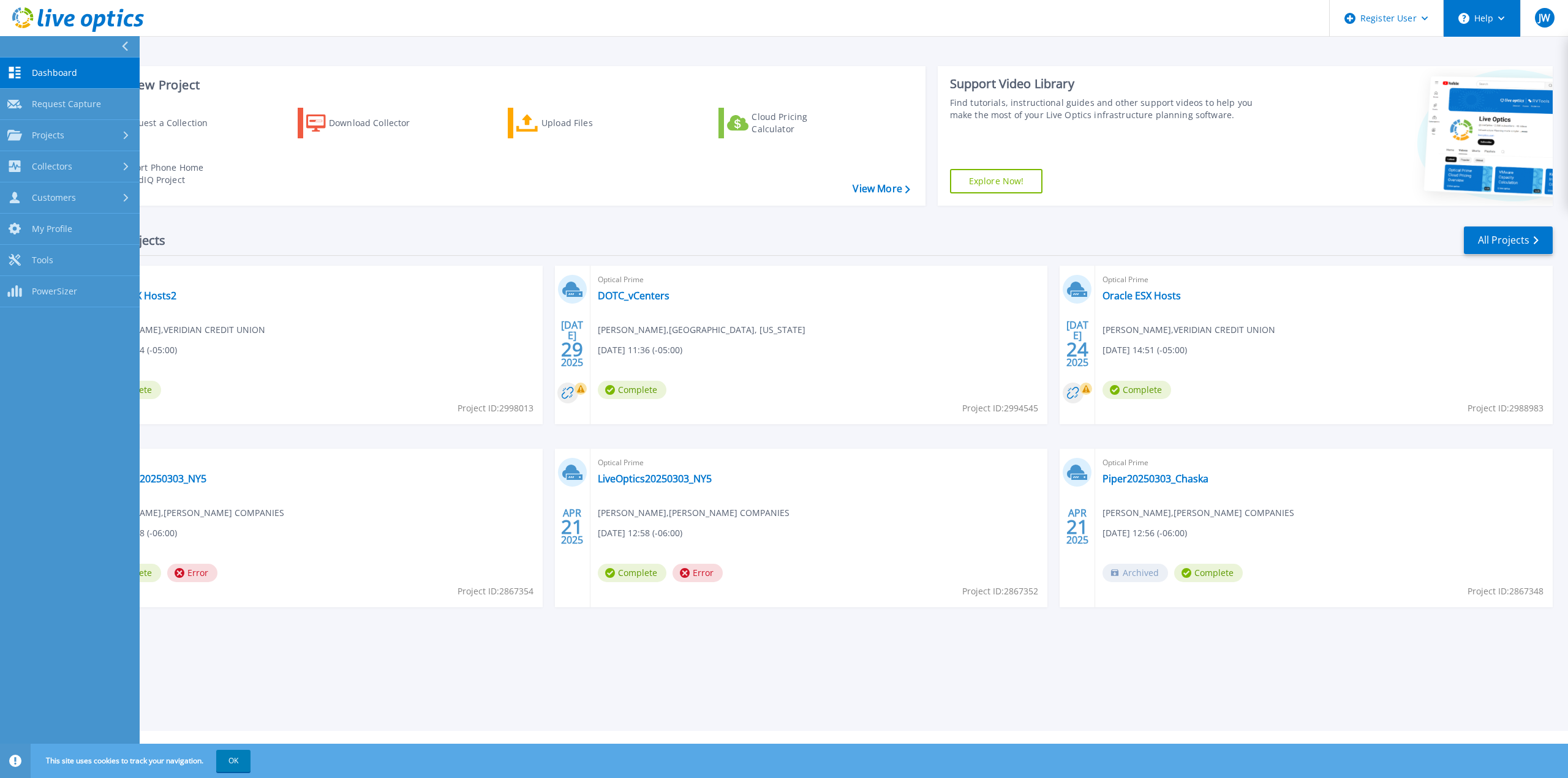
click at [1494, 8] on button "Help" at bounding box center [1482, 18] width 76 height 37
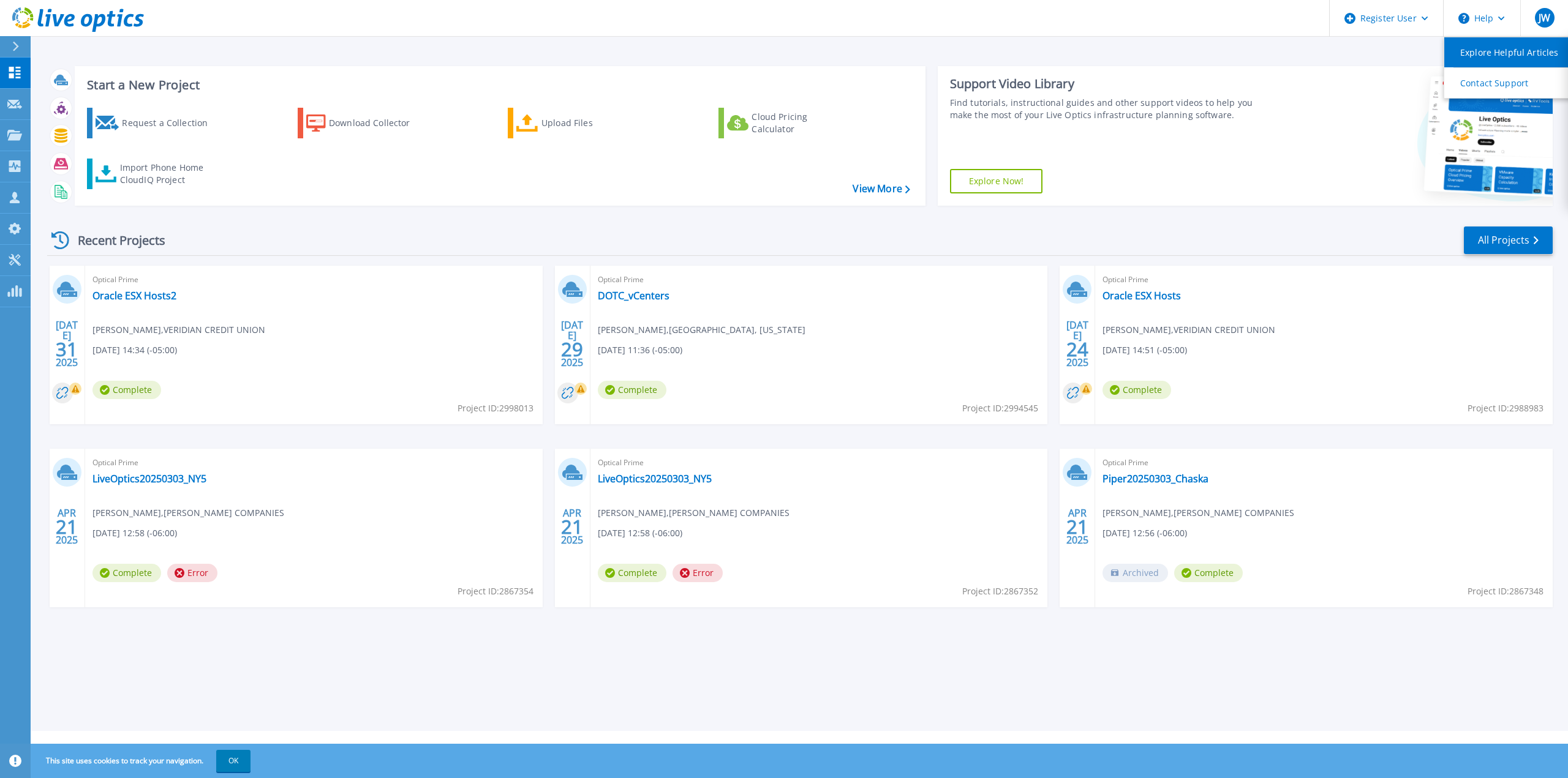
click at [1482, 51] on link "Explore Helpful Articles" at bounding box center [1512, 52] width 136 height 30
click at [17, 39] on div at bounding box center [21, 46] width 20 height 21
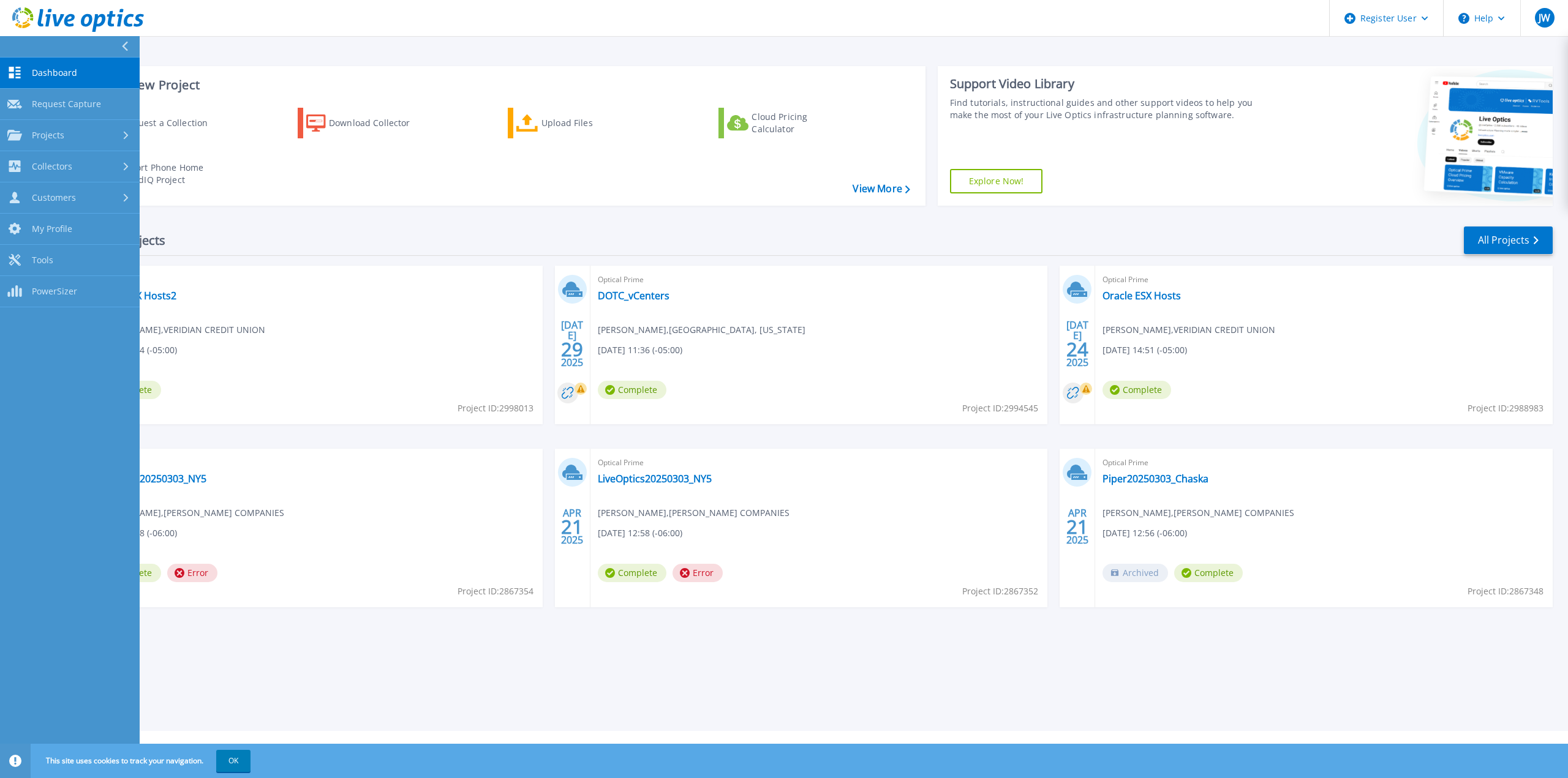
click at [208, 48] on div "Start a New Project Request a Collection Download Collector Upload Files Cloud …" at bounding box center [799, 365] width 1537 height 732
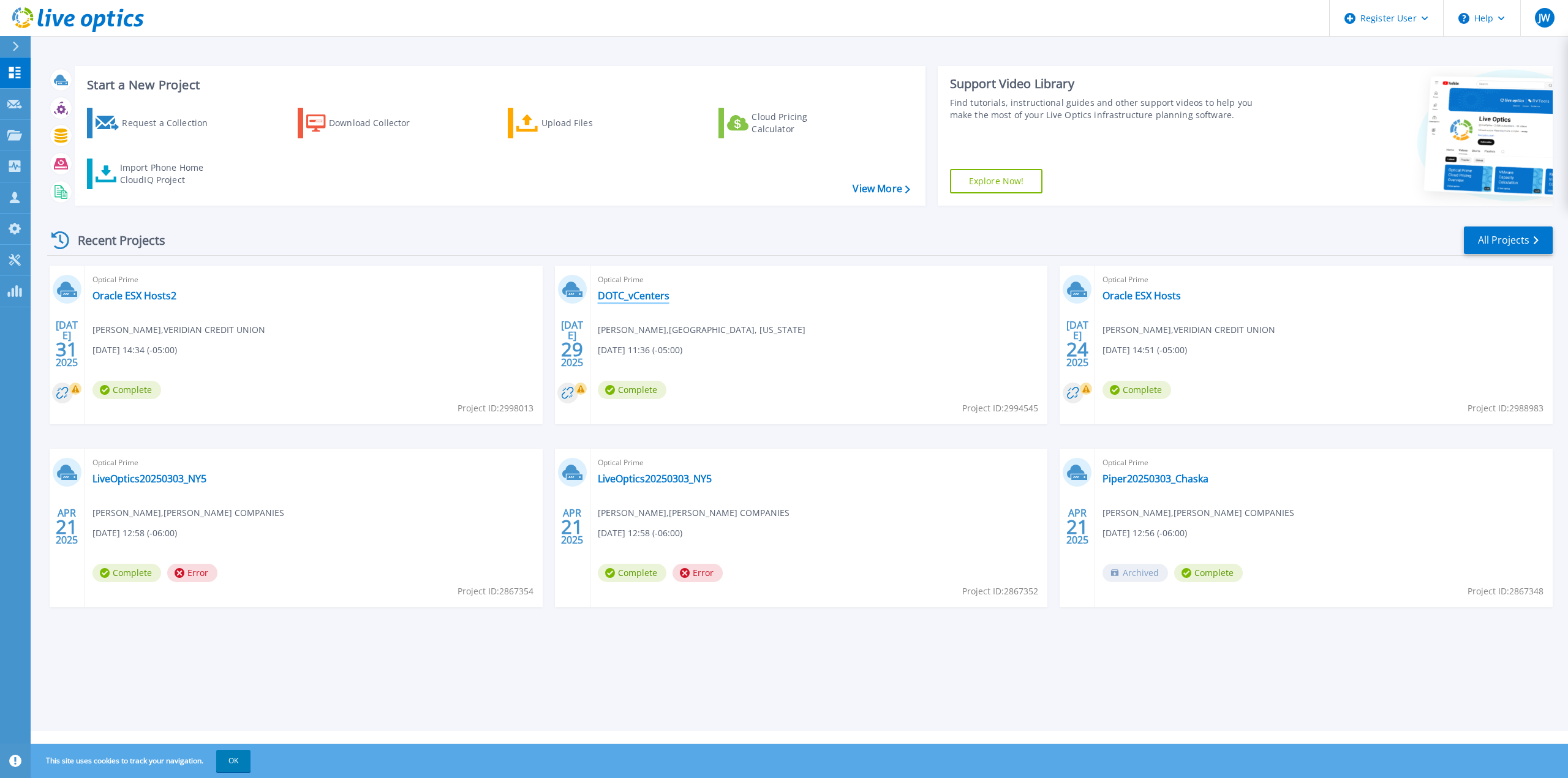
click at [625, 290] on link "DOTC_vCenters" at bounding box center [634, 296] width 71 height 12
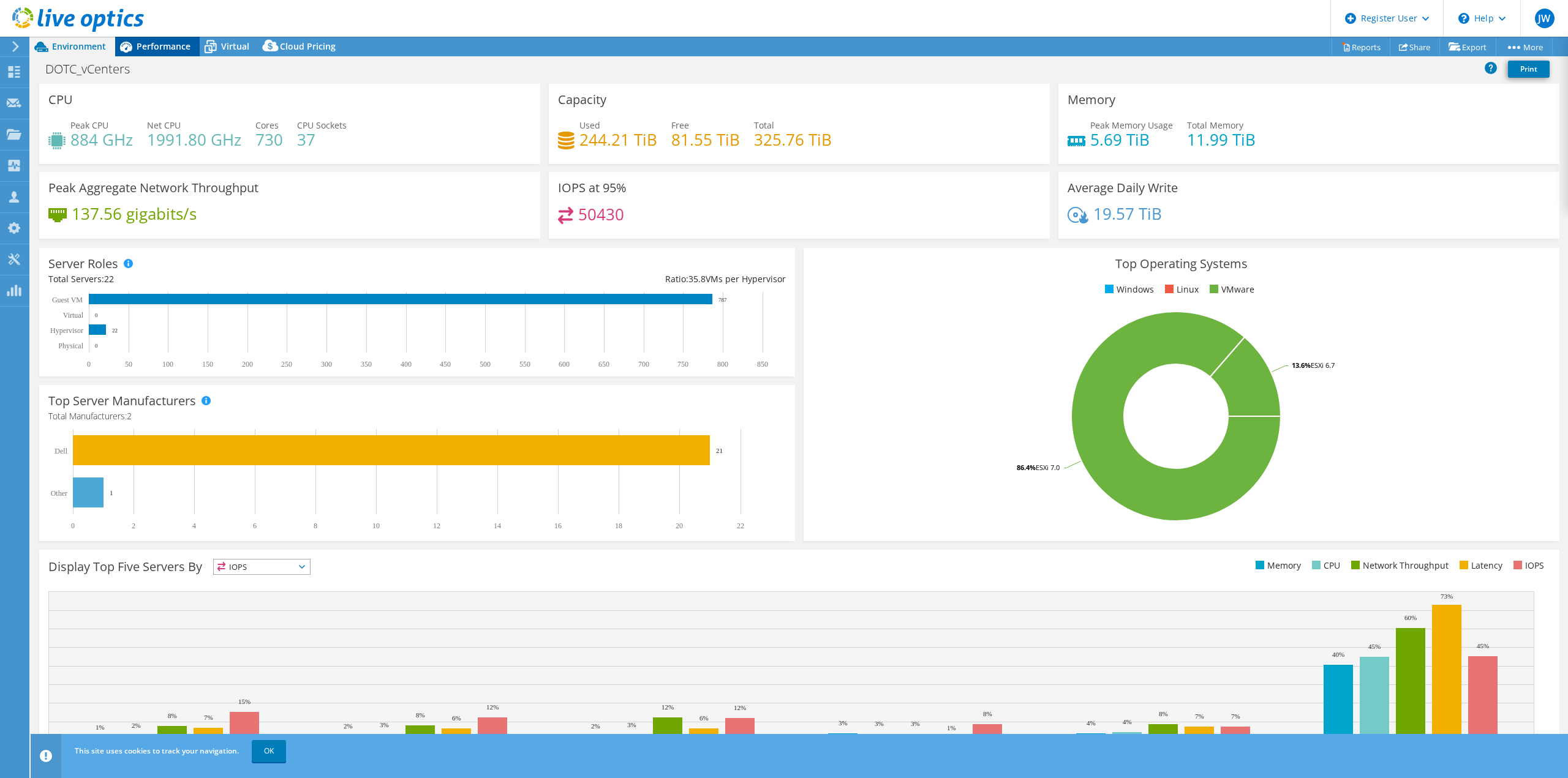
click at [174, 50] on span "Performance" at bounding box center [163, 46] width 54 height 12
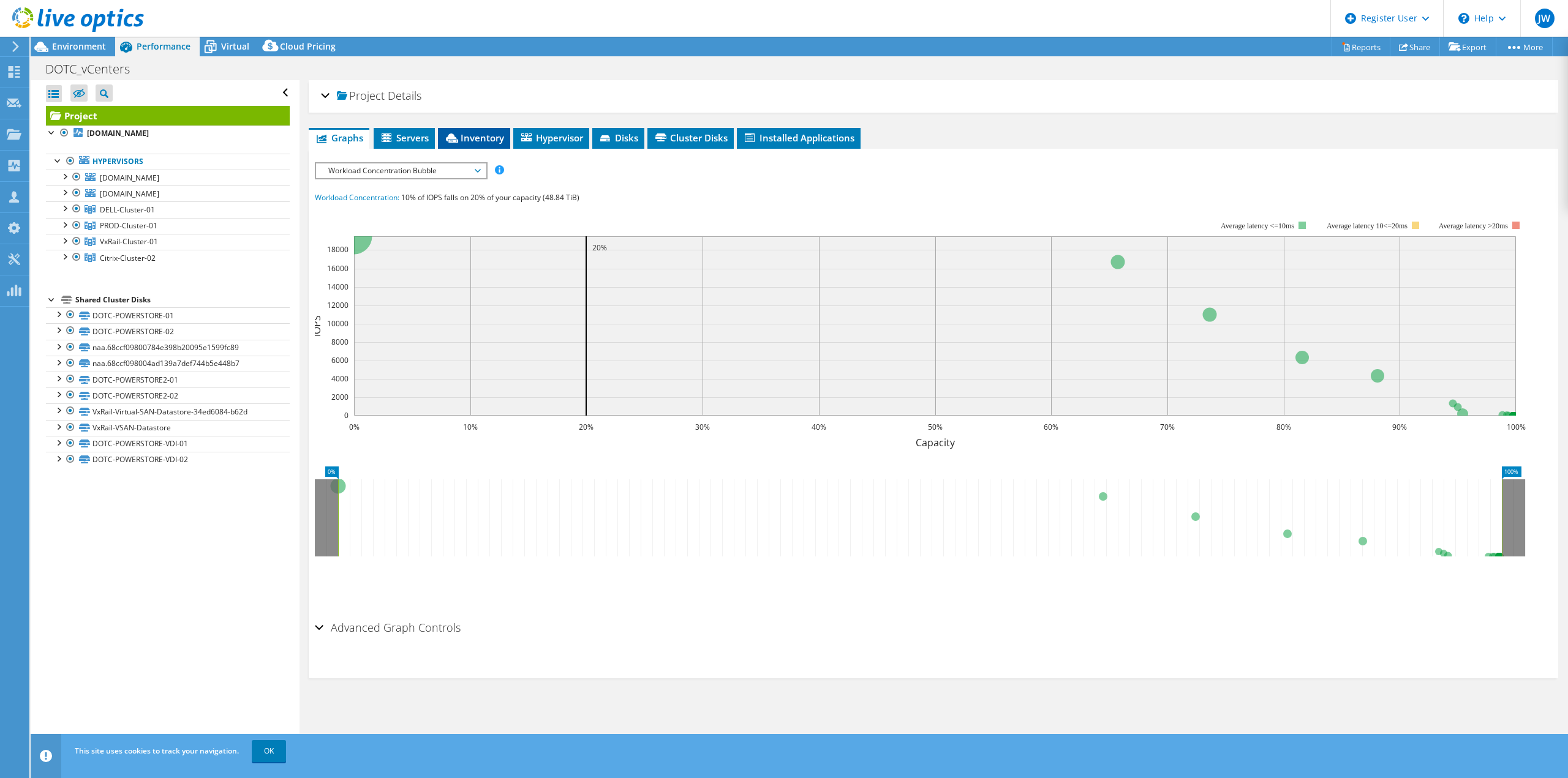
click at [478, 132] on span "Inventory" at bounding box center [474, 138] width 60 height 12
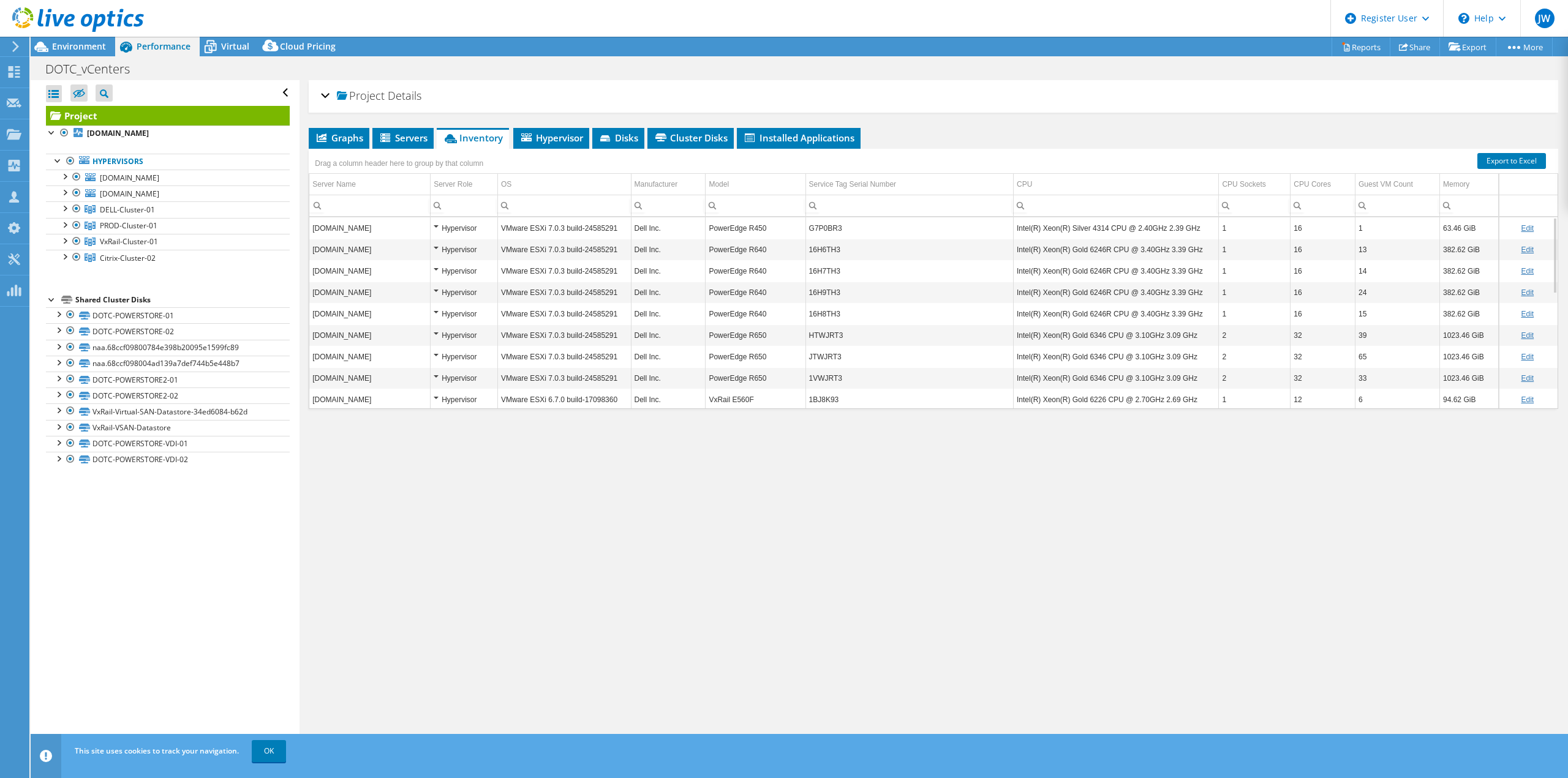
scroll to position [286, 0]
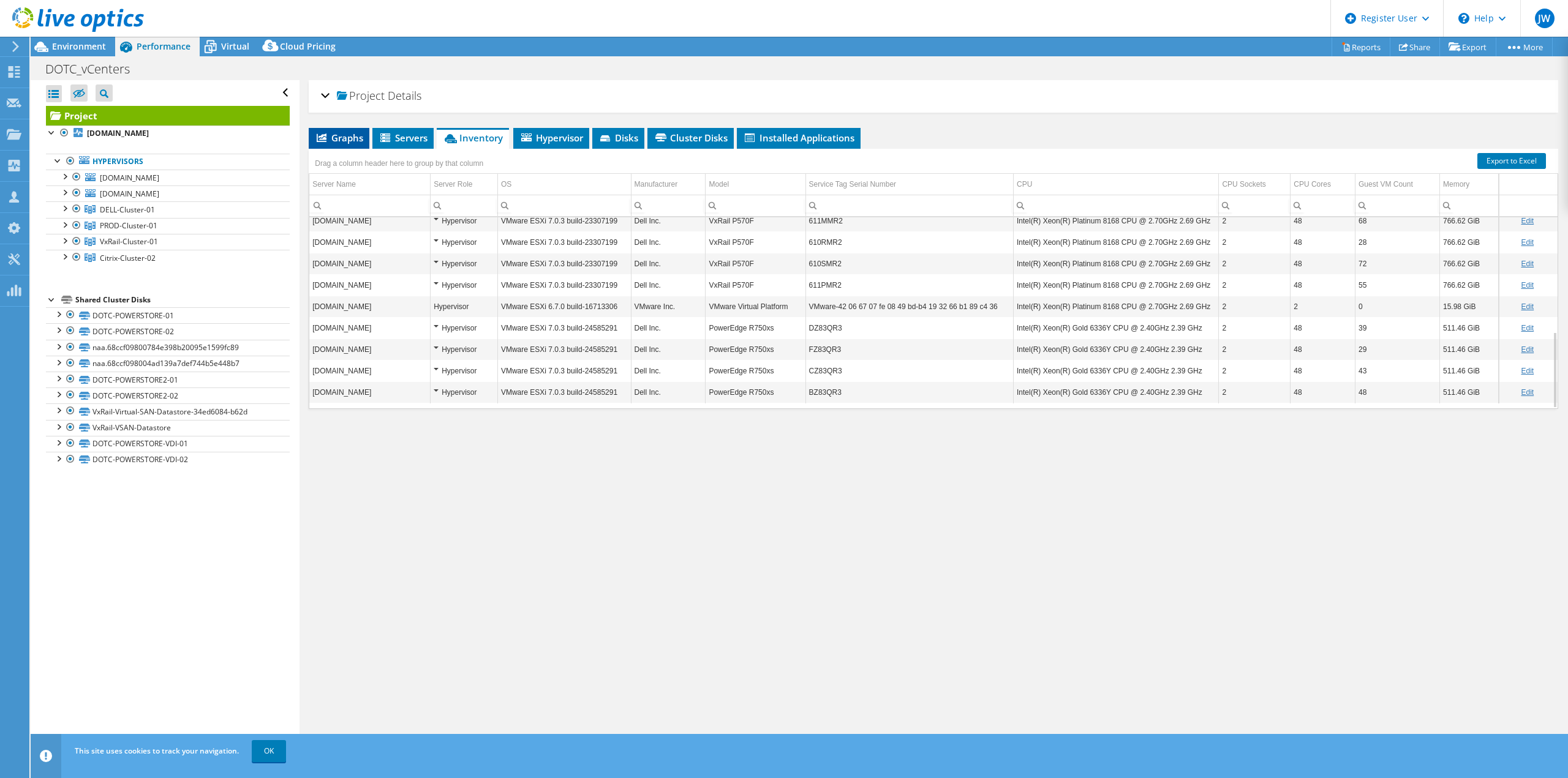
click at [339, 136] on span "Graphs" at bounding box center [339, 138] width 48 height 12
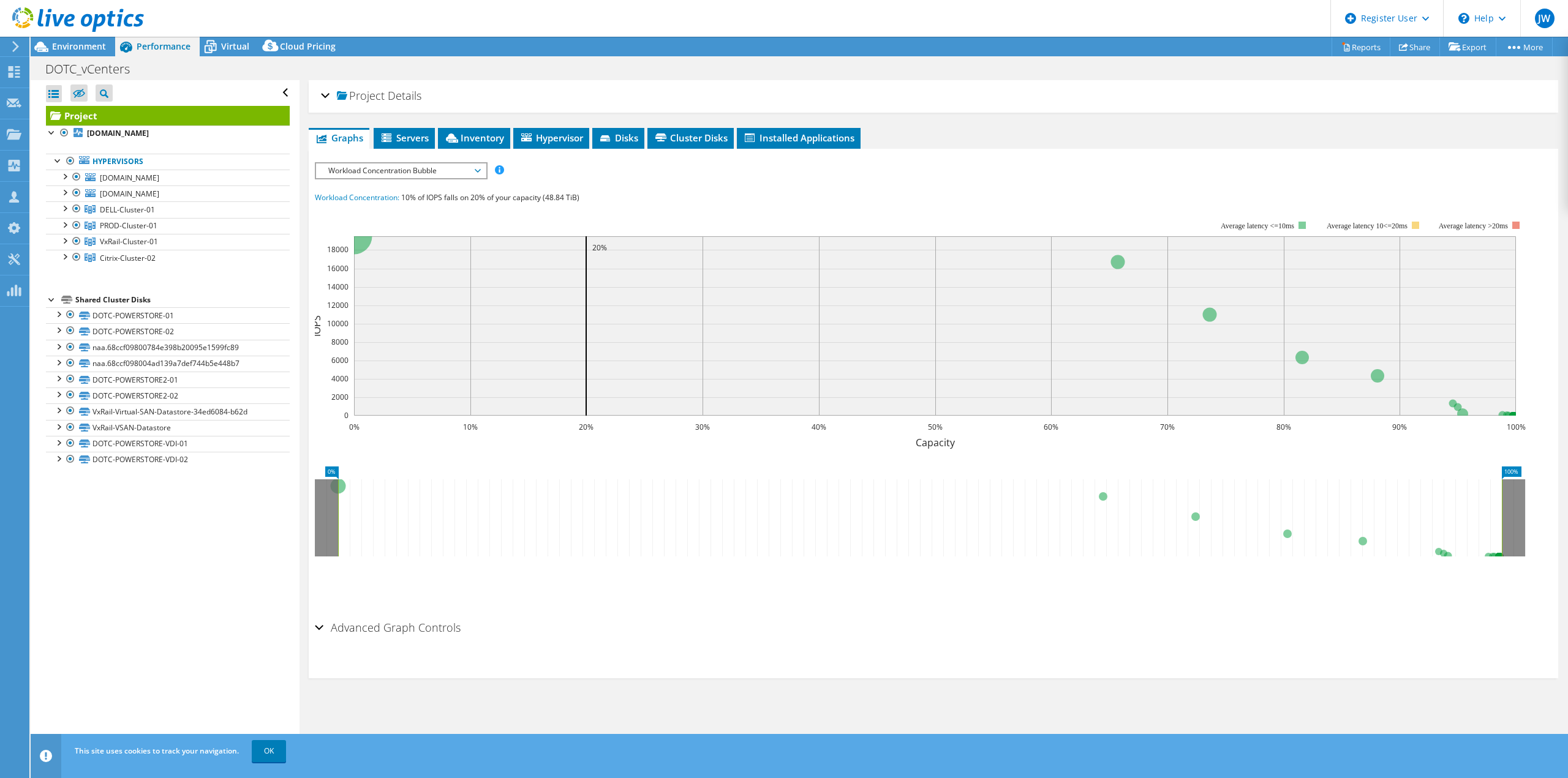
click at [370, 176] on span "Workload Concentration Bubble" at bounding box center [401, 171] width 158 height 15
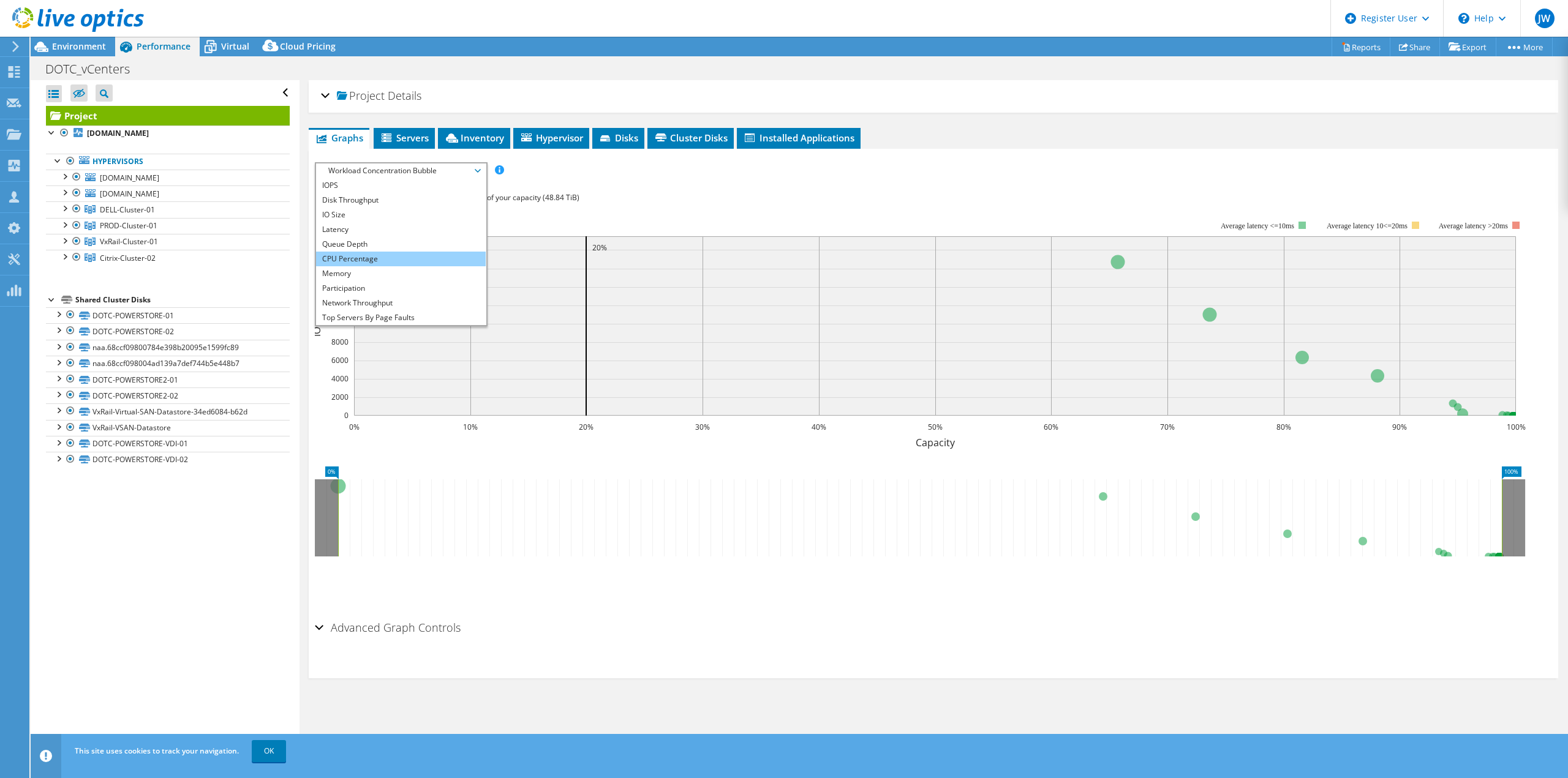
click at [359, 254] on li "CPU Percentage" at bounding box center [401, 259] width 169 height 15
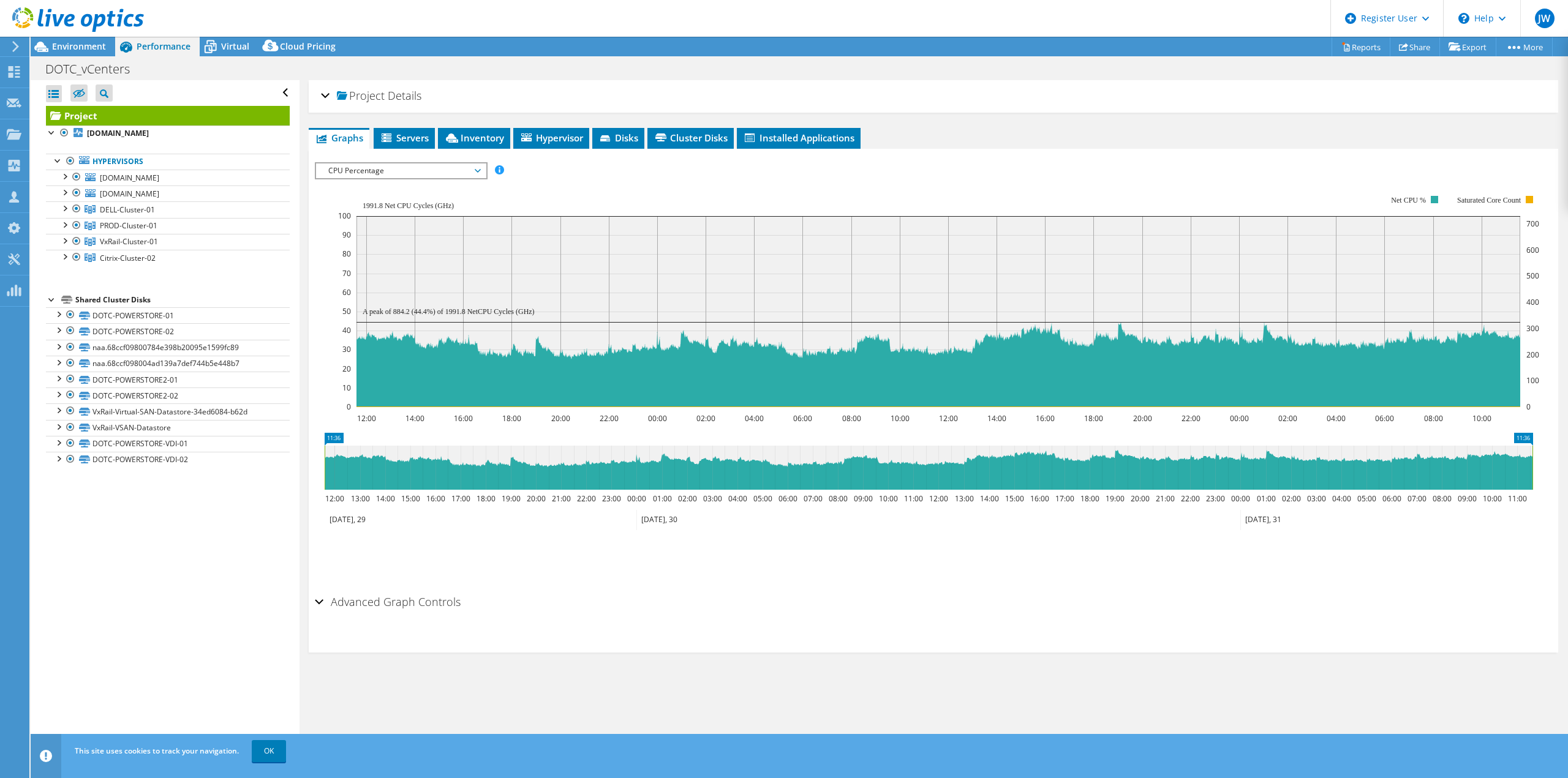
click at [380, 179] on div "CPU Percentage IOPS Disk Throughput IO Size Latency Queue Depth CPU Percentage …" at bounding box center [401, 170] width 173 height 17
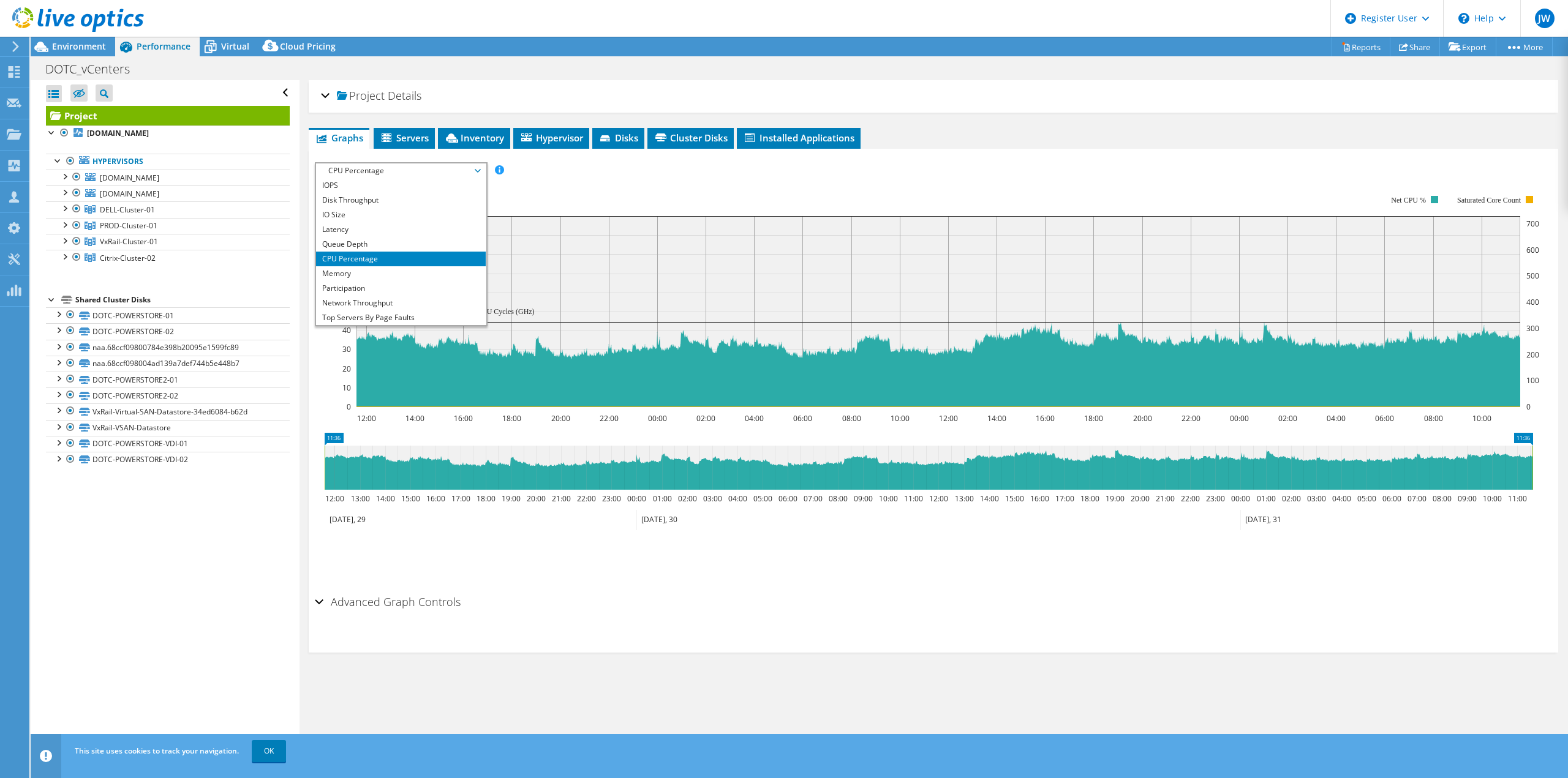
click at [530, 187] on rect at bounding box center [938, 301] width 1201 height 245
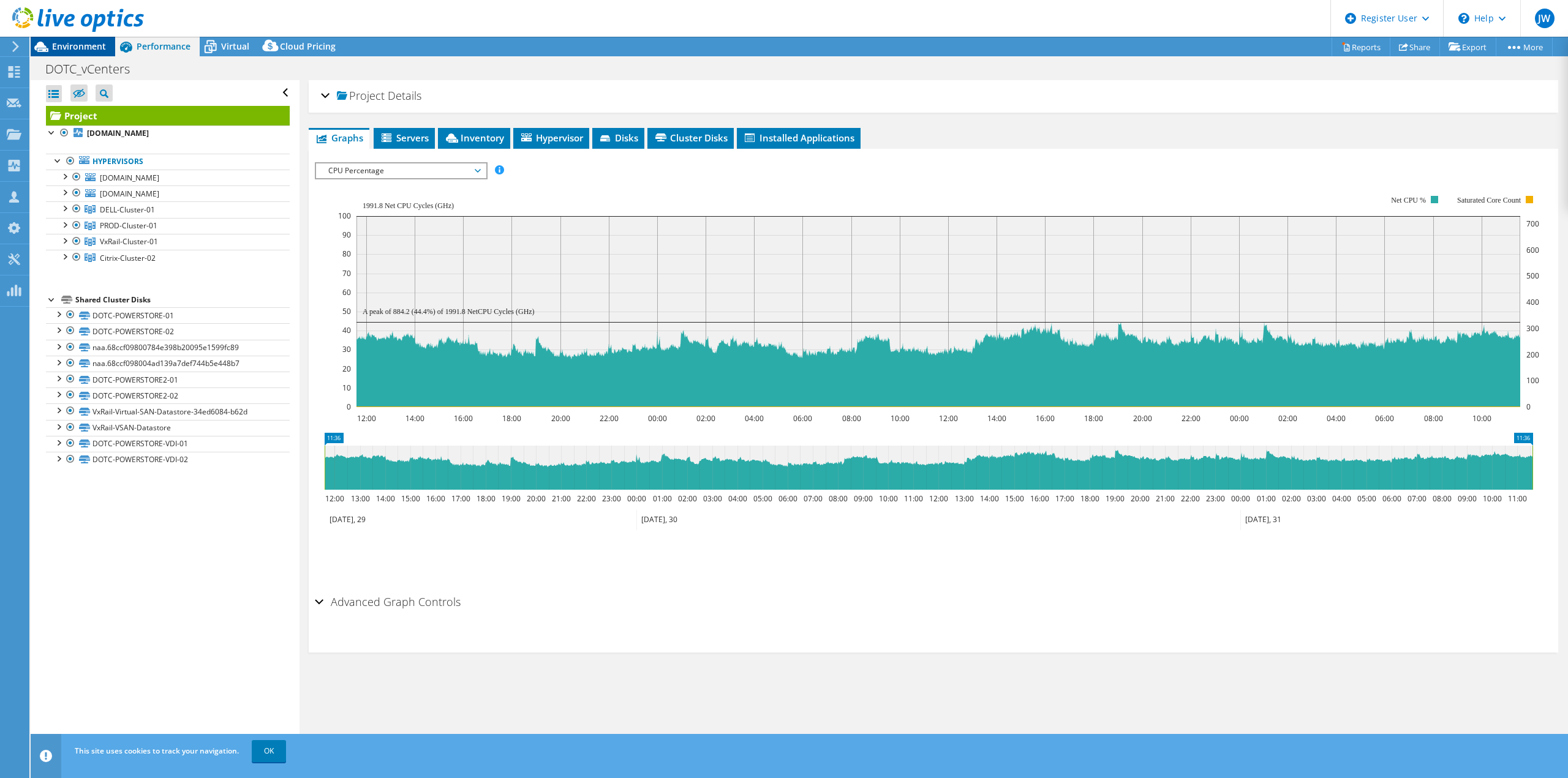
click at [87, 46] on span "Environment" at bounding box center [79, 46] width 54 height 12
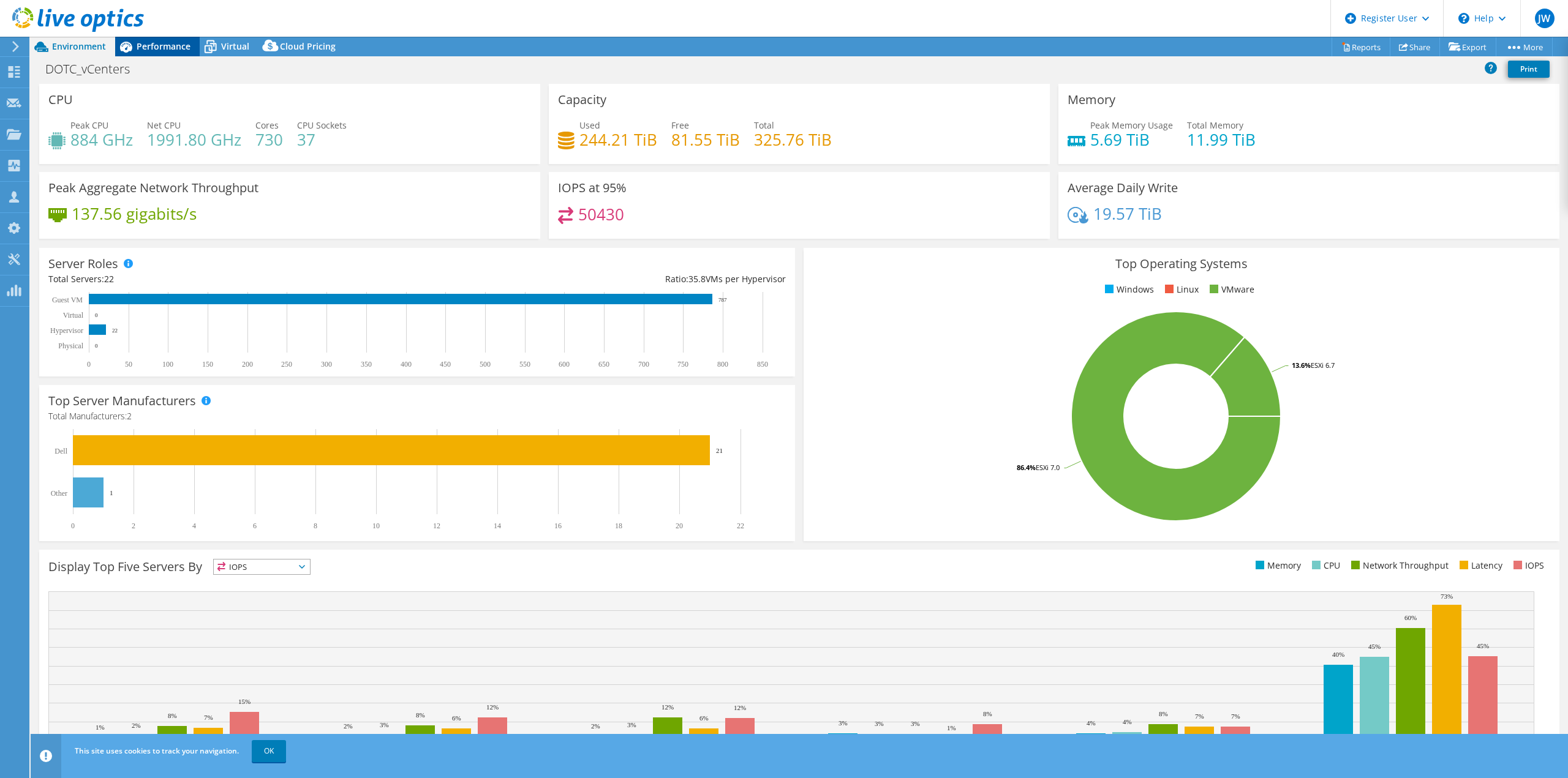
click at [152, 43] on span "Performance" at bounding box center [163, 46] width 54 height 12
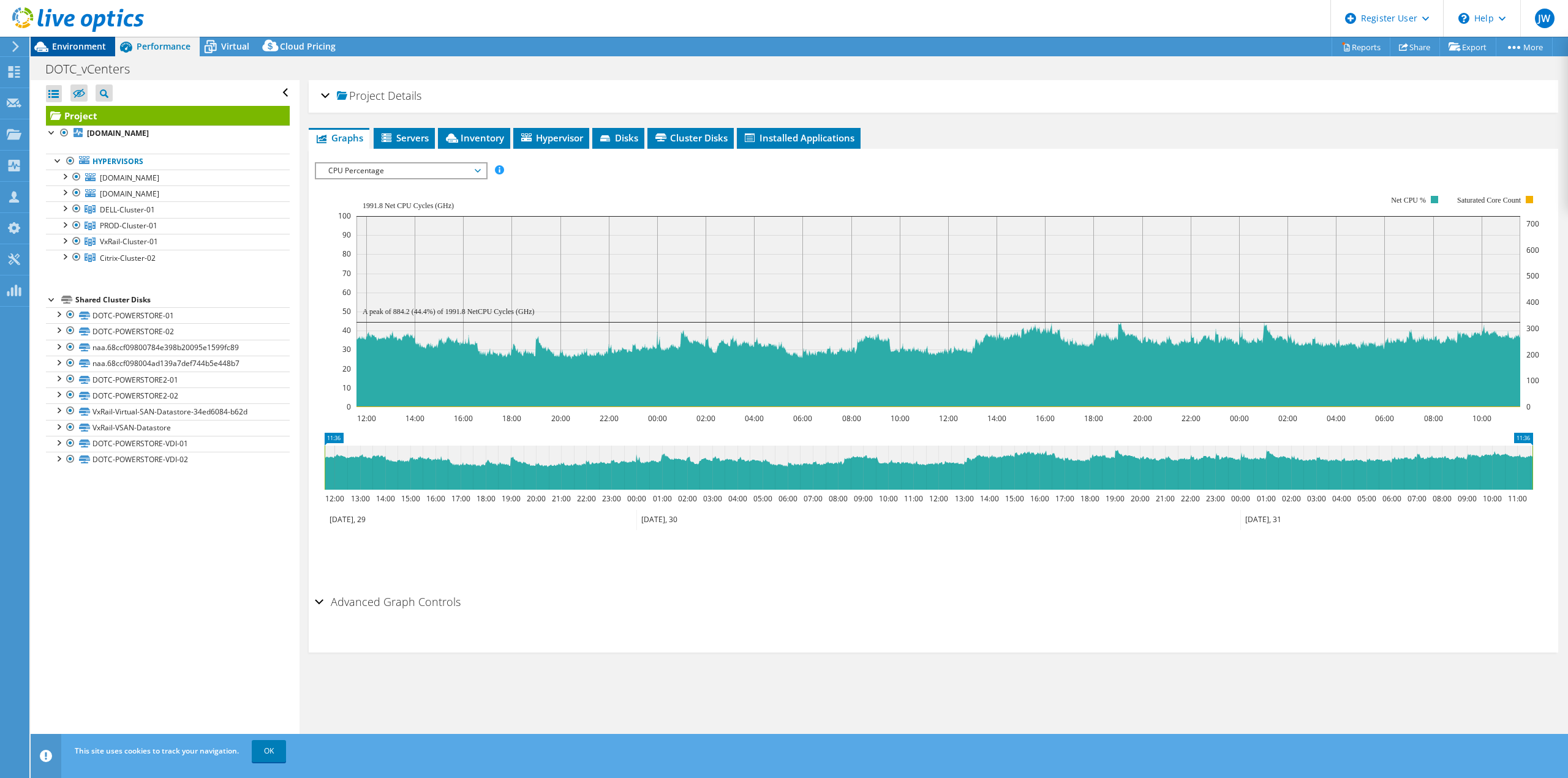
click at [96, 48] on span "Environment" at bounding box center [79, 46] width 54 height 12
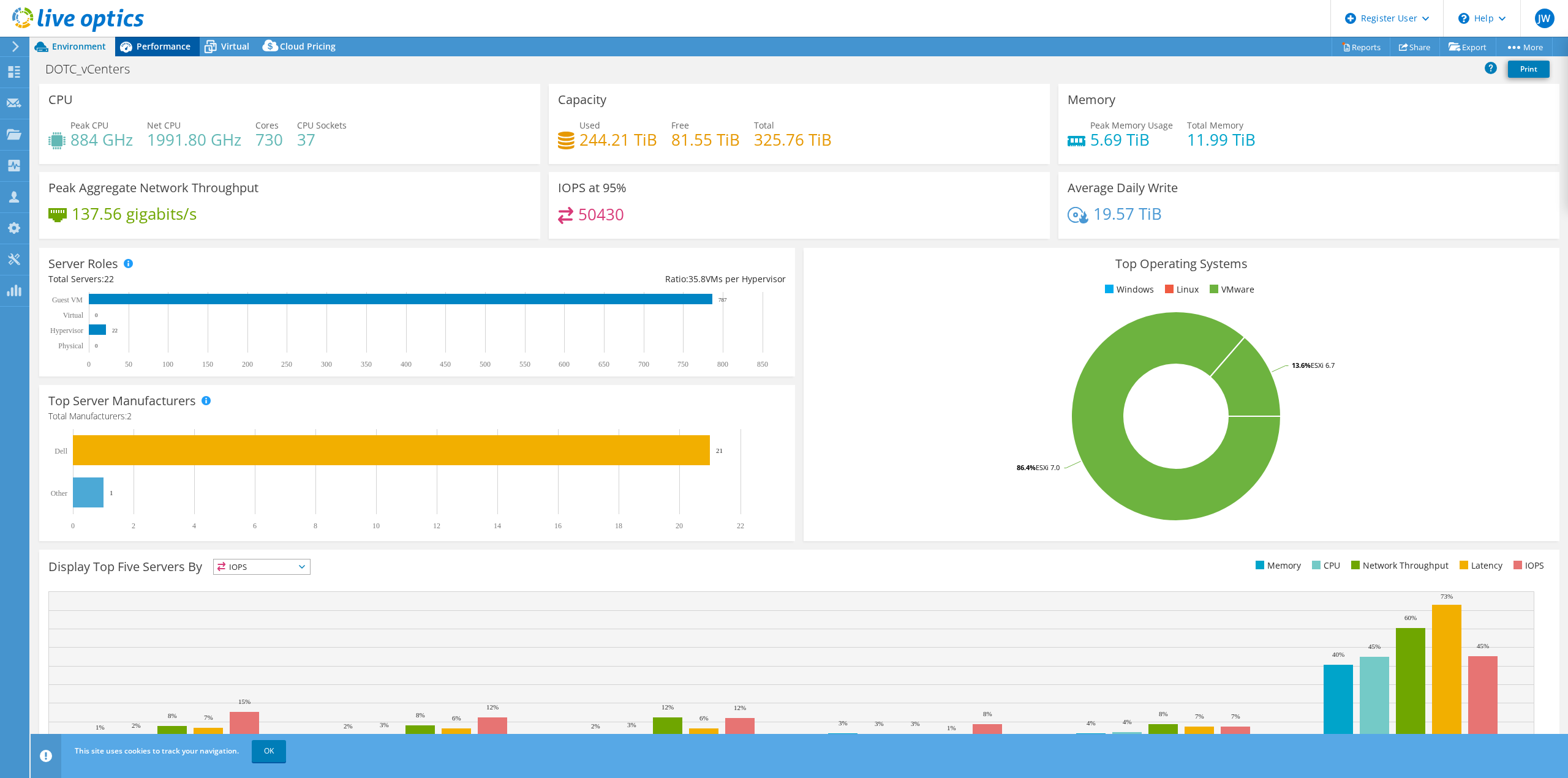
click at [176, 43] on span "Performance" at bounding box center [163, 46] width 54 height 12
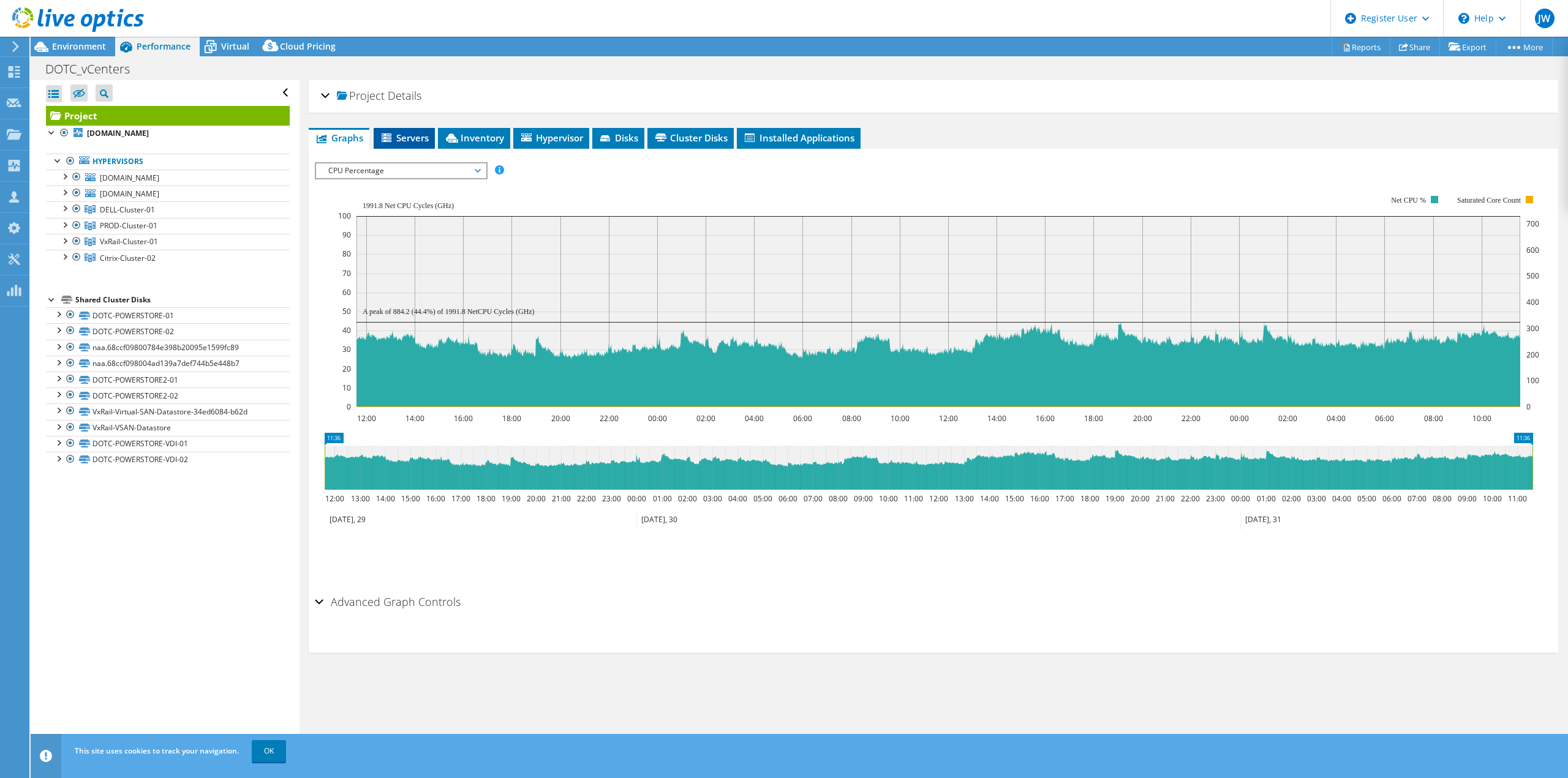
click at [403, 144] on span "Servers" at bounding box center [404, 138] width 49 height 12
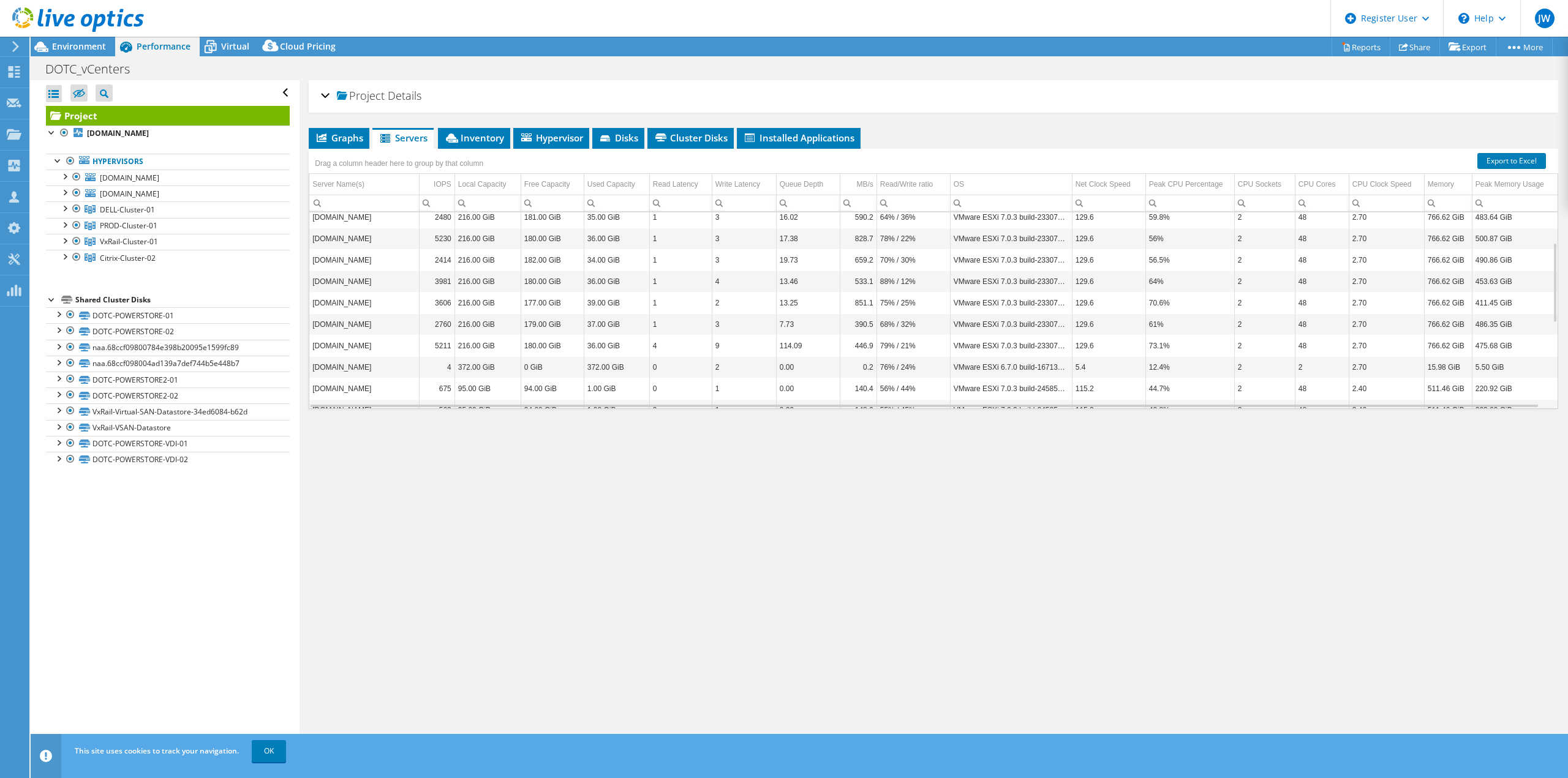
scroll to position [281, 0]
click at [487, 141] on span "Inventory" at bounding box center [474, 138] width 60 height 12
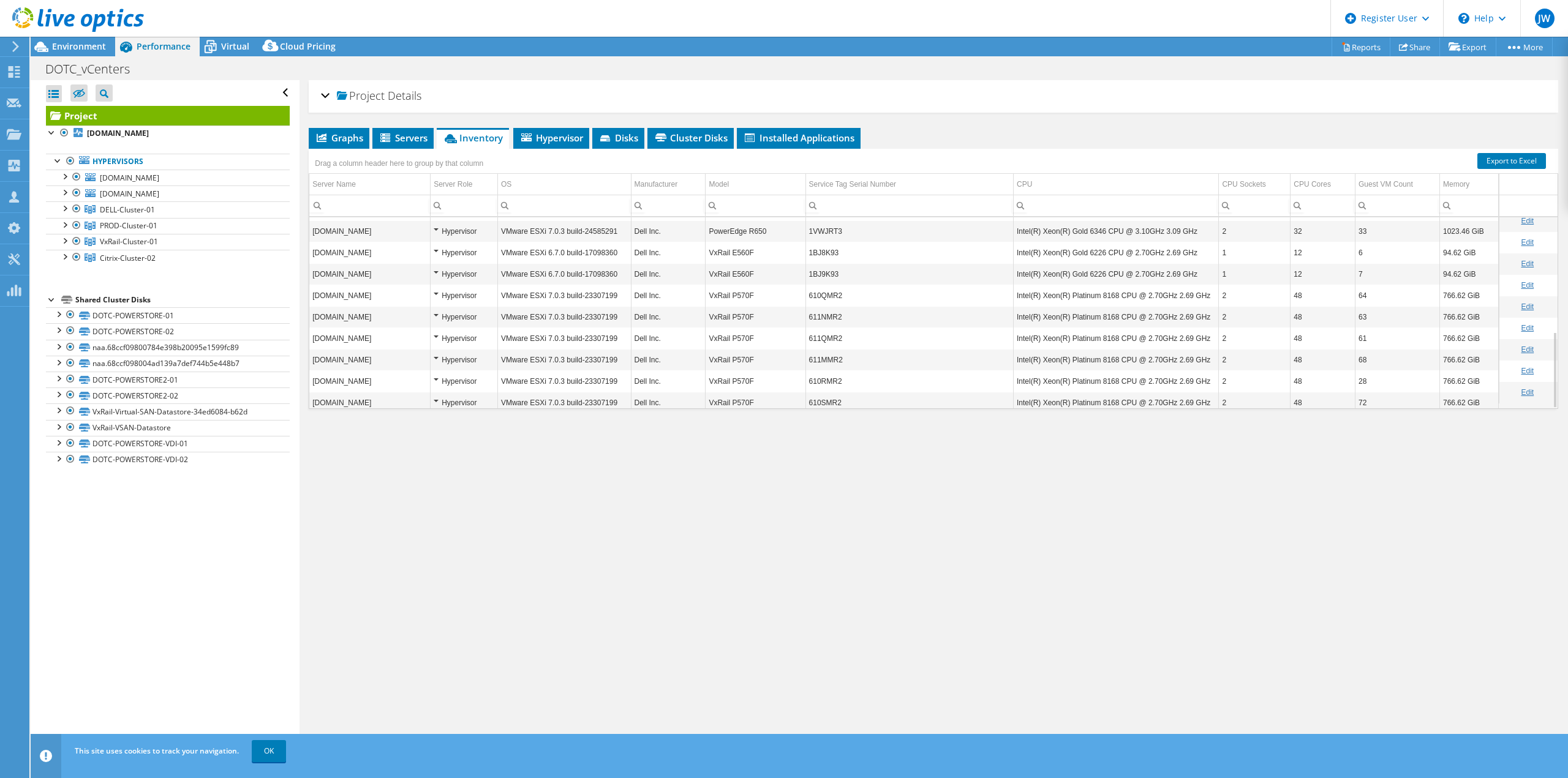
scroll to position [286, 0]
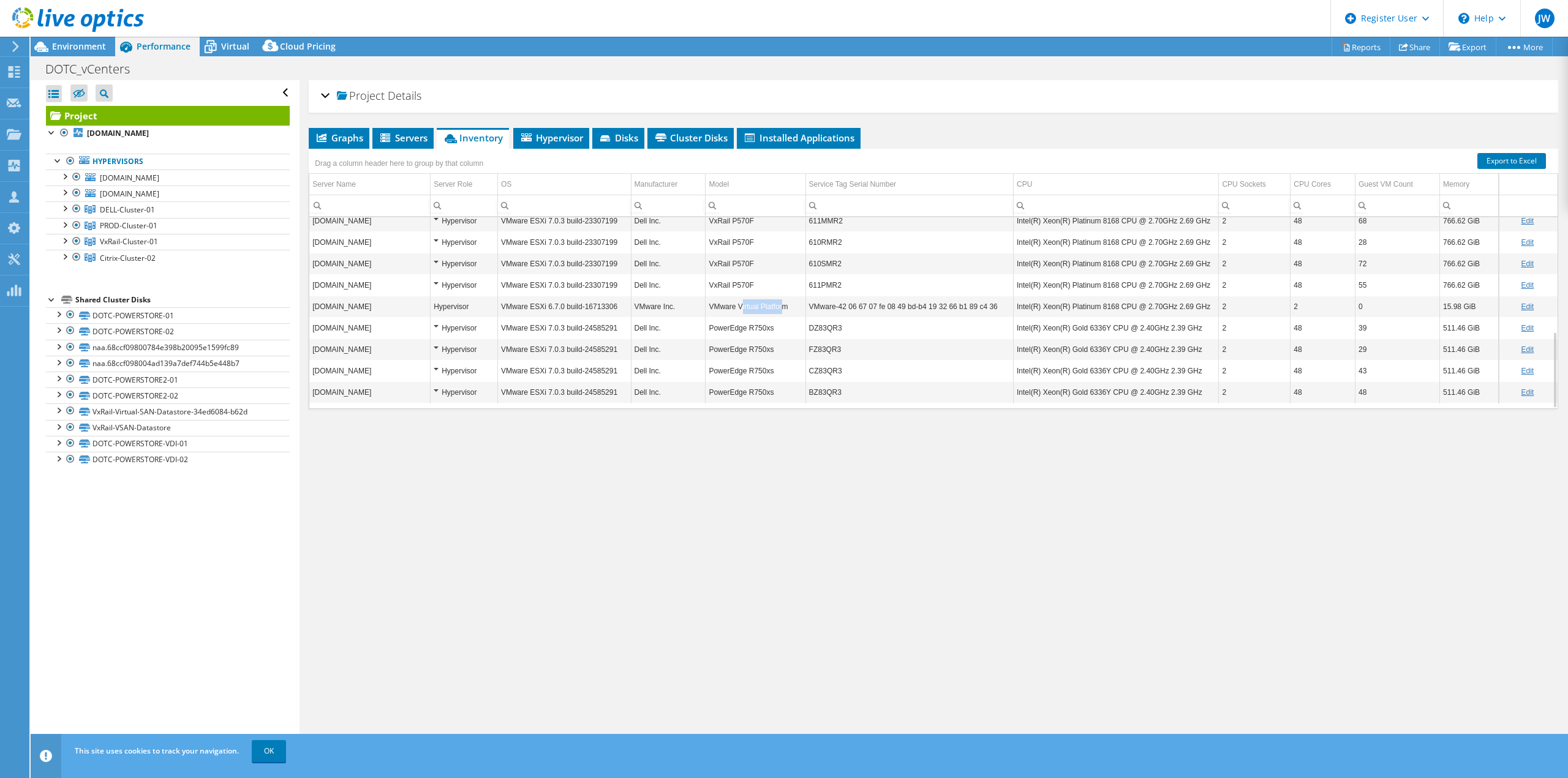
drag, startPoint x: 782, startPoint y: 309, endPoint x: 739, endPoint y: 311, distance: 43.0
click at [739, 311] on td "VMware Virtual Platform" at bounding box center [756, 306] width 100 height 22
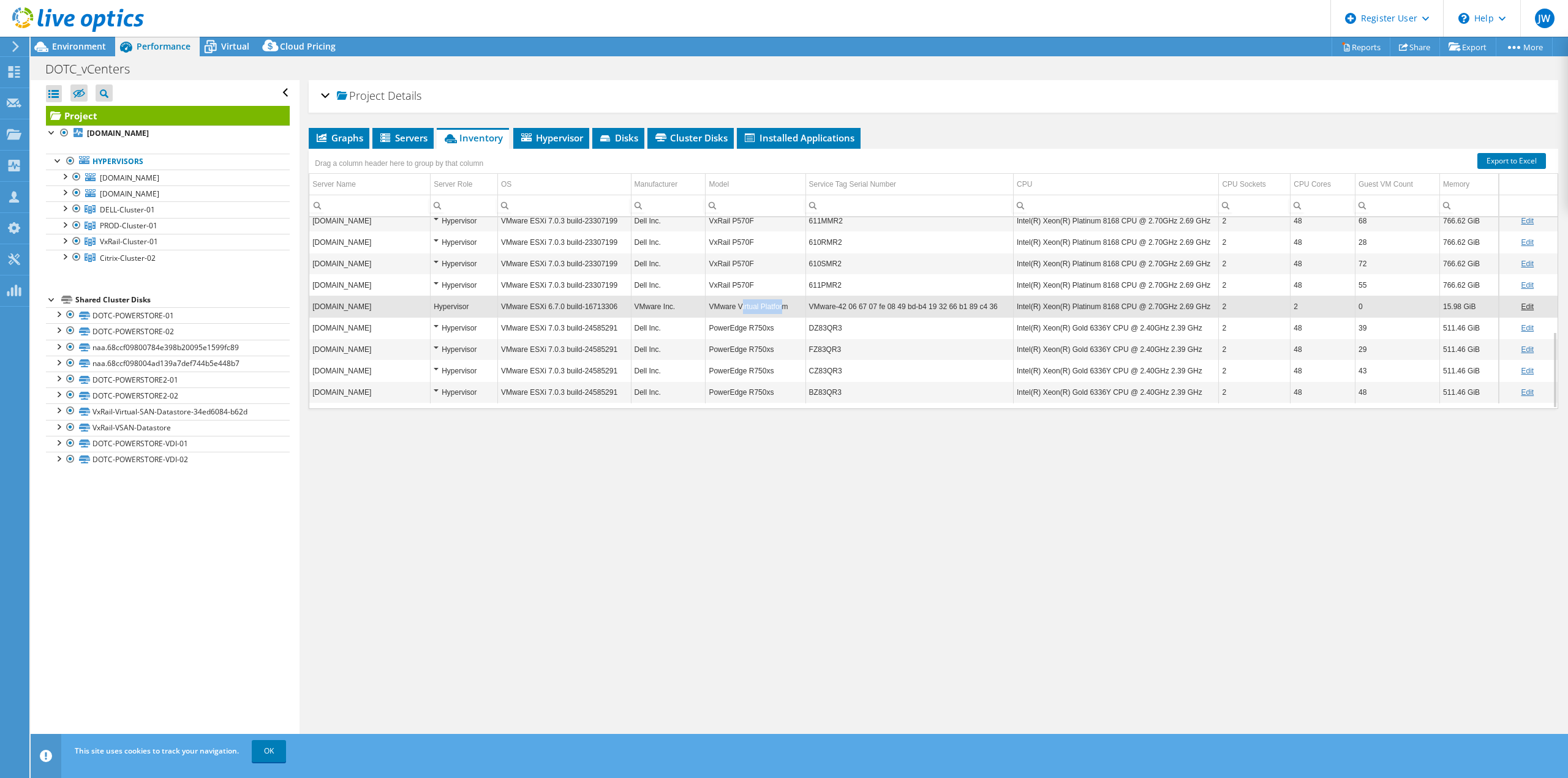
click at [739, 311] on td "VMware Virtual Platform" at bounding box center [756, 306] width 100 height 22
click at [345, 134] on span "Graphs" at bounding box center [339, 138] width 48 height 12
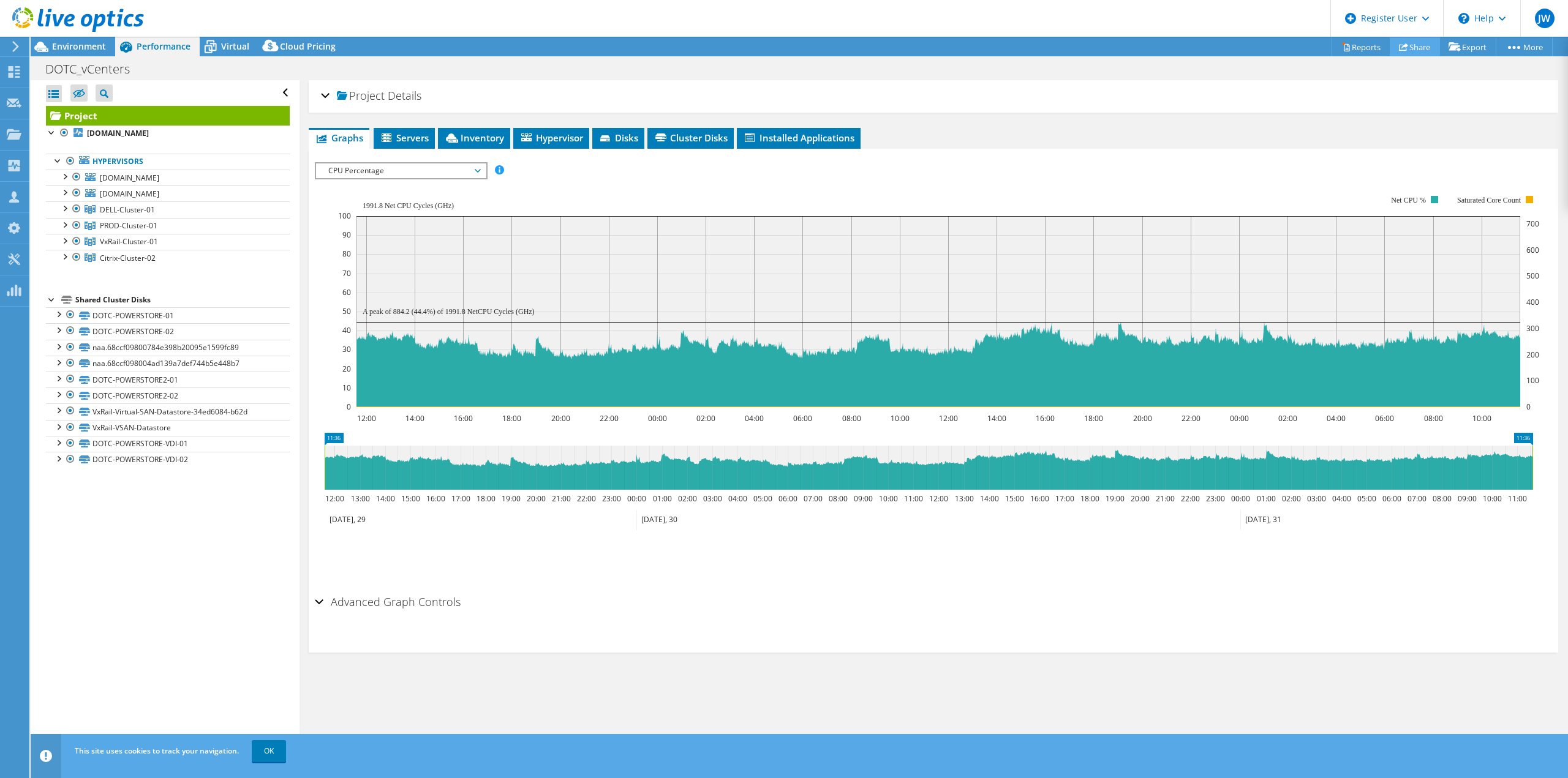
click at [1410, 43] on link "Share" at bounding box center [1415, 46] width 50 height 19
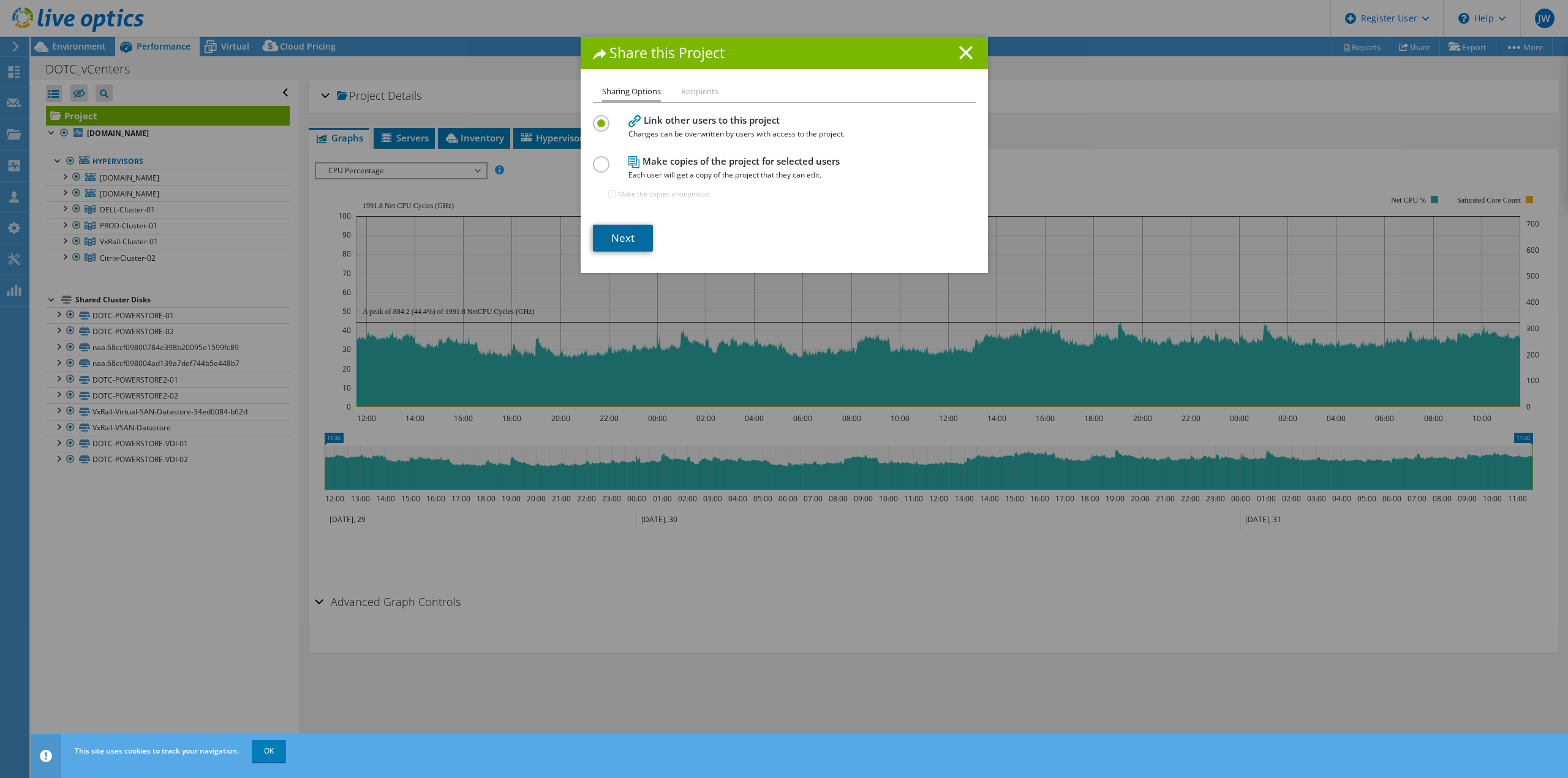
click at [620, 234] on link "Next" at bounding box center [623, 238] width 60 height 27
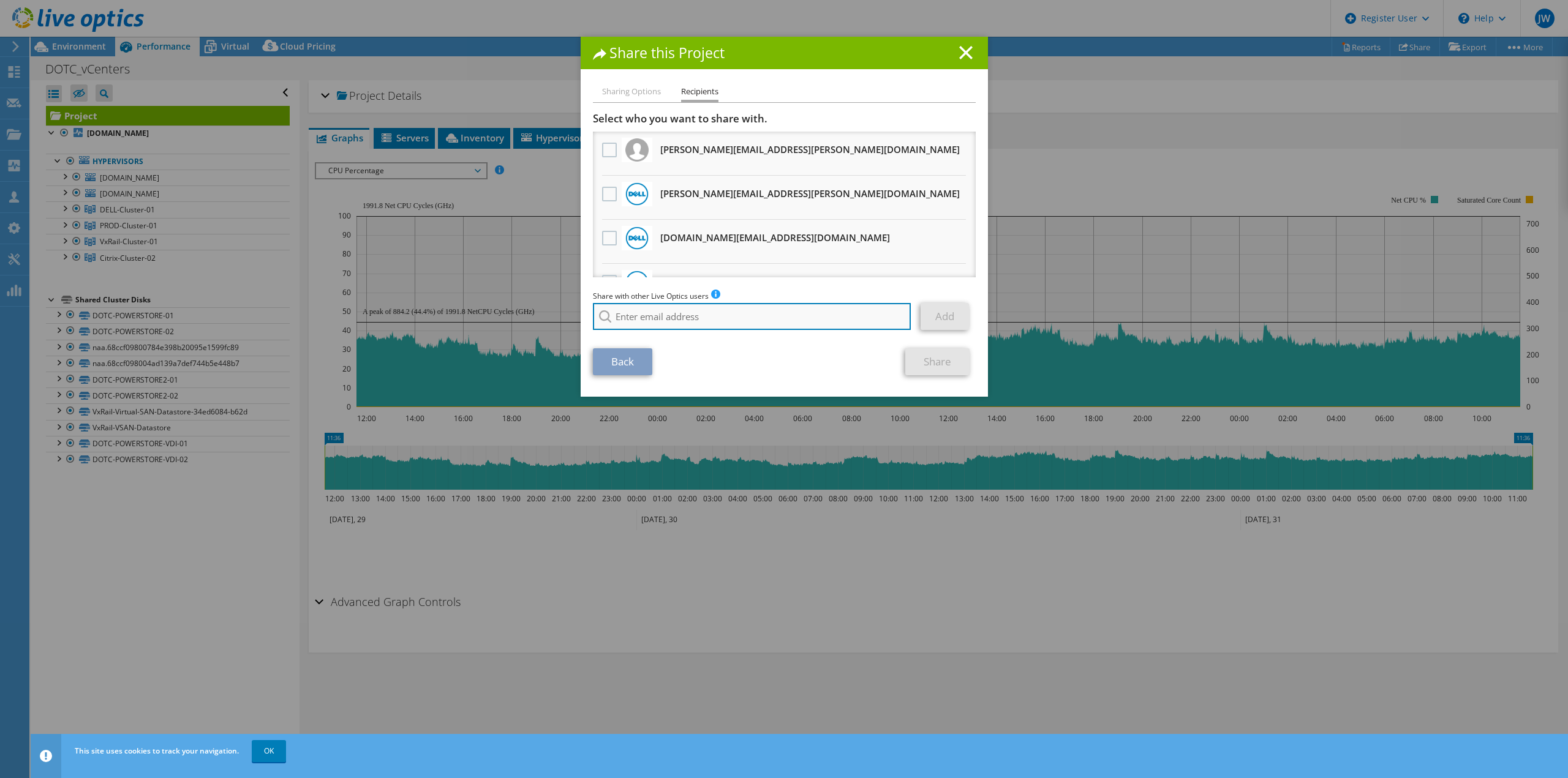
click at [697, 322] on input "search" at bounding box center [752, 316] width 319 height 27
click at [959, 53] on icon at bounding box center [966, 52] width 13 height 13
